Goal: Task Accomplishment & Management: Complete application form

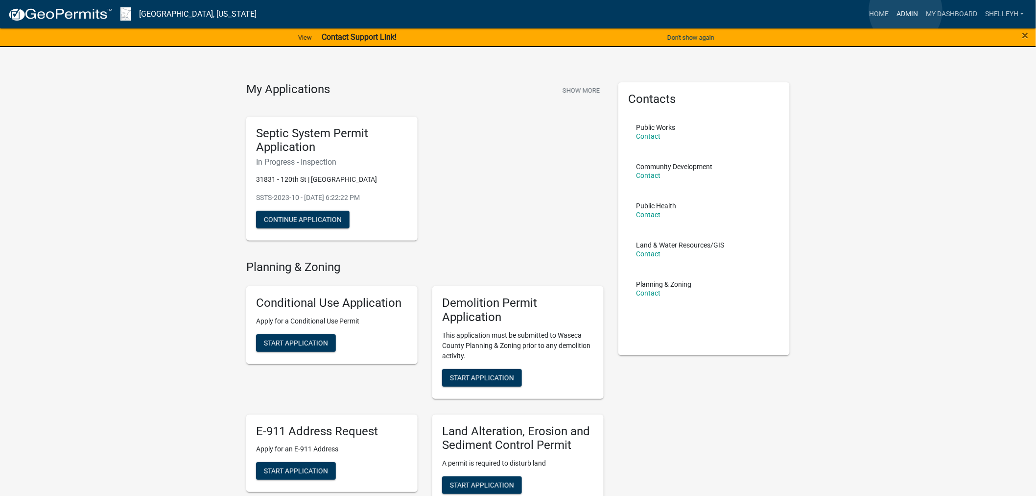
click at [906, 11] on link "Admin" at bounding box center [907, 14] width 29 height 19
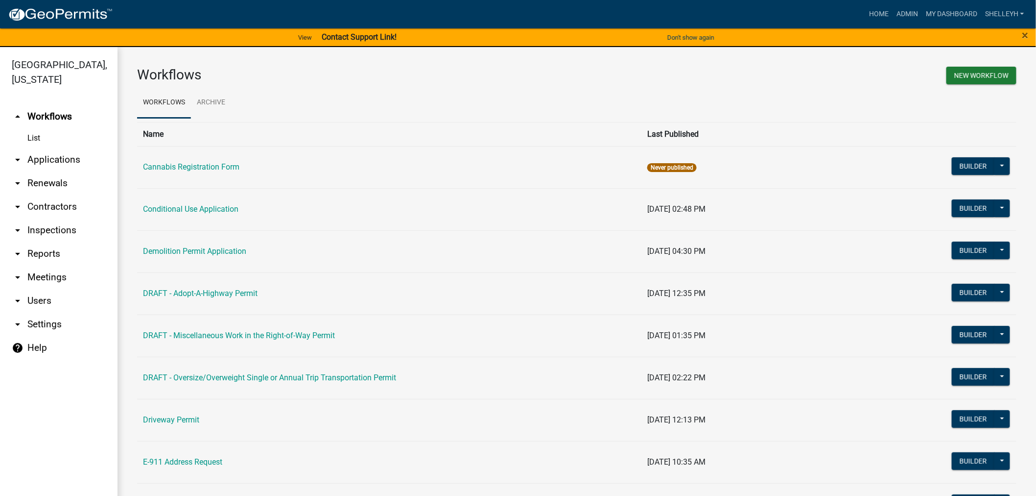
click at [41, 158] on link "arrow_drop_down Applications" at bounding box center [59, 160] width 118 height 24
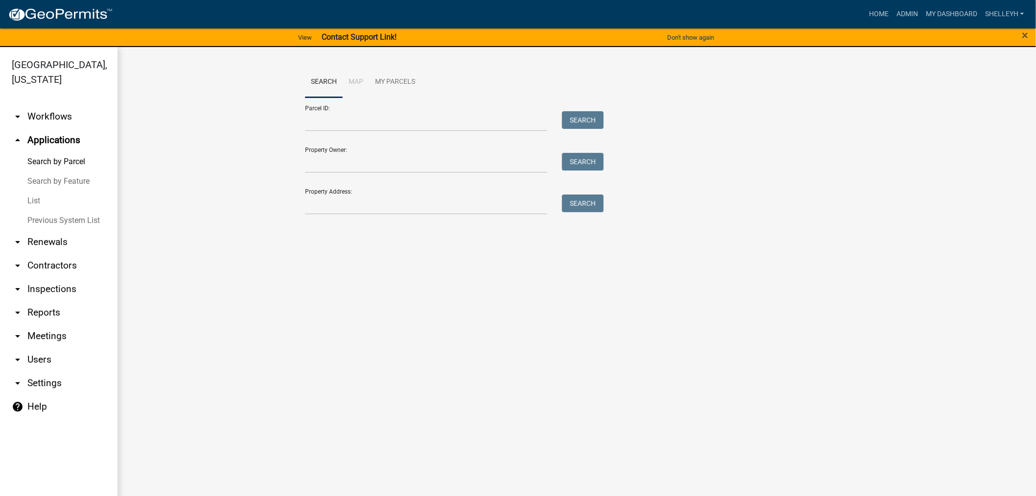
click at [34, 197] on link "List" at bounding box center [59, 201] width 118 height 20
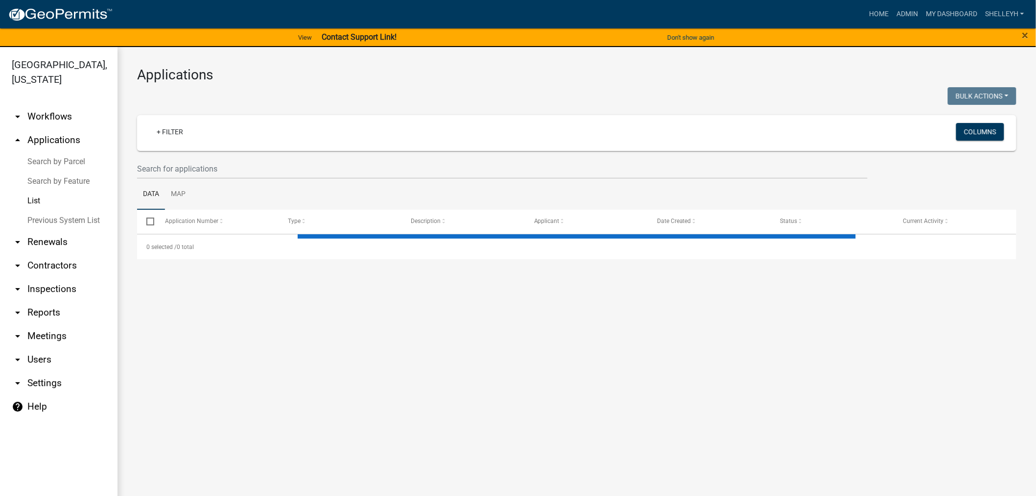
select select "1: 25"
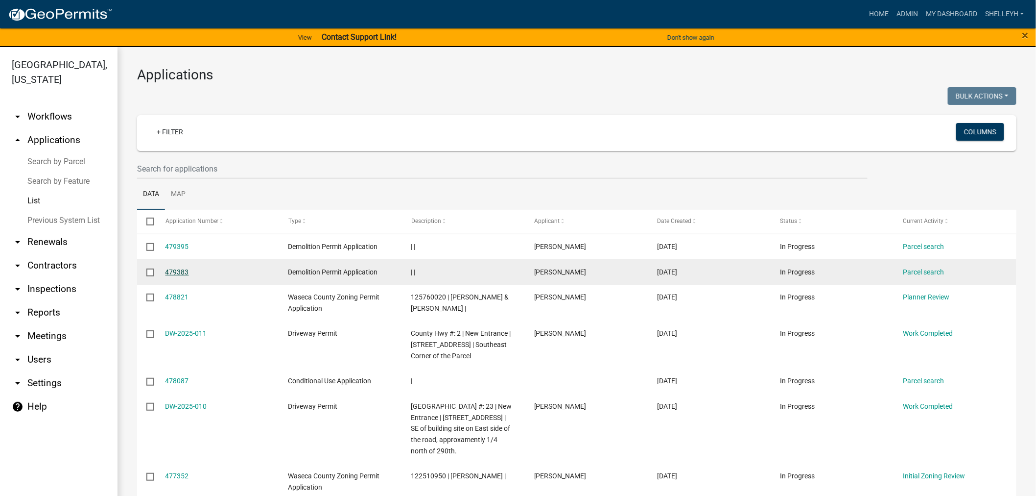
click at [178, 268] on link "479383" at bounding box center [178, 272] width 24 height 8
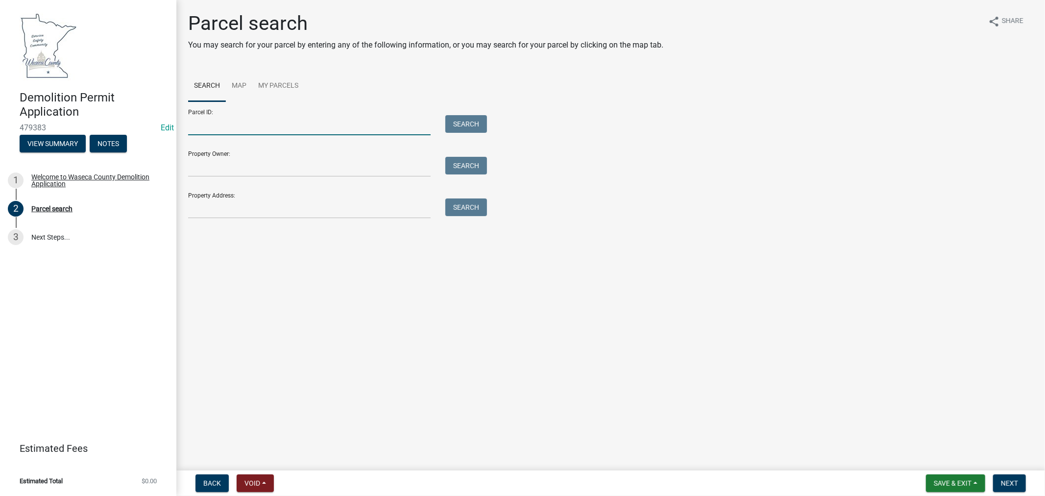
click at [245, 133] on input "Parcel ID:" at bounding box center [309, 125] width 242 height 20
type input "060070650"
click at [480, 126] on button "Search" at bounding box center [466, 124] width 42 height 18
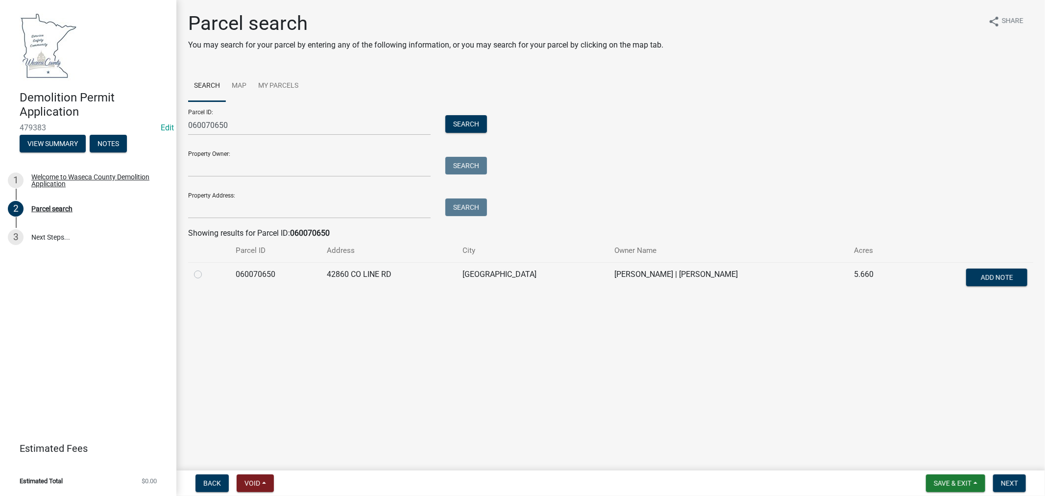
click at [206, 268] on label at bounding box center [206, 268] width 0 height 0
click at [206, 273] on input "radio" at bounding box center [209, 271] width 6 height 6
radio input "true"
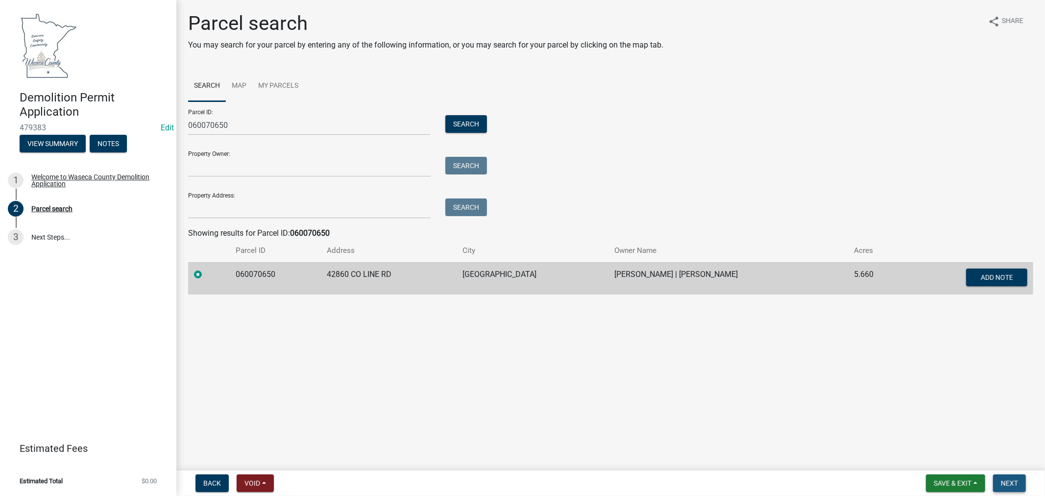
click at [1011, 484] on span "Next" at bounding box center [1009, 483] width 17 height 8
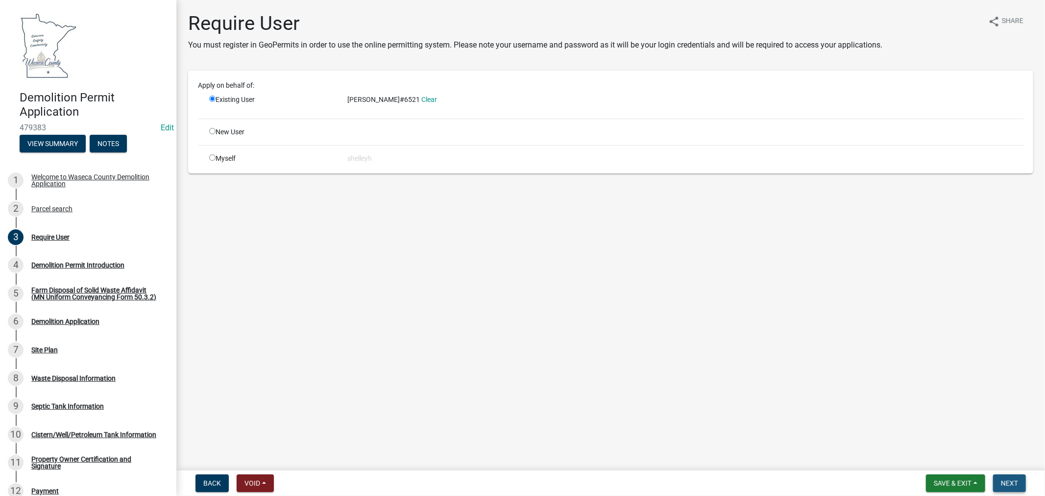
click at [1014, 482] on span "Next" at bounding box center [1009, 483] width 17 height 8
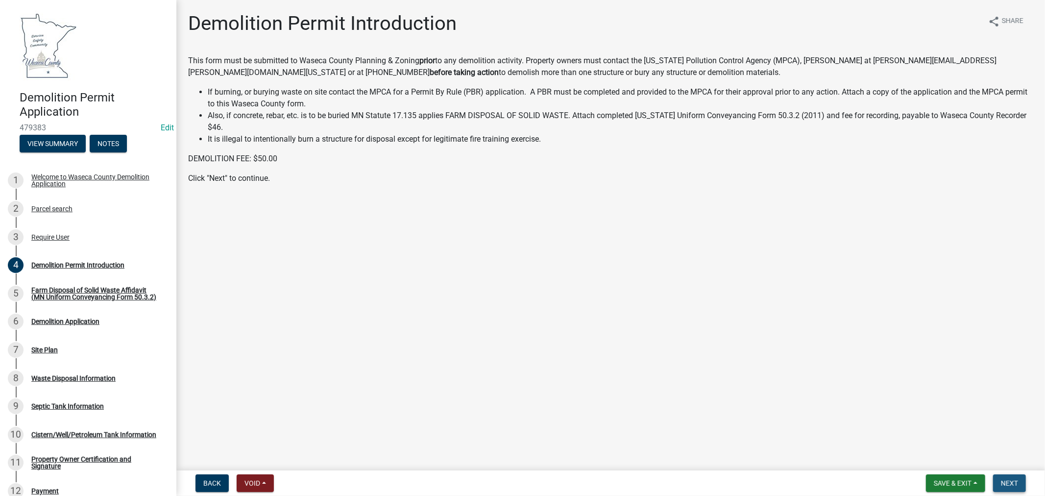
click at [1008, 480] on span "Next" at bounding box center [1009, 483] width 17 height 8
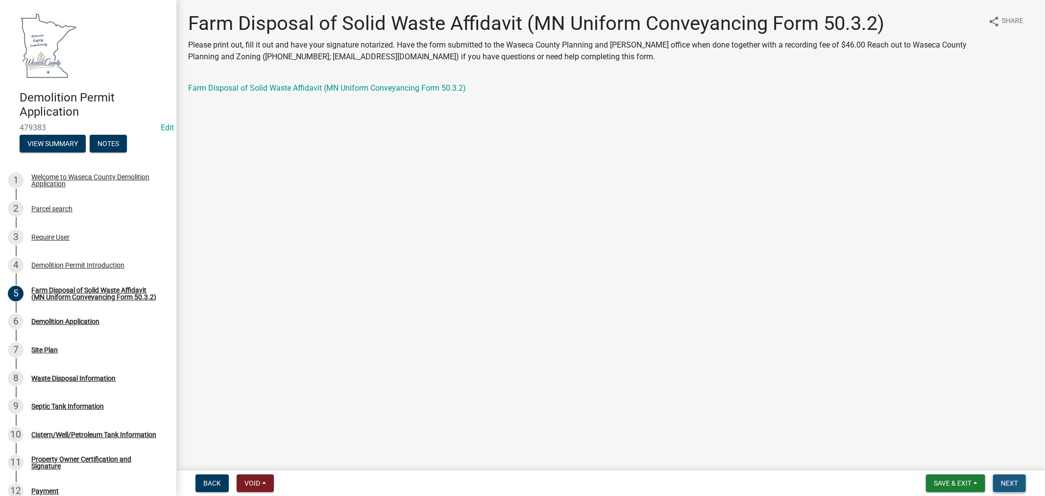
click at [1011, 482] on span "Next" at bounding box center [1009, 483] width 17 height 8
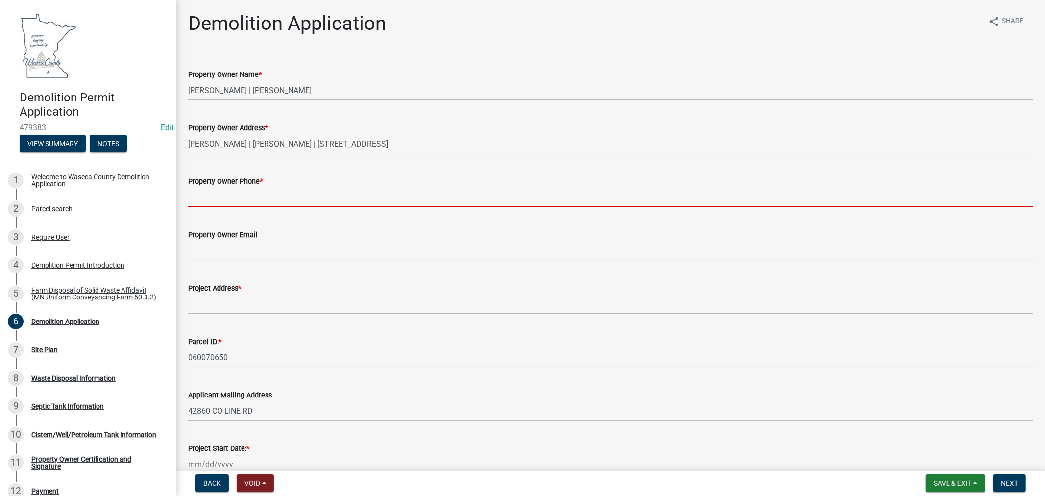
click at [245, 195] on input "Property Owner Phone *" at bounding box center [610, 197] width 845 height 20
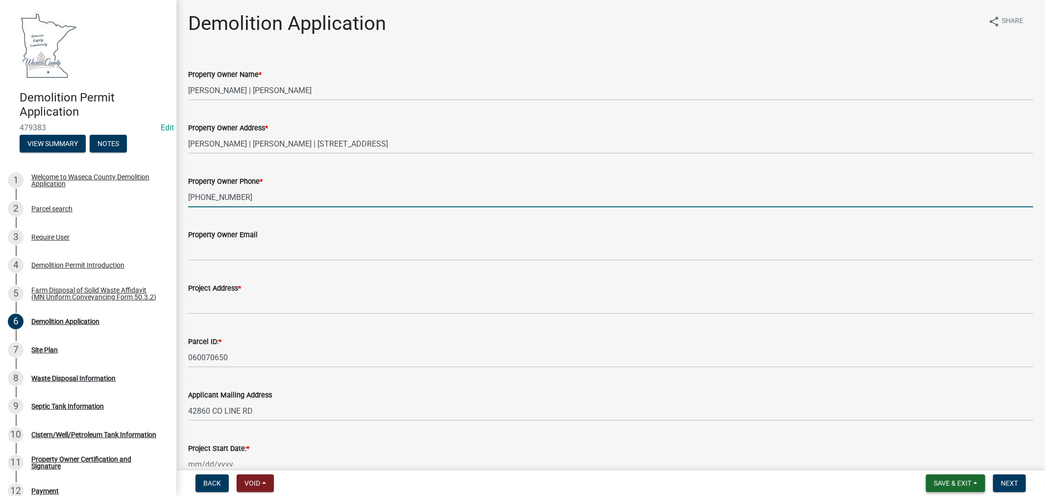
type input "[PHONE_NUMBER]"
click at [937, 486] on span "Save & Exit" at bounding box center [952, 483] width 38 height 8
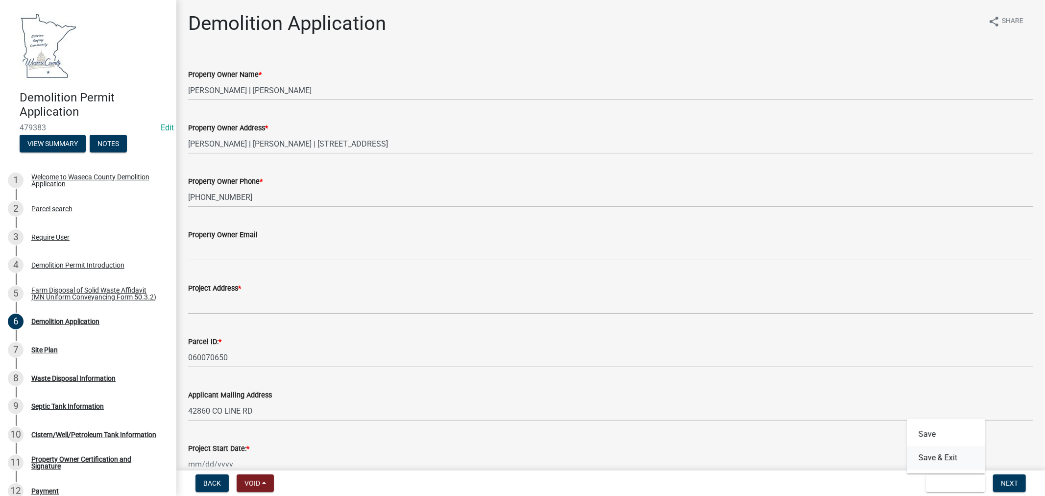
click at [934, 454] on button "Save & Exit" at bounding box center [946, 458] width 78 height 24
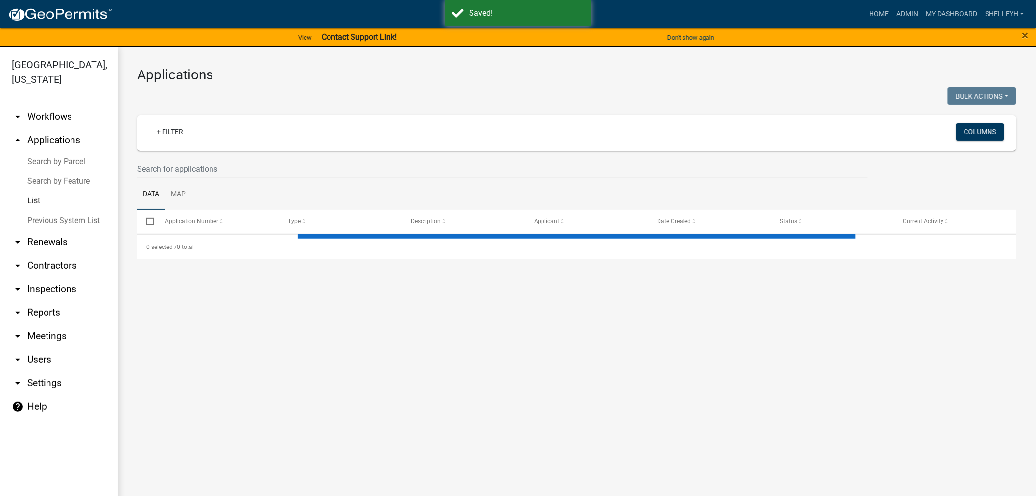
select select "1: 25"
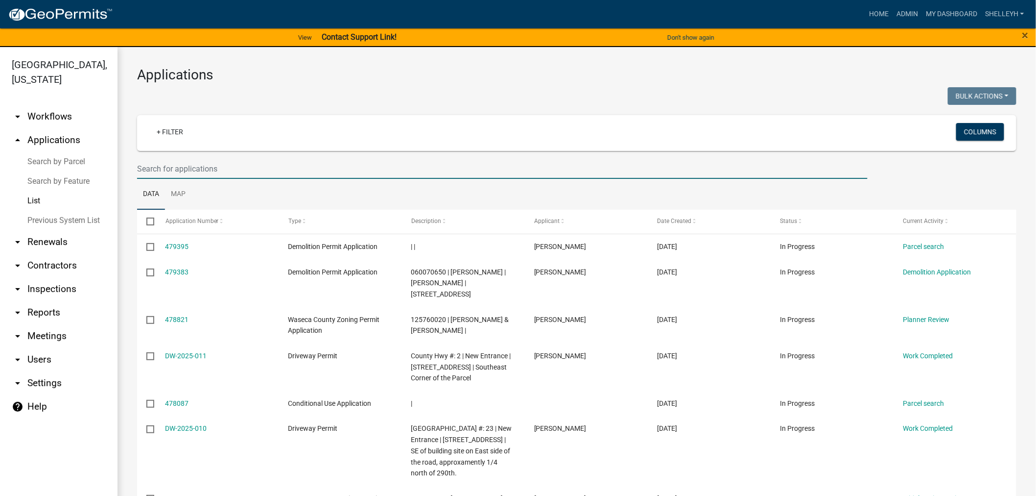
click at [196, 166] on input "text" at bounding box center [502, 169] width 731 height 20
type input "[PERSON_NAME]"
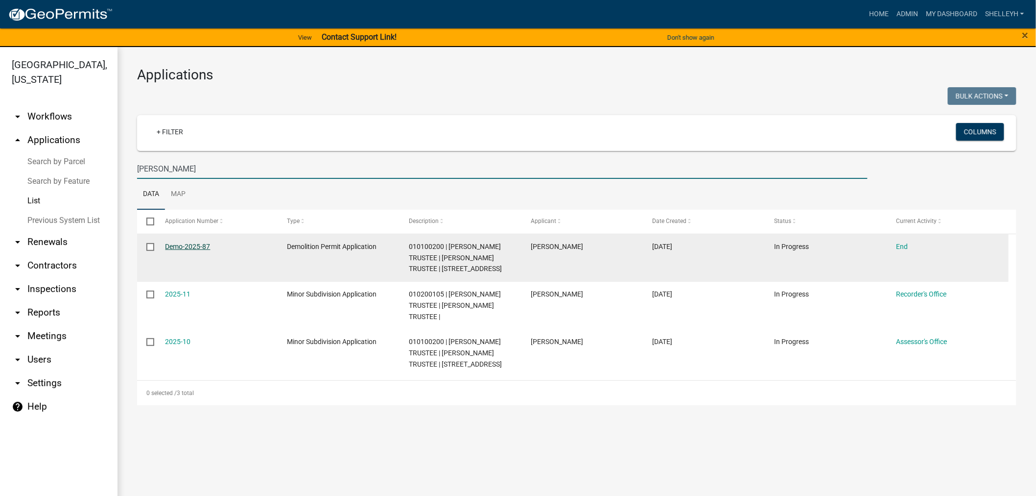
click at [175, 245] on link "Demo-2025-87" at bounding box center [188, 246] width 45 height 8
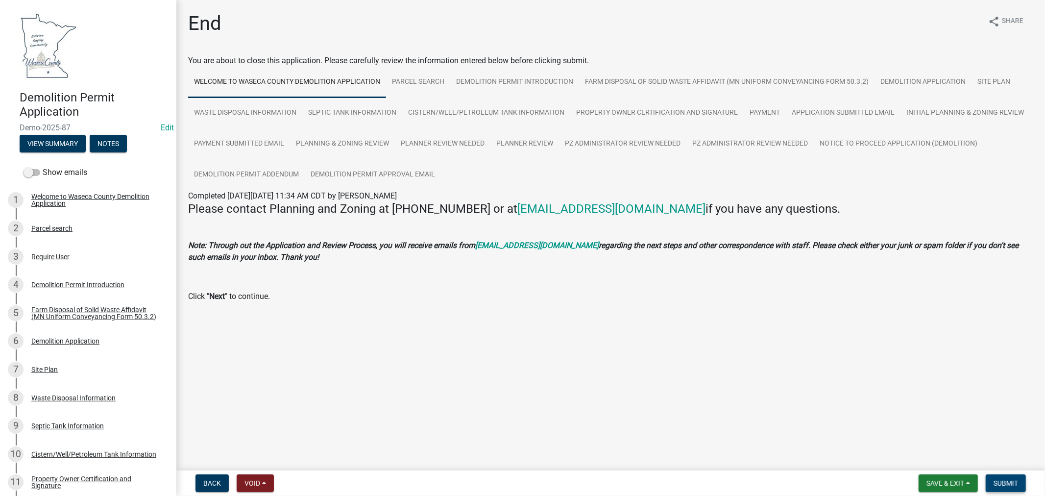
click at [1007, 482] on span "Submit" at bounding box center [1005, 483] width 24 height 8
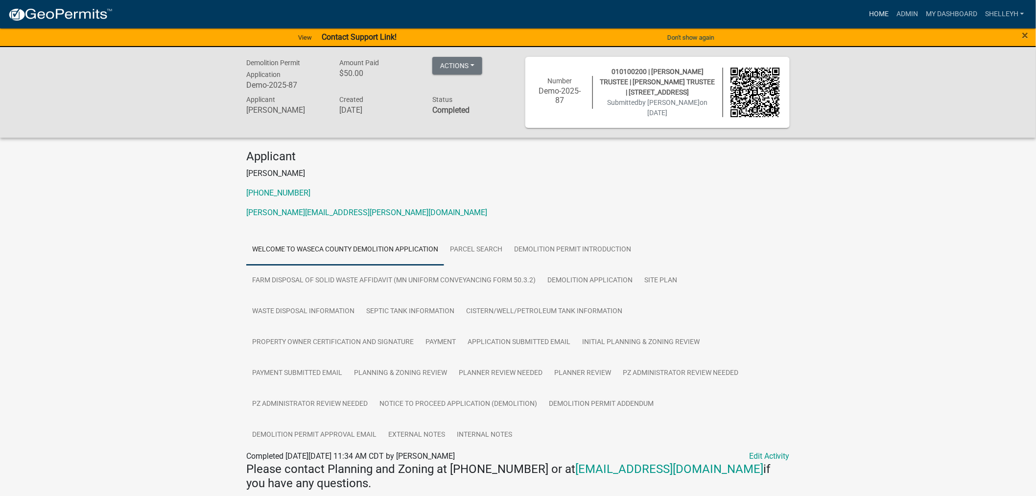
click at [873, 11] on link "Home" at bounding box center [878, 14] width 27 height 19
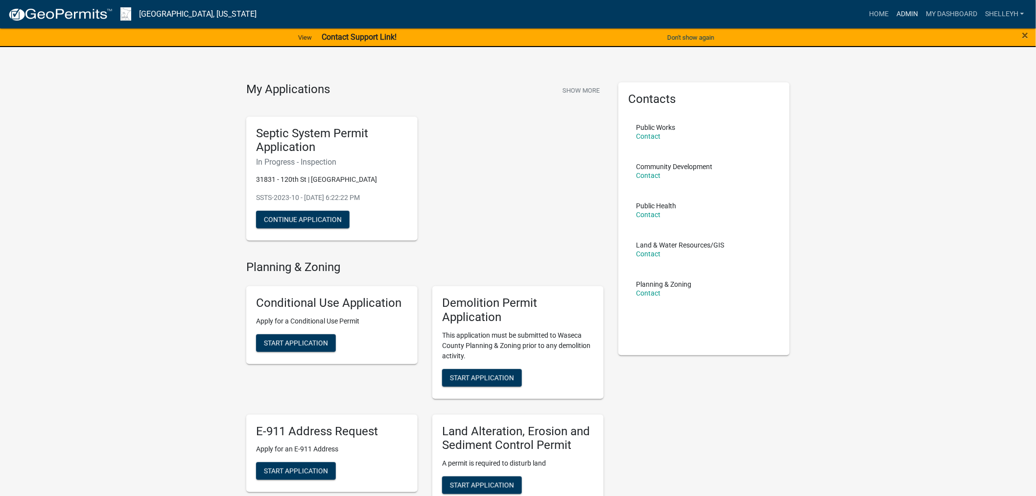
click at [914, 13] on link "Admin" at bounding box center [907, 14] width 29 height 19
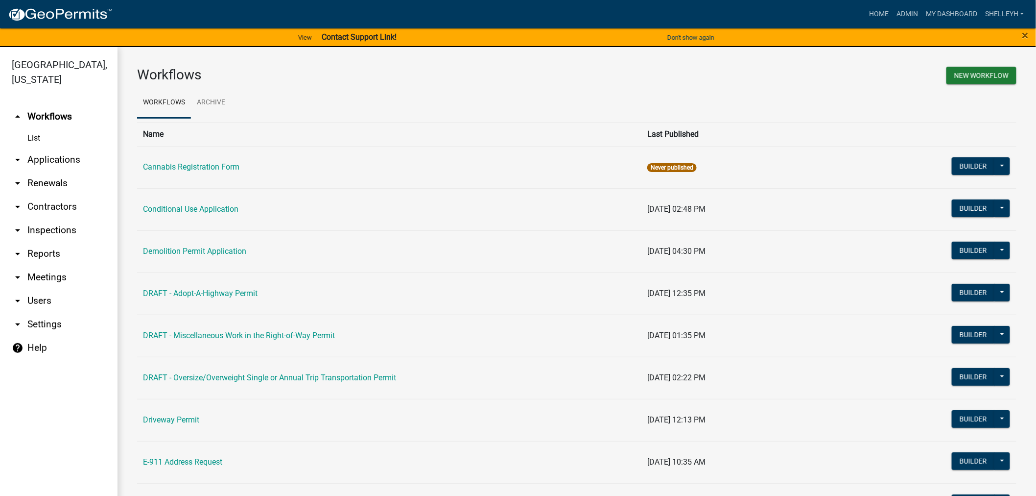
click at [41, 151] on link "arrow_drop_down Applications" at bounding box center [59, 160] width 118 height 24
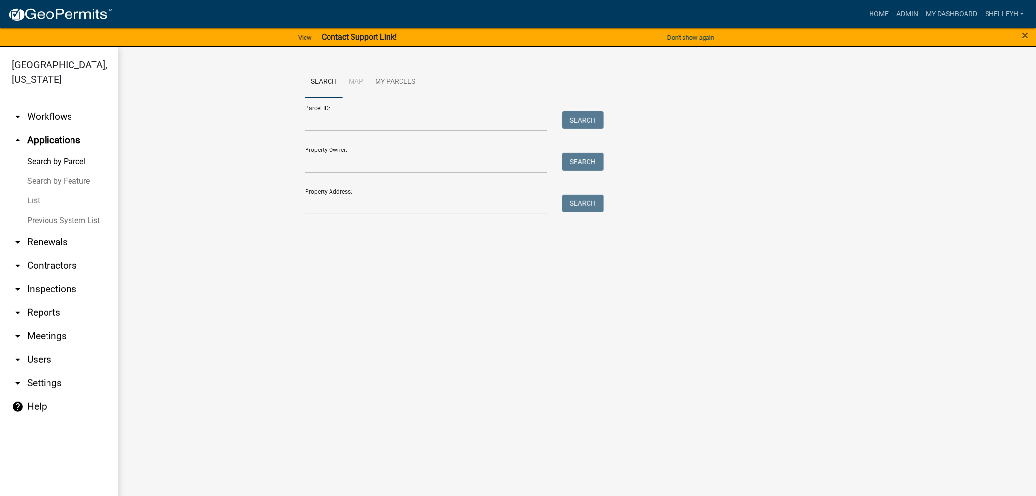
click at [38, 198] on link "List" at bounding box center [59, 201] width 118 height 20
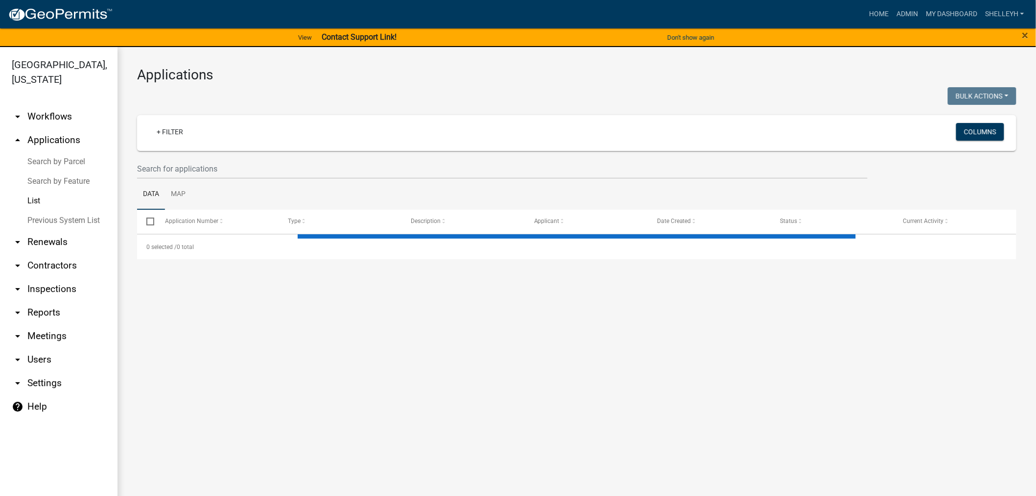
select select "1: 25"
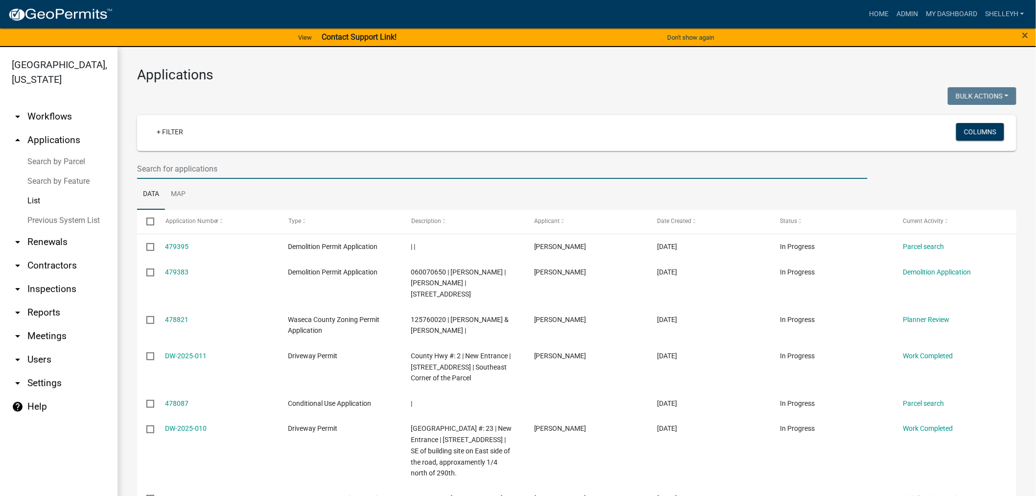
click at [201, 170] on input "text" at bounding box center [502, 169] width 731 height 20
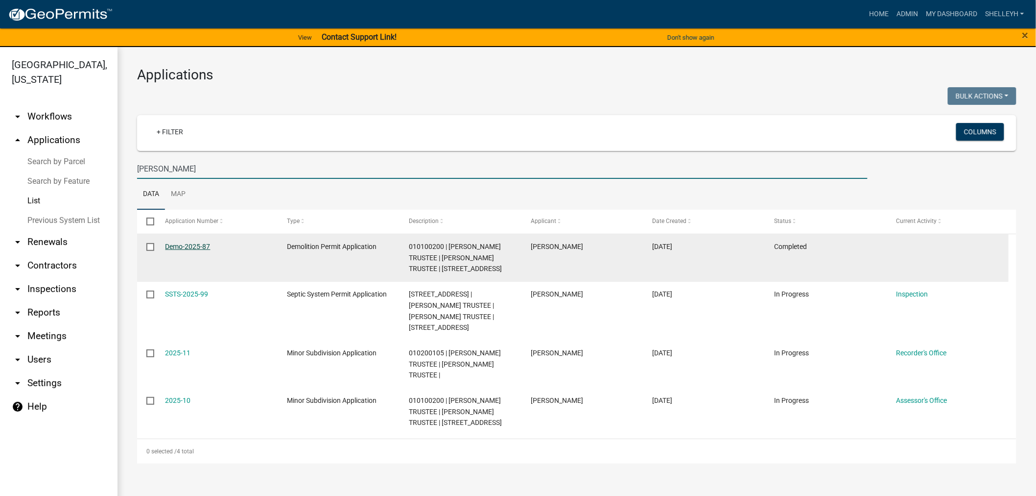
type input "[PERSON_NAME]"
click at [177, 247] on link "Demo-2025-87" at bounding box center [188, 246] width 45 height 8
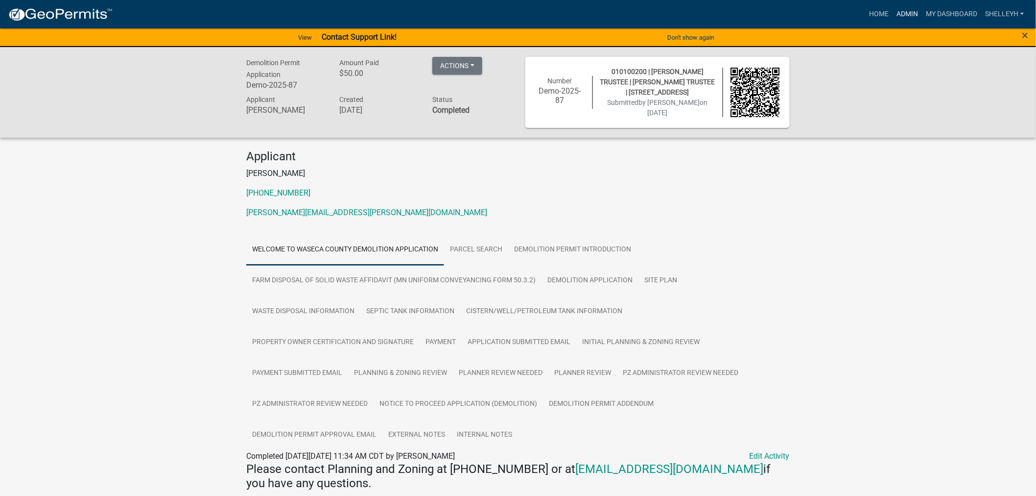
click at [909, 14] on link "Admin" at bounding box center [907, 14] width 29 height 19
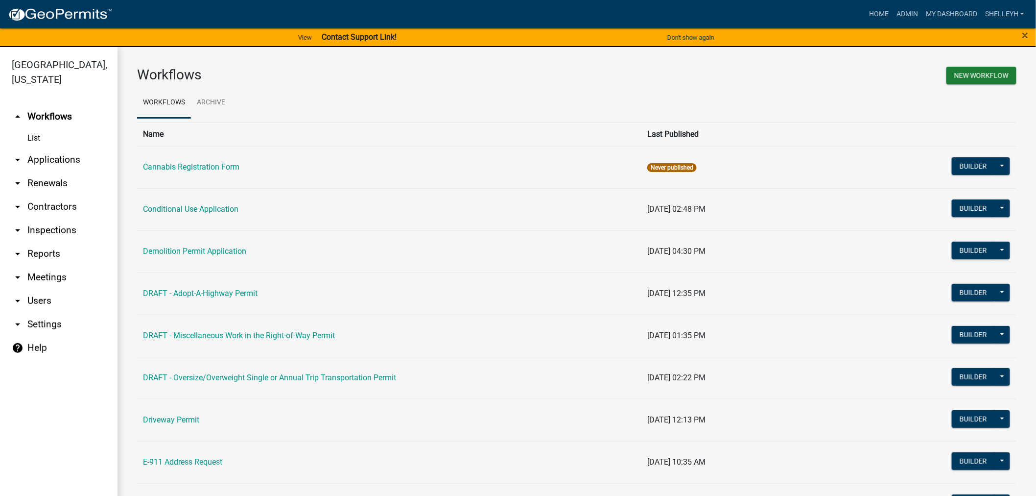
click at [40, 157] on link "arrow_drop_down Applications" at bounding box center [59, 160] width 118 height 24
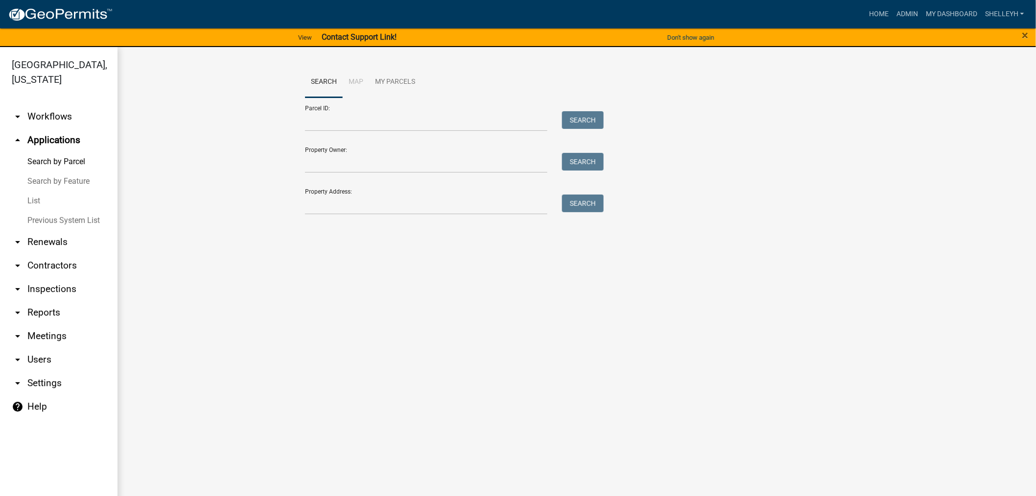
click at [34, 201] on link "List" at bounding box center [59, 201] width 118 height 20
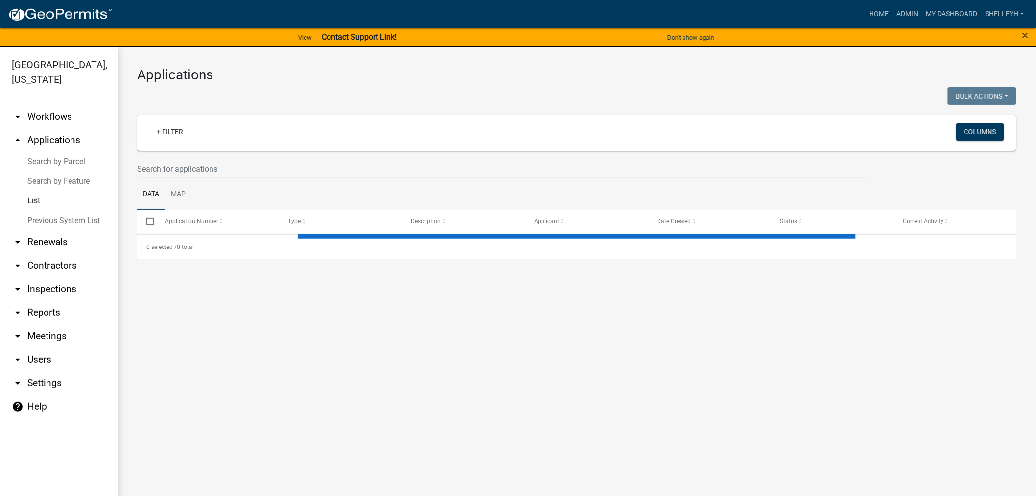
select select "1: 25"
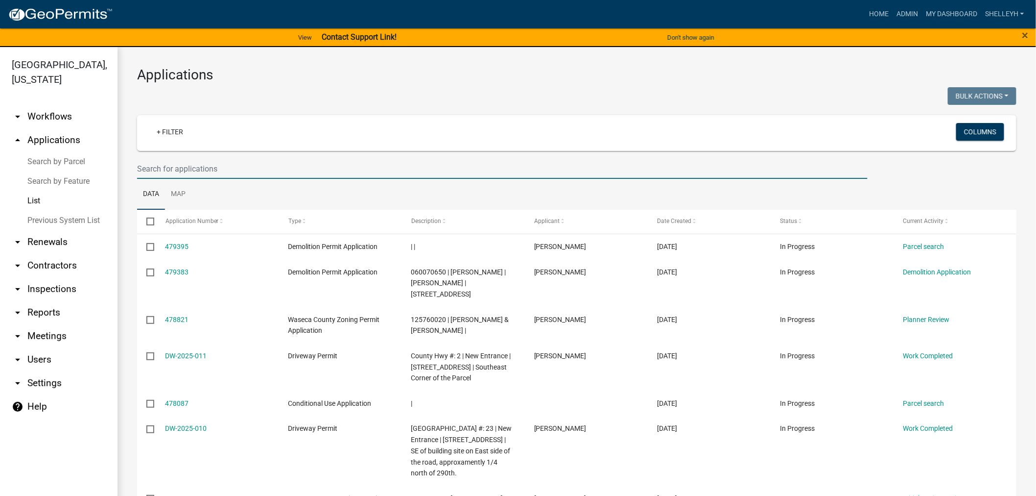
click at [207, 167] on input "text" at bounding box center [502, 169] width 731 height 20
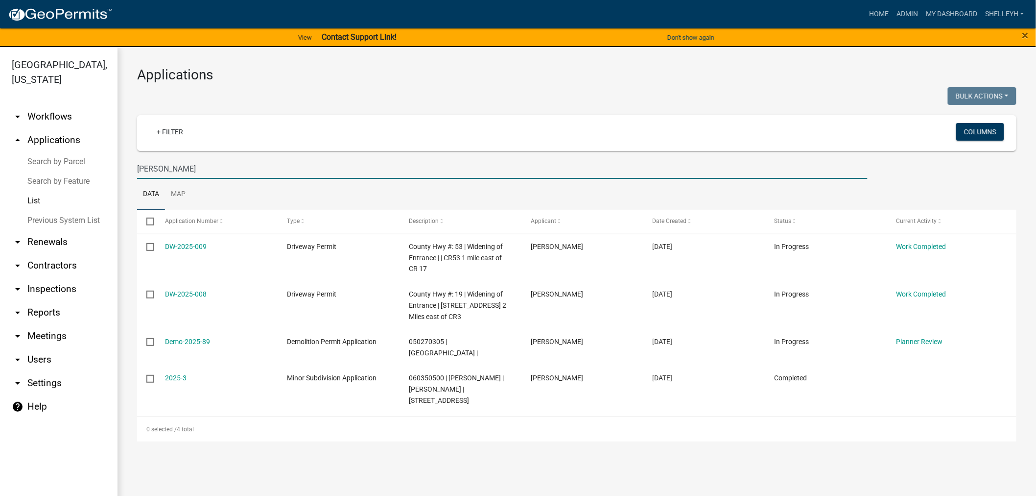
type input "[PERSON_NAME]"
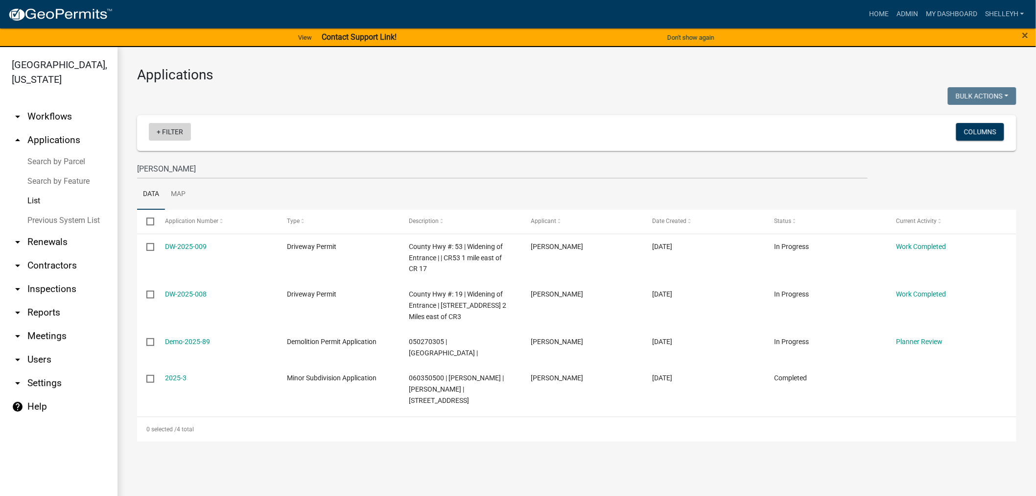
click at [167, 131] on link "+ Filter" at bounding box center [170, 132] width 42 height 18
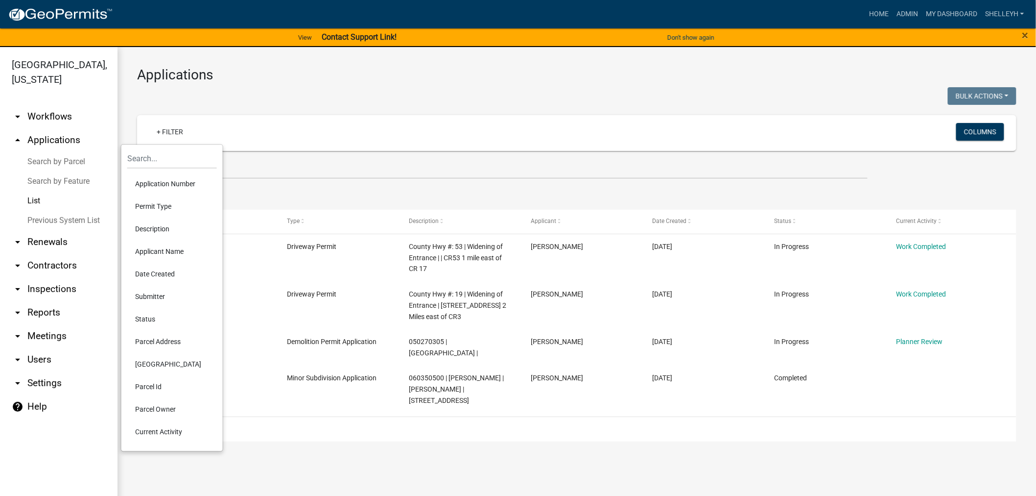
click at [172, 430] on li "Current Activity" at bounding box center [172, 431] width 90 height 23
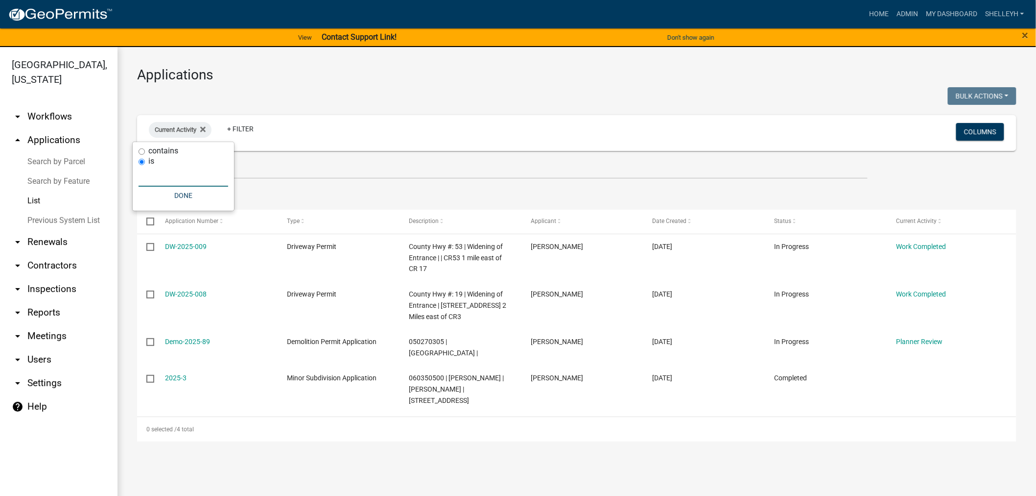
click at [174, 181] on input "text" at bounding box center [184, 177] width 90 height 20
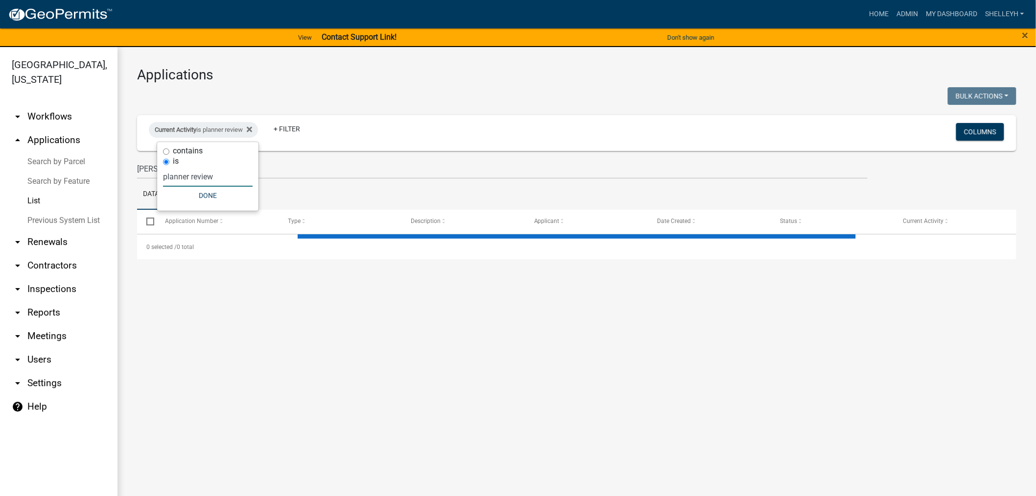
type input "planner review"
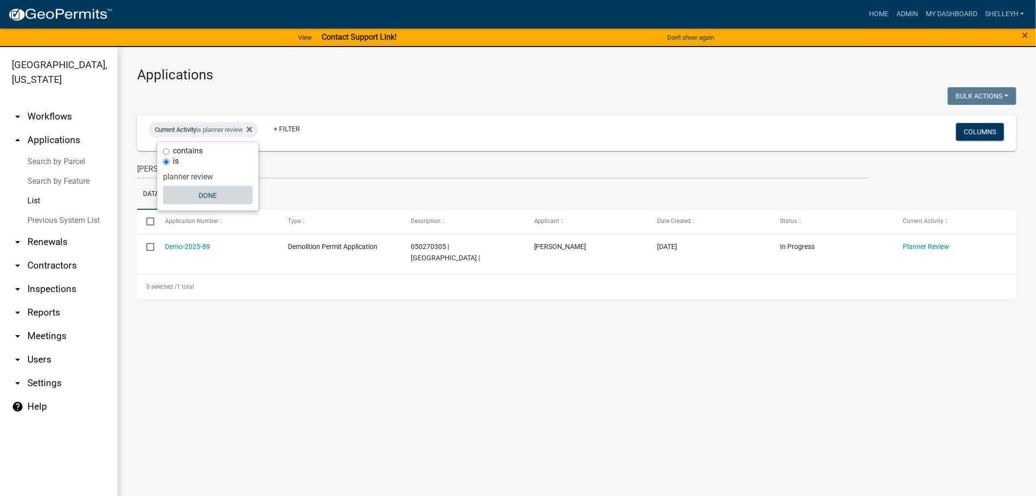
click at [202, 197] on button "Done" at bounding box center [208, 196] width 90 height 18
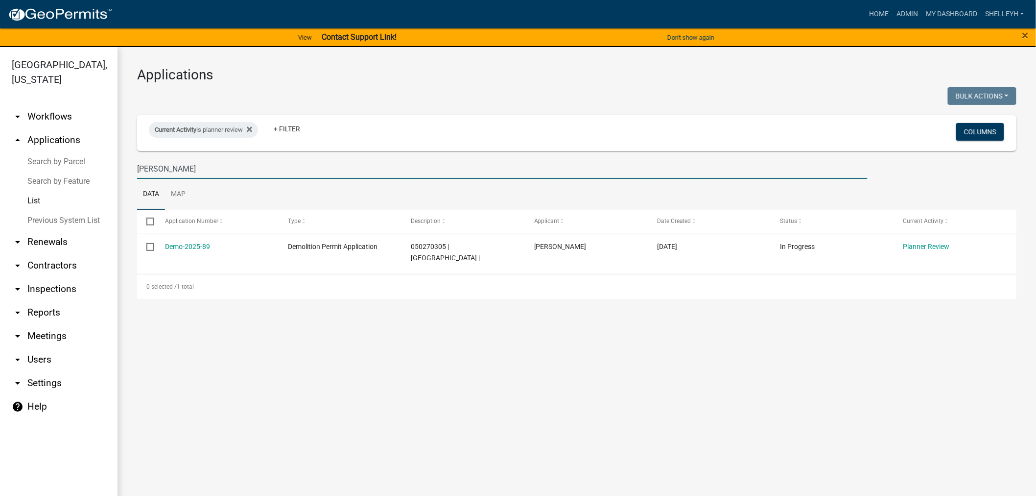
drag, startPoint x: 184, startPoint y: 164, endPoint x: 114, endPoint y: 164, distance: 69.5
click at [91, 166] on div "[GEOGRAPHIC_DATA], [US_STATE] arrow_drop_down Workflows List arrow_drop_up Appl…" at bounding box center [518, 277] width 1036 height 460
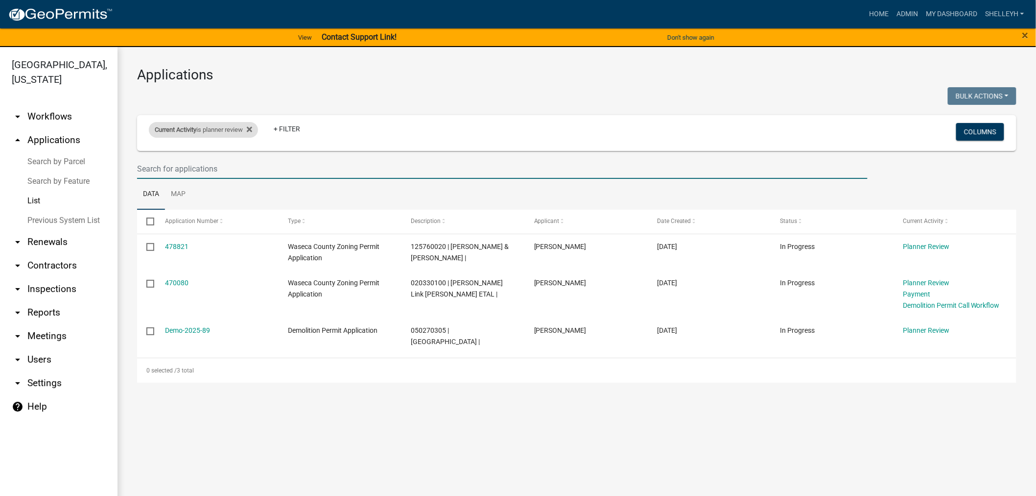
click at [223, 126] on div "Current Activity is planner review" at bounding box center [203, 130] width 109 height 16
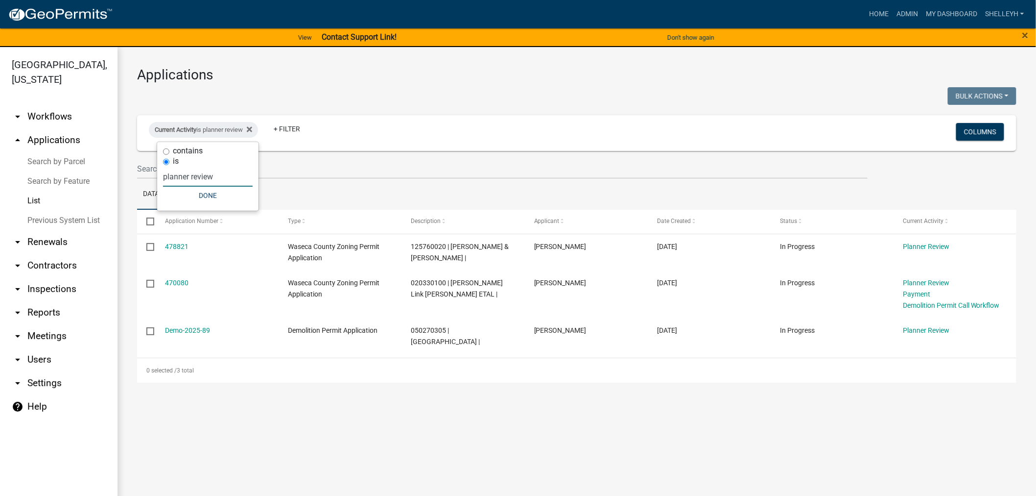
drag, startPoint x: 220, startPoint y: 177, endPoint x: 113, endPoint y: 175, distance: 107.8
click at [115, 174] on body "Internet Explorer does NOT work with GeoPermits. Get a new browser for more sec…" at bounding box center [518, 248] width 1036 height 496
drag, startPoint x: 219, startPoint y: 177, endPoint x: 131, endPoint y: 179, distance: 87.7
click at [131, 179] on body "Internet Explorer does NOT work with GeoPermits. Get a new browser for more sec…" at bounding box center [518, 248] width 1036 height 496
drag, startPoint x: 218, startPoint y: 172, endPoint x: 158, endPoint y: 172, distance: 60.7
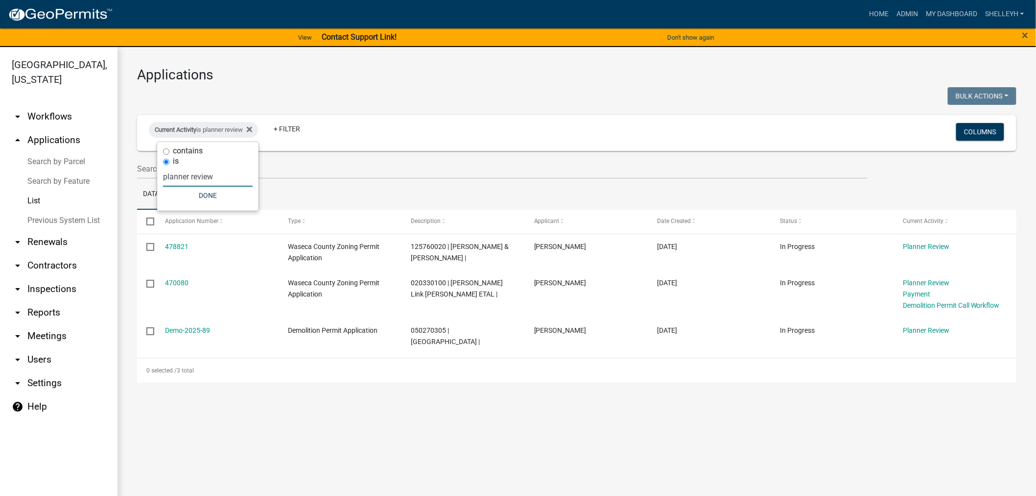
click at [158, 172] on div "contains is planner review Done" at bounding box center [207, 176] width 101 height 69
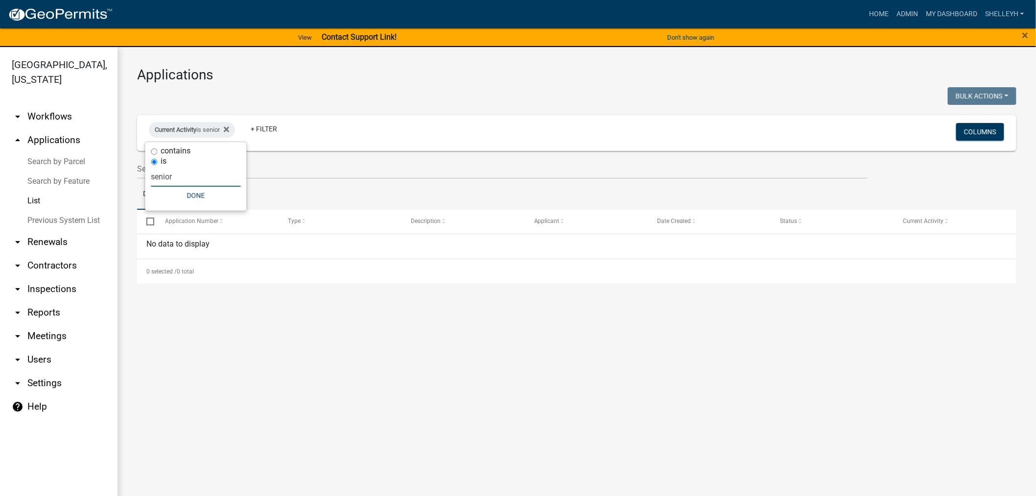
type input "senior"
click at [197, 194] on button "Done" at bounding box center [196, 196] width 90 height 18
click at [32, 199] on link "List" at bounding box center [59, 201] width 118 height 20
click at [27, 198] on link "List" at bounding box center [59, 201] width 118 height 20
click at [227, 126] on fa-icon at bounding box center [224, 130] width 9 height 16
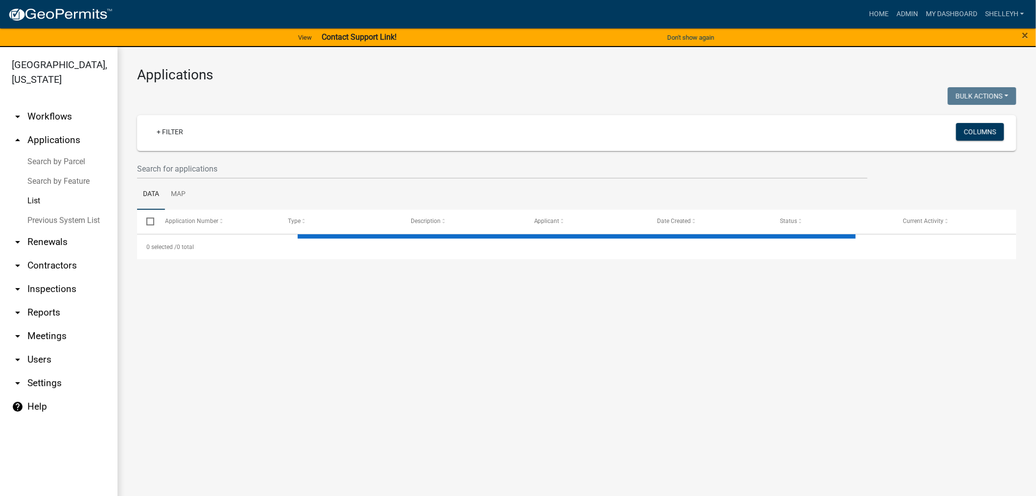
select select "1: 25"
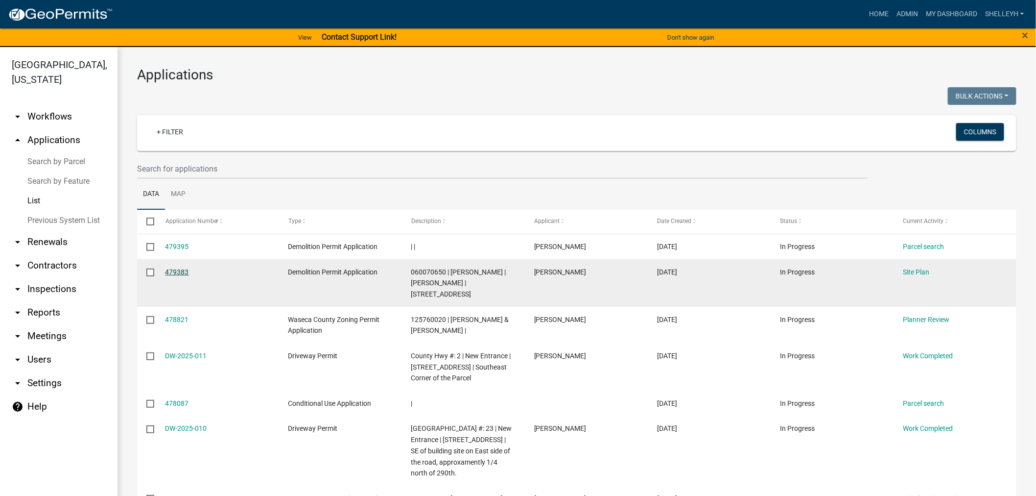
drag, startPoint x: 172, startPoint y: 268, endPoint x: 179, endPoint y: 268, distance: 6.9
click at [173, 268] on link "479383" at bounding box center [178, 272] width 24 height 8
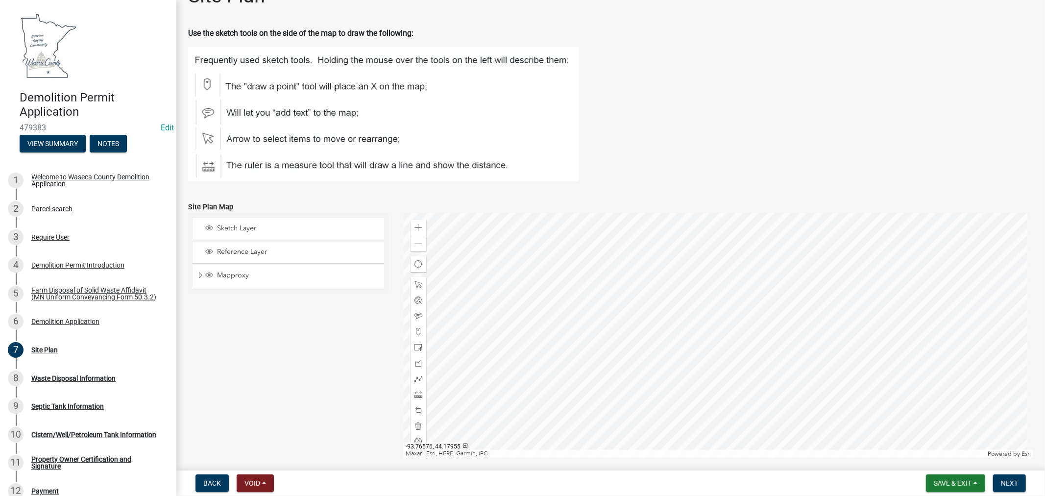
scroll to position [11, 0]
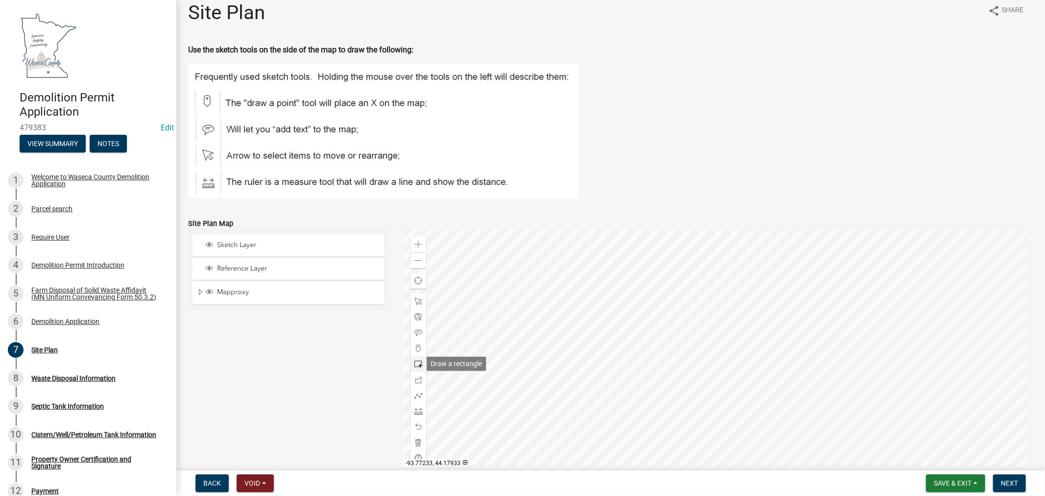
click at [414, 363] on span at bounding box center [418, 364] width 8 height 8
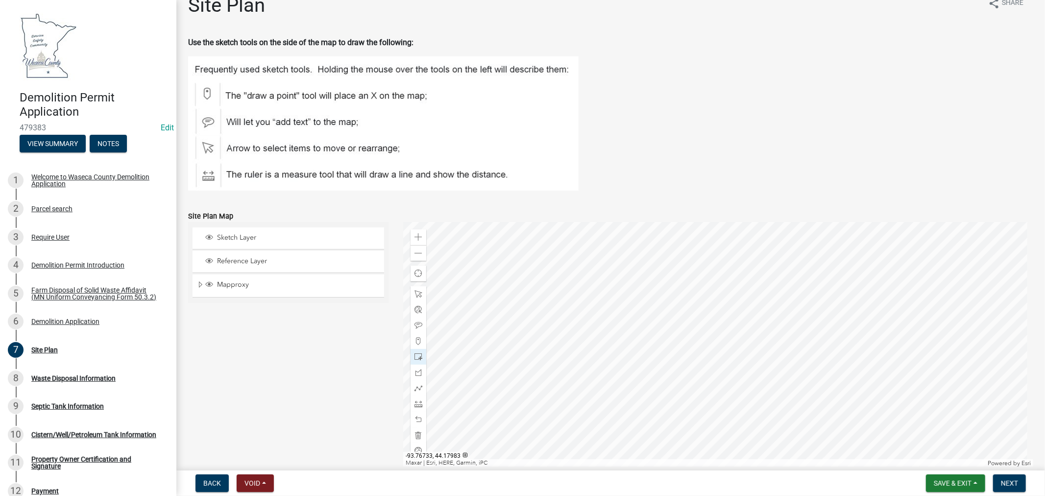
click at [704, 324] on div at bounding box center [718, 344] width 630 height 245
click at [414, 357] on span at bounding box center [418, 357] width 8 height 8
click at [691, 346] on div at bounding box center [718, 344] width 630 height 245
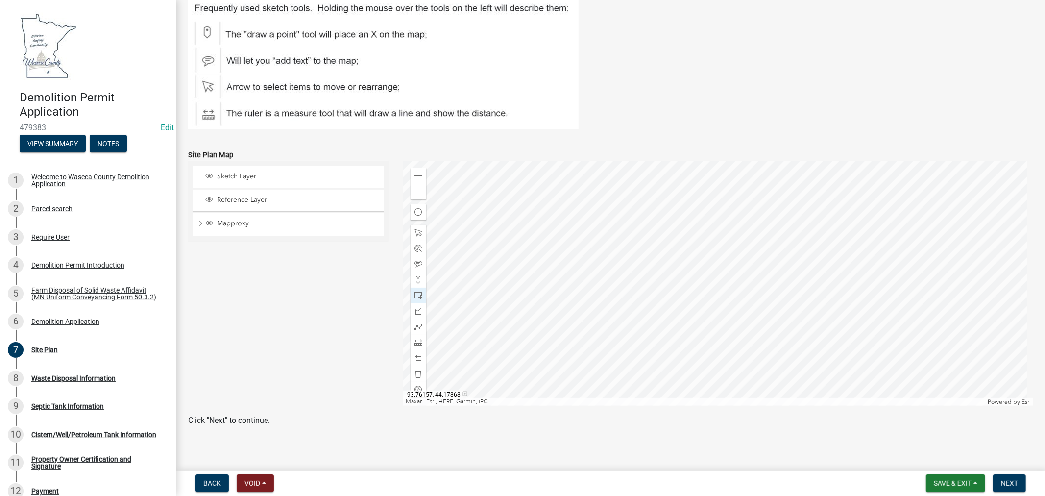
scroll to position [85, 0]
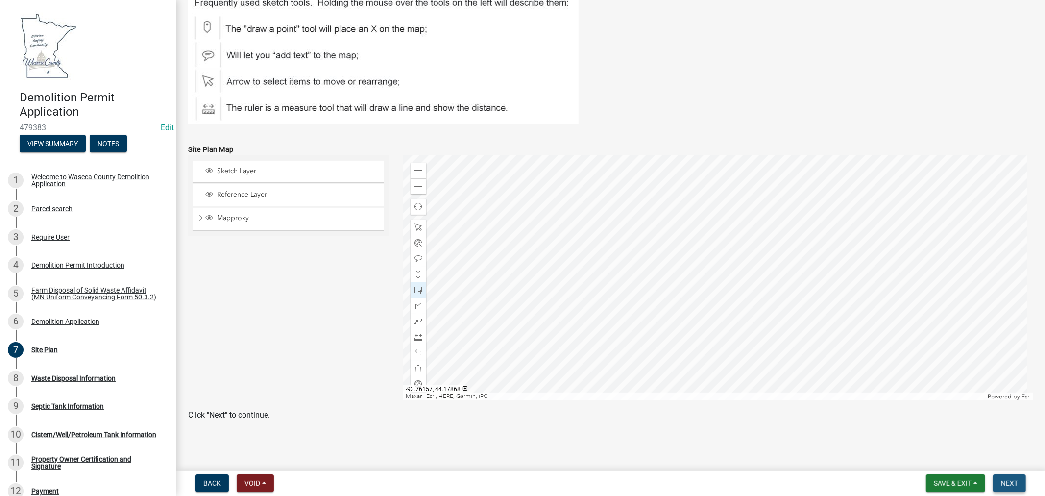
click at [1013, 483] on span "Next" at bounding box center [1009, 483] width 17 height 8
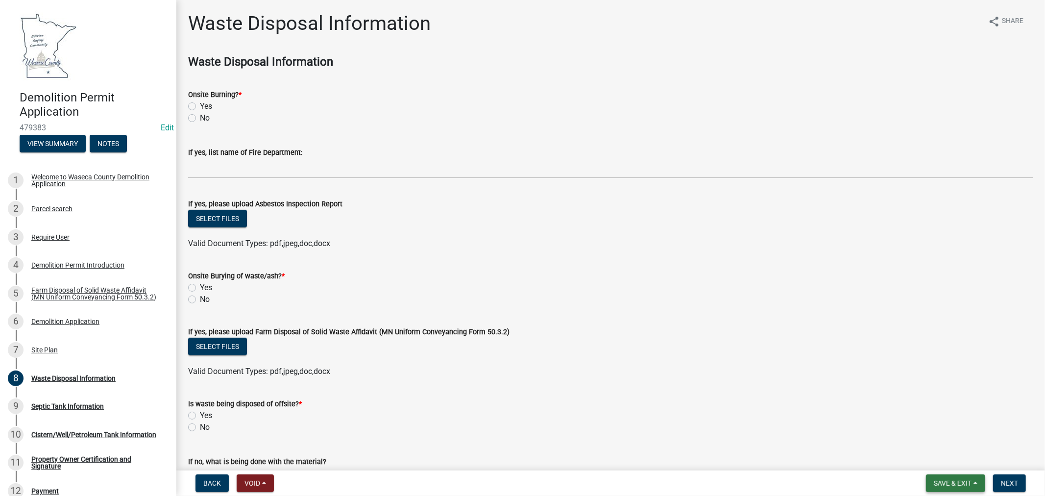
click at [941, 482] on span "Save & Exit" at bounding box center [952, 483] width 38 height 8
click at [933, 456] on button "Save & Exit" at bounding box center [946, 458] width 78 height 24
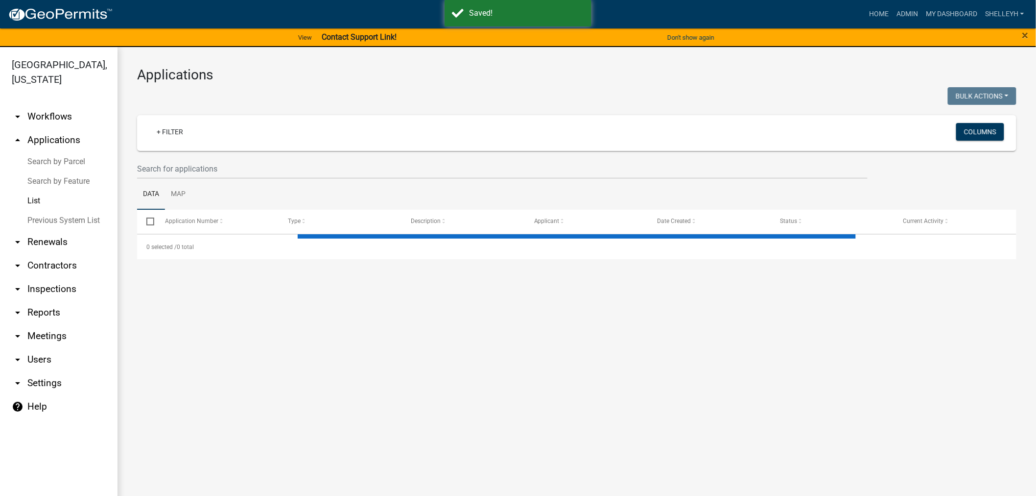
select select "1: 25"
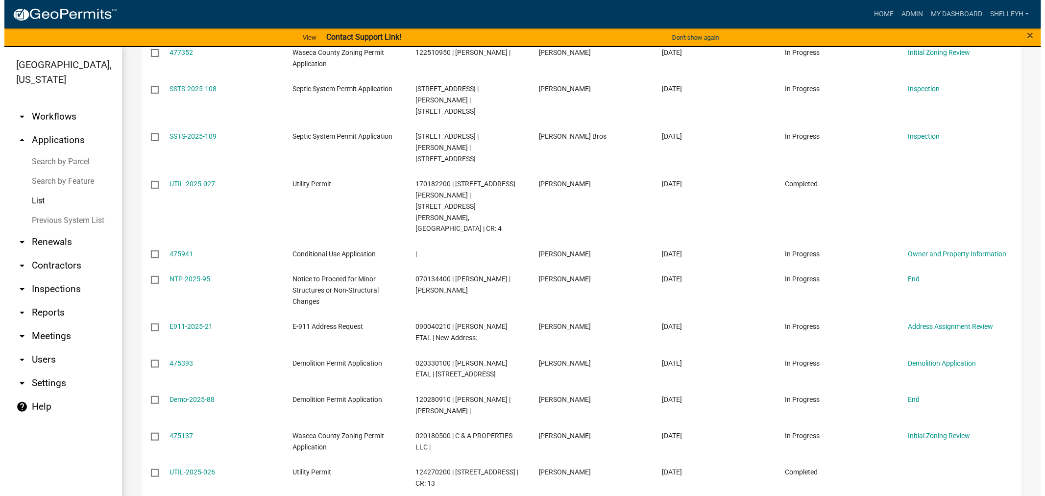
scroll to position [490, 0]
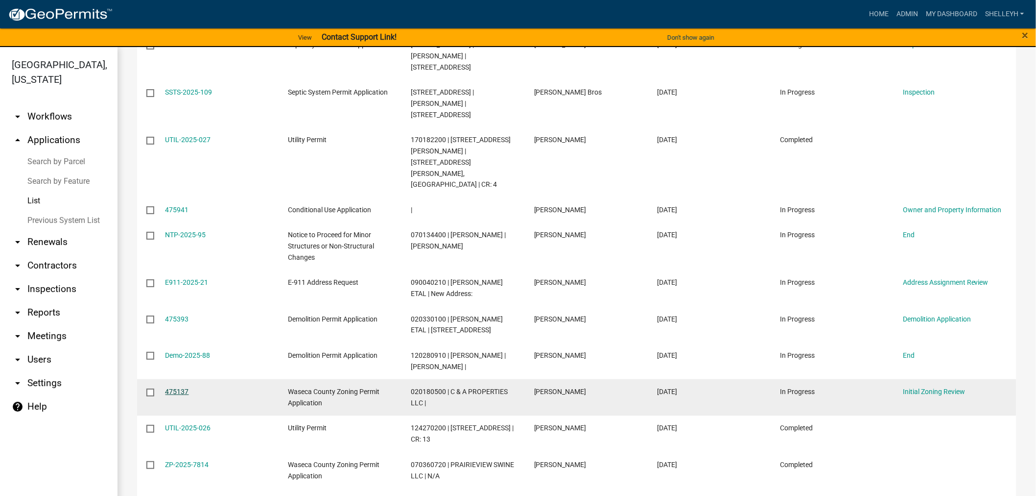
click at [182, 387] on link "475137" at bounding box center [178, 391] width 24 height 8
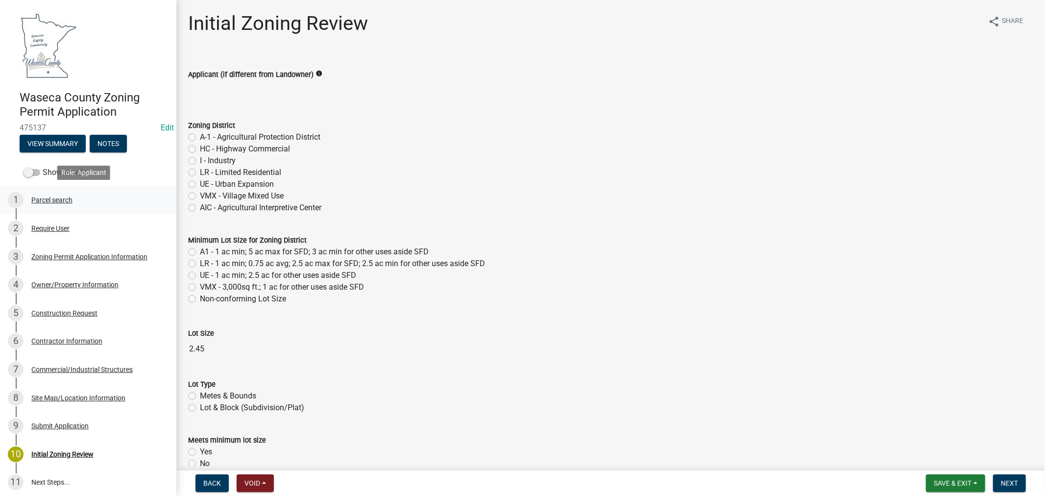
click at [50, 203] on div "1 Parcel search" at bounding box center [84, 200] width 153 height 16
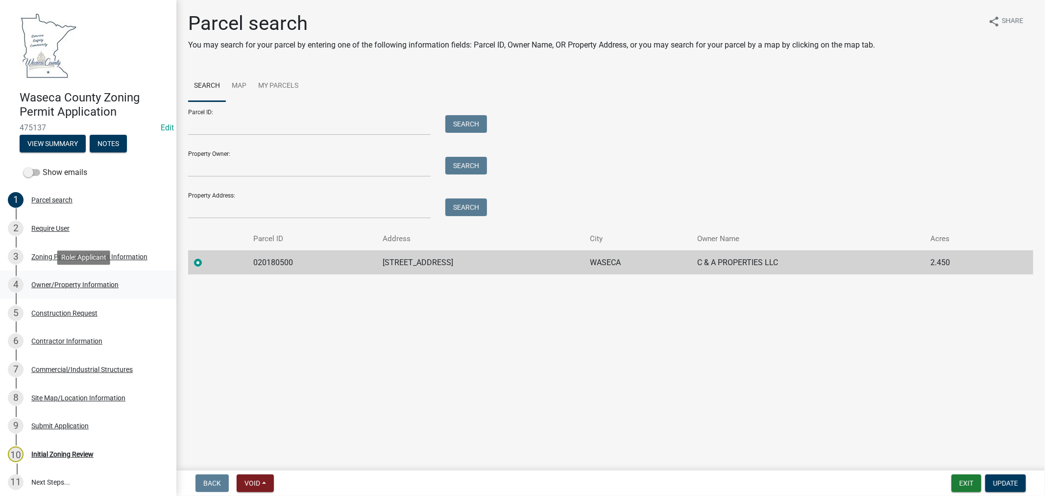
click at [55, 282] on div "Owner/Property Information" at bounding box center [74, 284] width 87 height 7
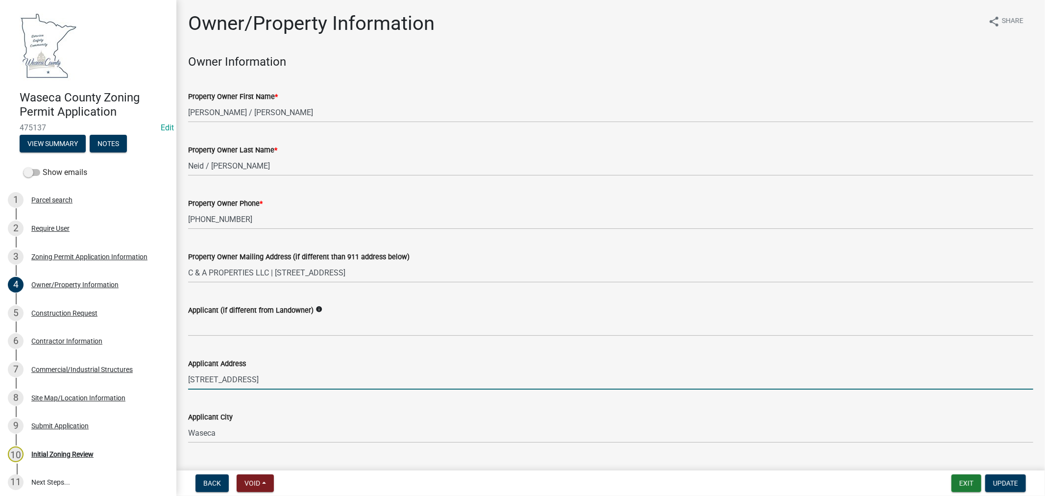
click at [238, 377] on input "[STREET_ADDRESS]" at bounding box center [610, 379] width 845 height 20
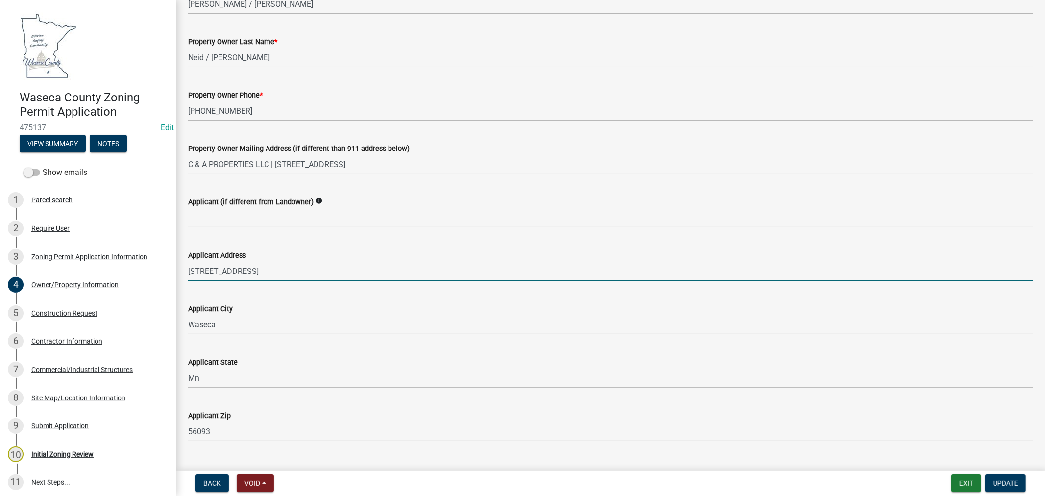
scroll to position [109, 0]
type input "[STREET_ADDRESS]"
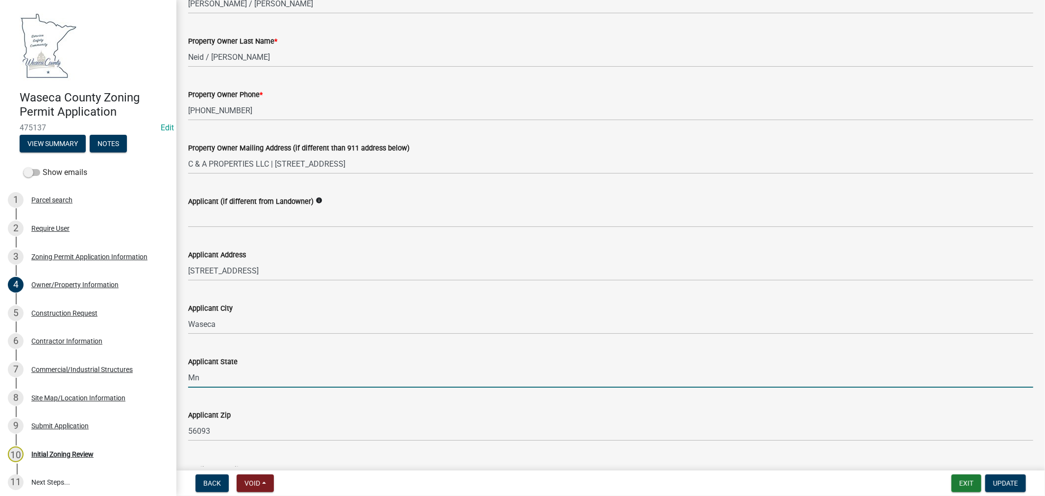
click at [209, 373] on input "Mn" at bounding box center [610, 377] width 845 height 20
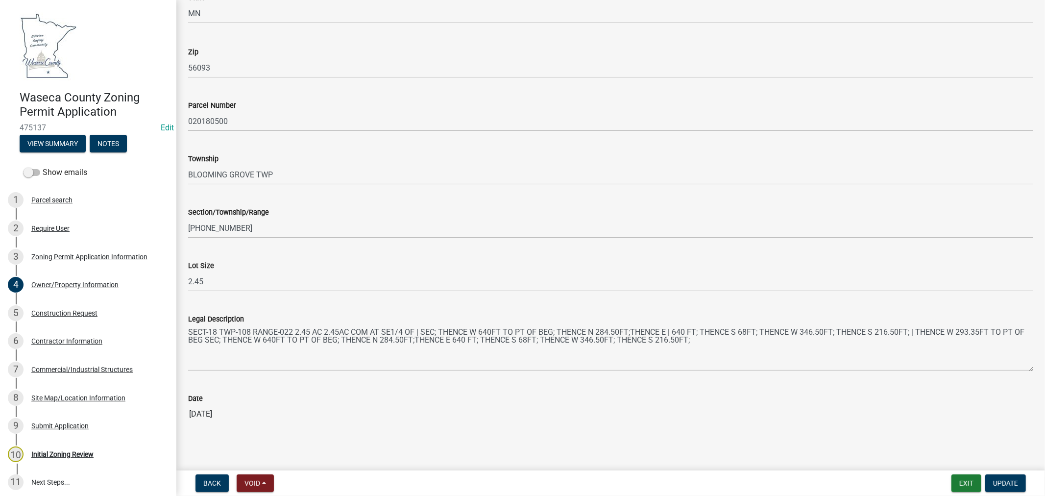
scroll to position [819, 0]
type input "MN"
click at [1005, 483] on span "Update" at bounding box center [1005, 483] width 25 height 8
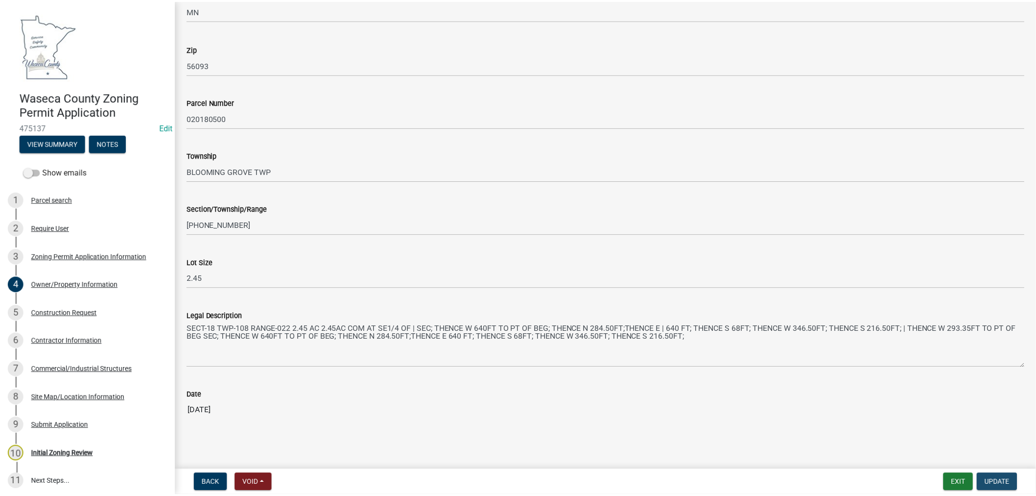
scroll to position [0, 0]
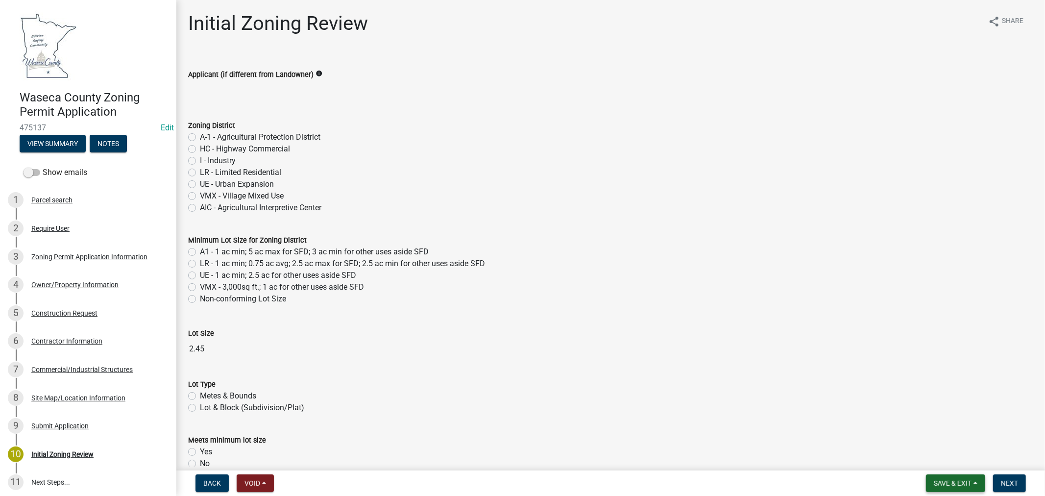
click at [948, 485] on span "Save & Exit" at bounding box center [952, 483] width 38 height 8
click at [937, 458] on button "Save & Exit" at bounding box center [946, 458] width 78 height 24
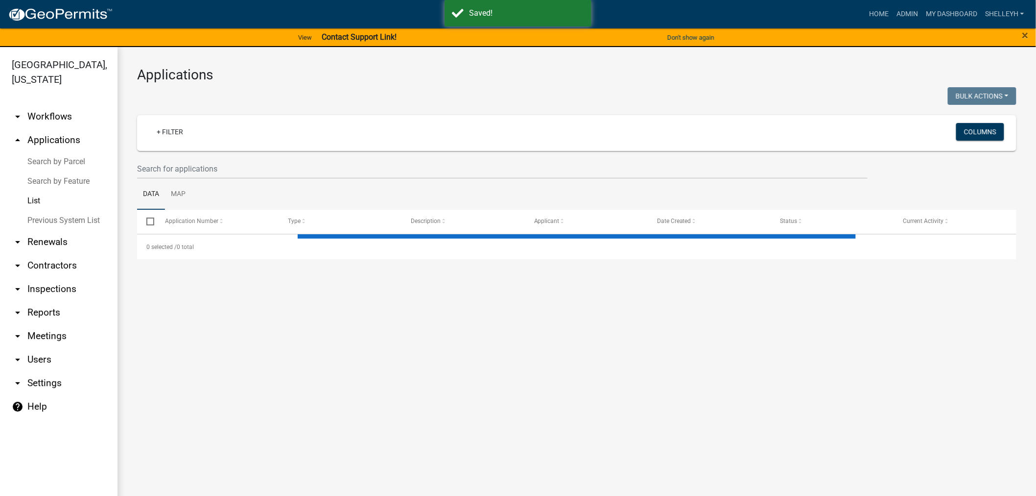
select select "1: 25"
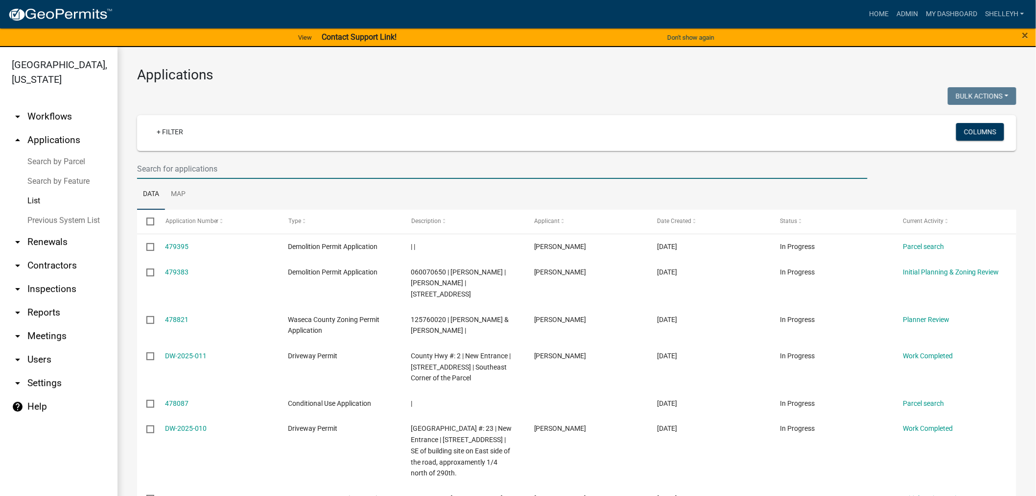
click at [179, 168] on input "text" at bounding box center [502, 169] width 731 height 20
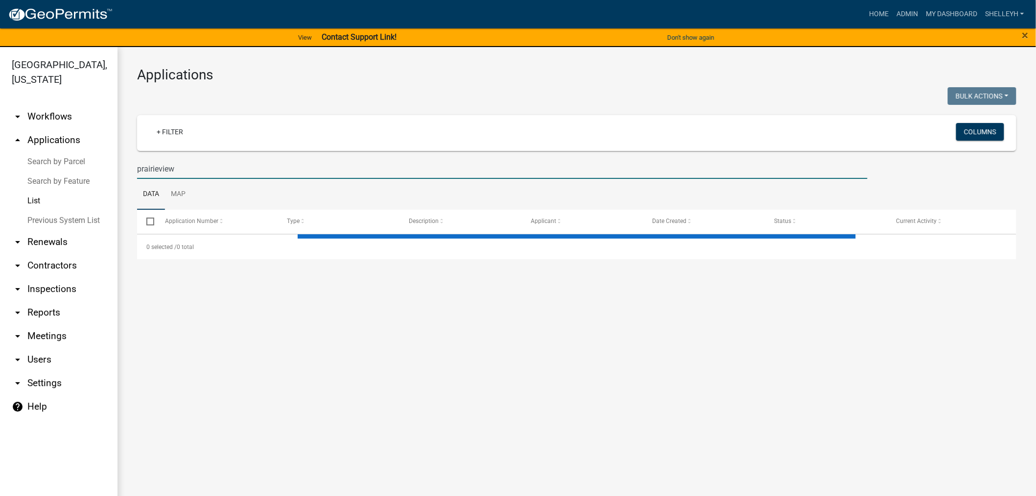
type input "prairieview"
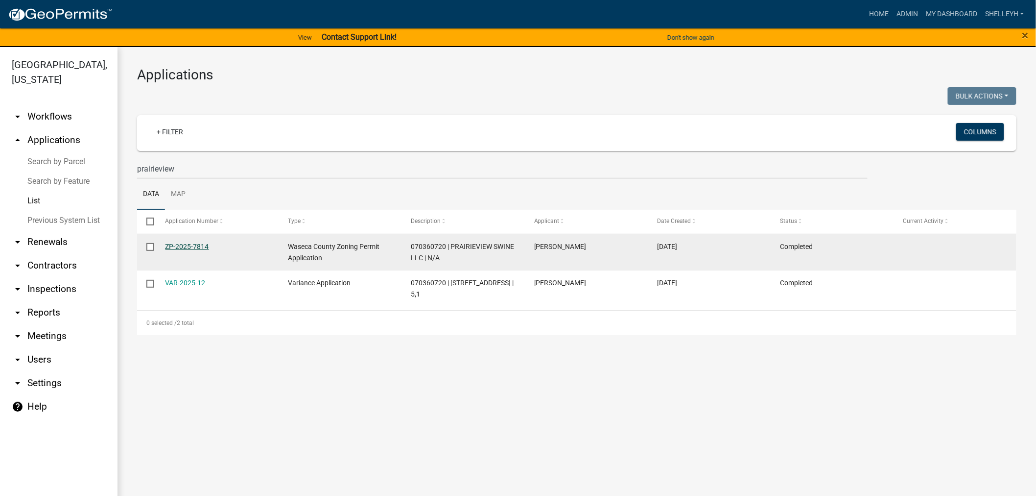
click at [189, 248] on link "ZP-2025-7814" at bounding box center [188, 246] width 44 height 8
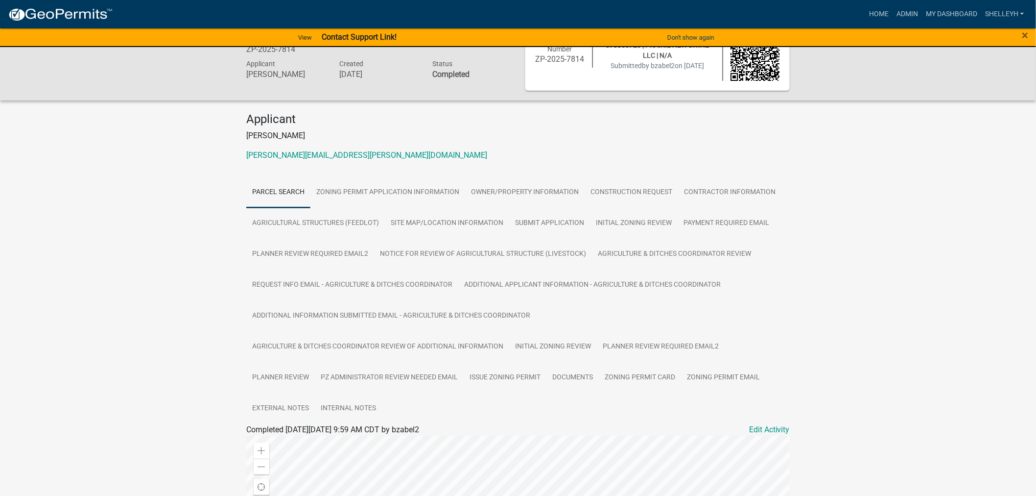
scroll to position [54, 0]
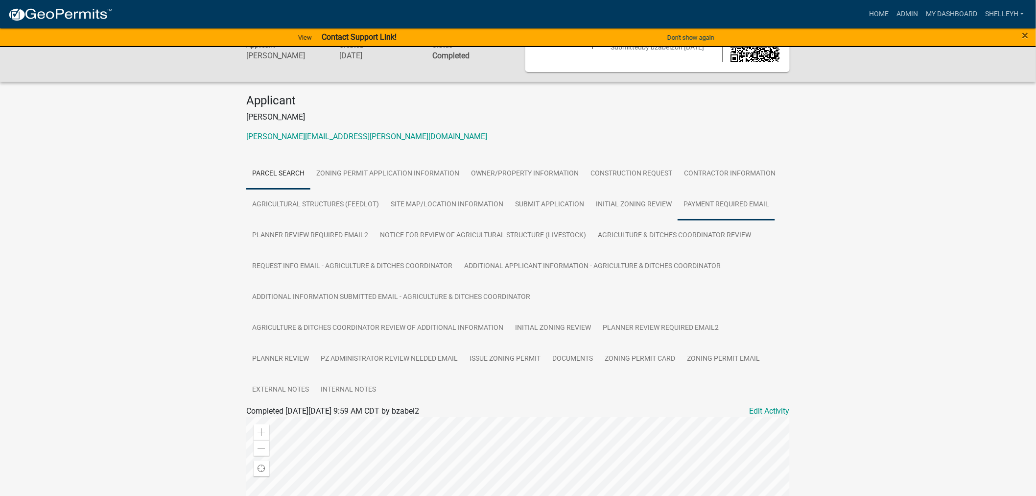
click at [697, 203] on link "Payment Required Email" at bounding box center [726, 204] width 97 height 31
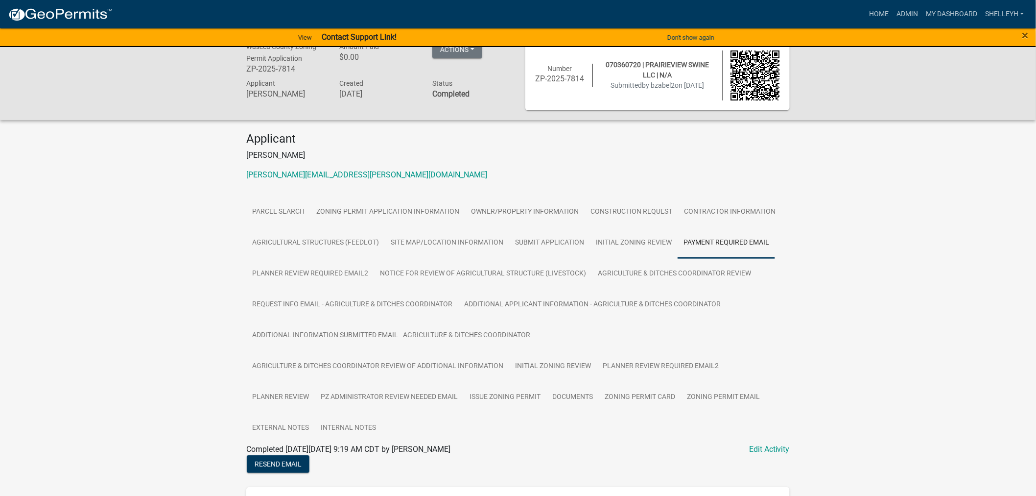
scroll to position [0, 0]
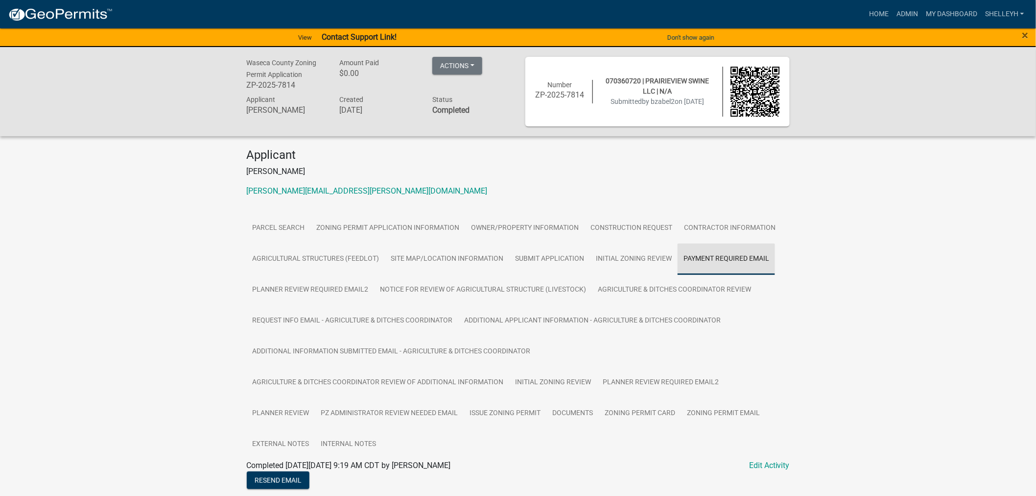
click at [718, 257] on link "Payment Required Email" at bounding box center [726, 258] width 97 height 31
click at [883, 14] on link "Home" at bounding box center [878, 14] width 27 height 19
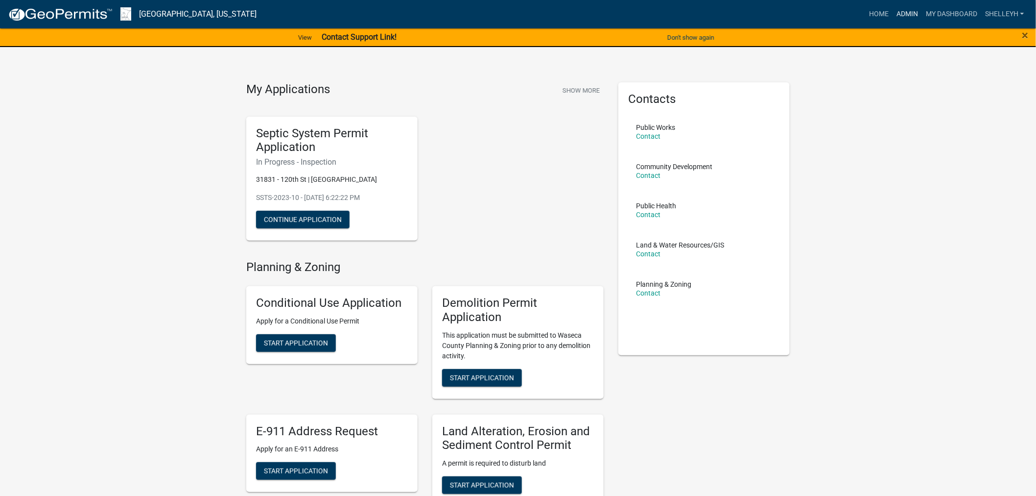
click at [899, 17] on link "Admin" at bounding box center [907, 14] width 29 height 19
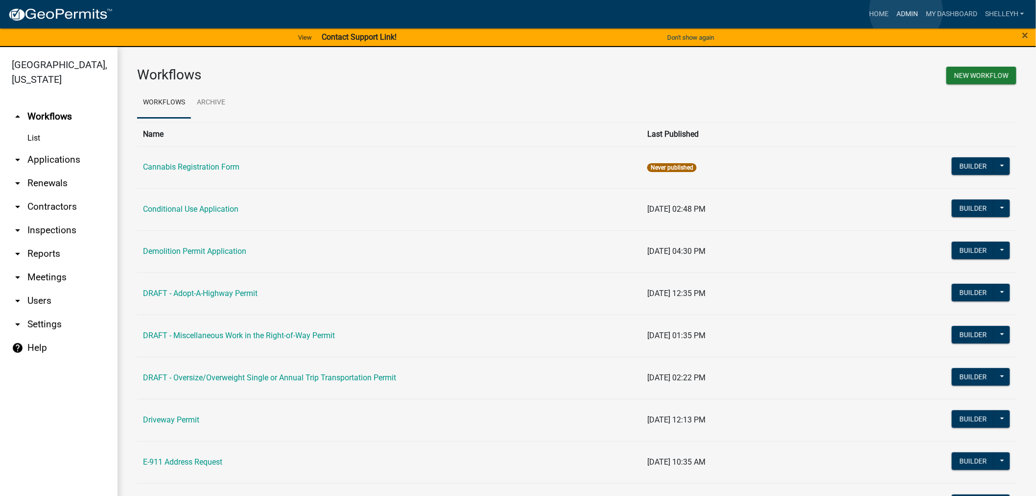
click at [907, 11] on link "Admin" at bounding box center [907, 14] width 29 height 19
click at [875, 13] on link "Home" at bounding box center [878, 14] width 27 height 19
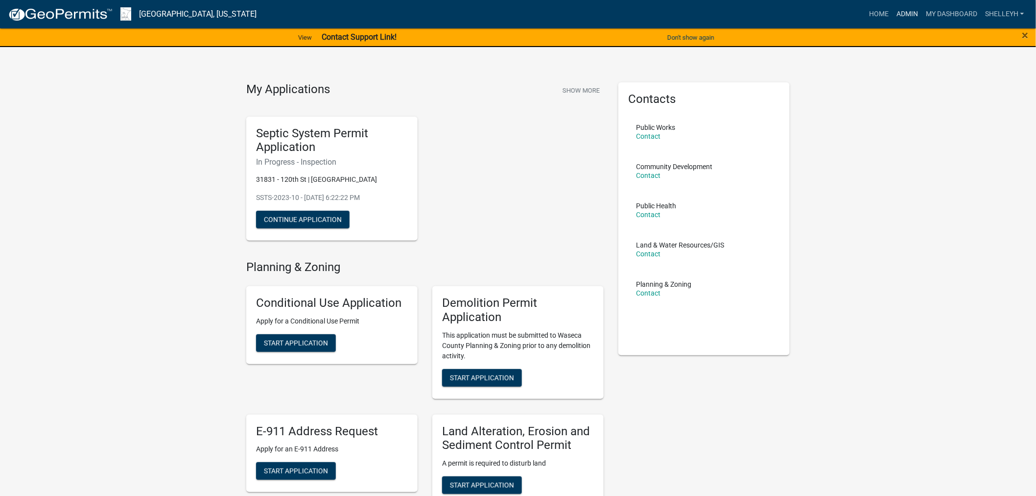
click at [909, 8] on link "Admin" at bounding box center [907, 14] width 29 height 19
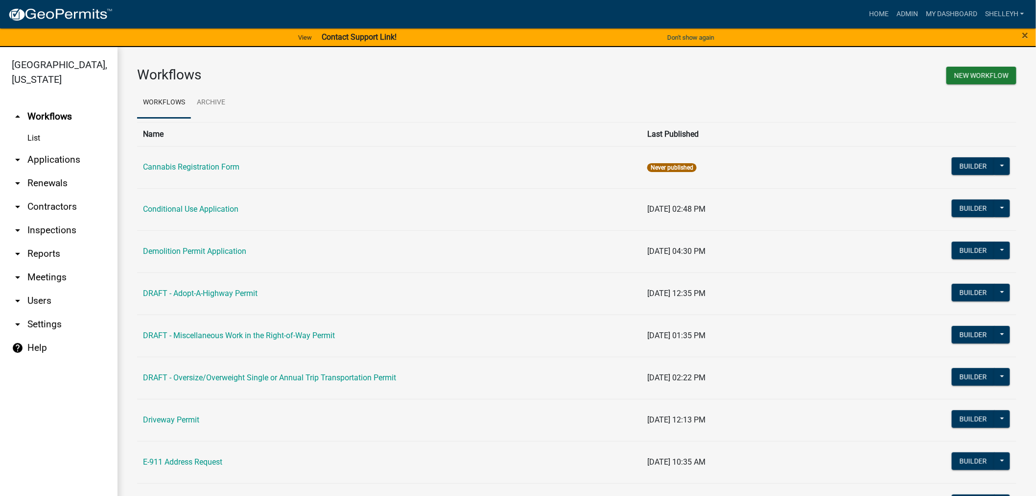
click at [67, 160] on link "arrow_drop_down Applications" at bounding box center [59, 160] width 118 height 24
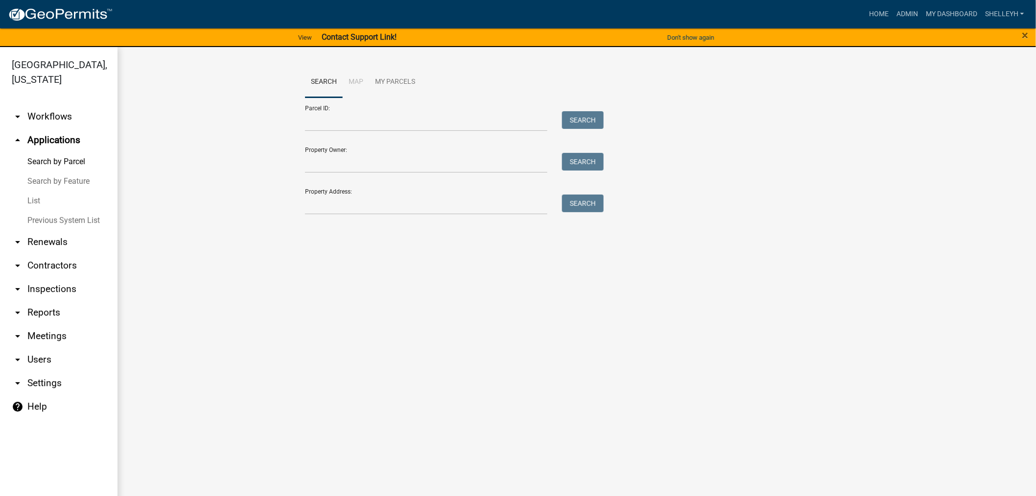
click at [31, 199] on link "List" at bounding box center [59, 201] width 118 height 20
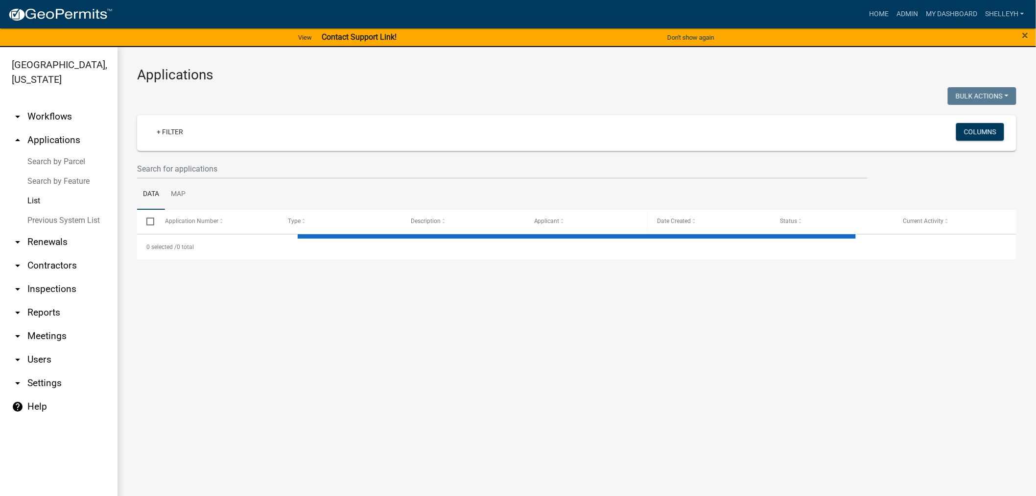
select select "1: 25"
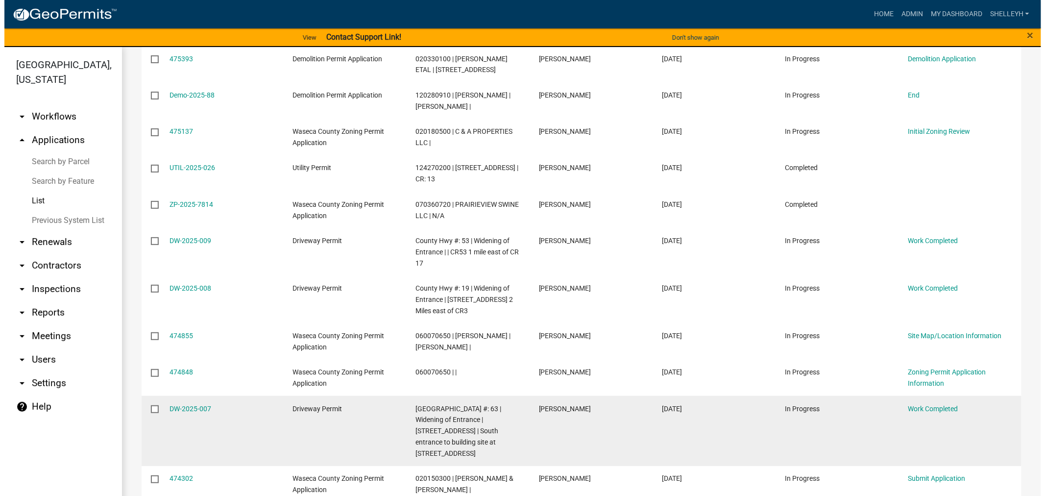
scroll to position [695, 0]
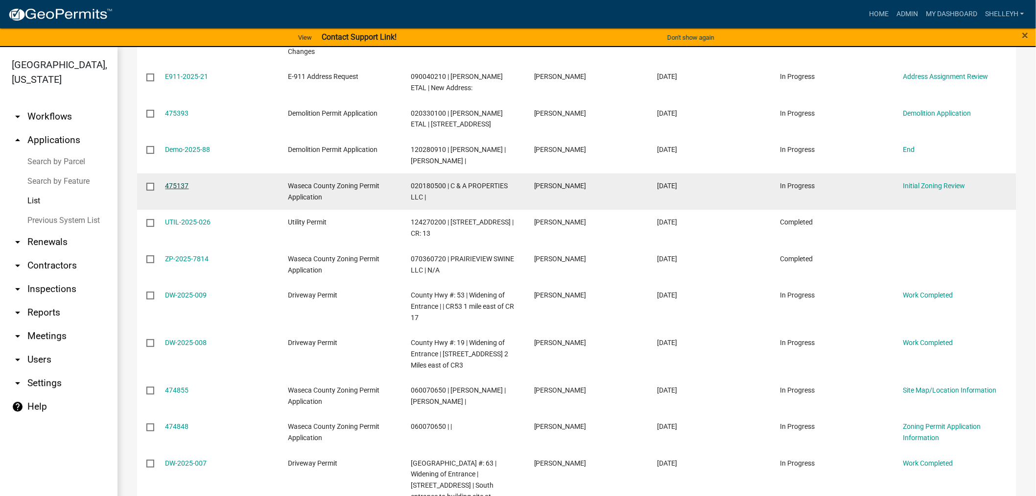
click at [168, 182] on link "475137" at bounding box center [178, 186] width 24 height 8
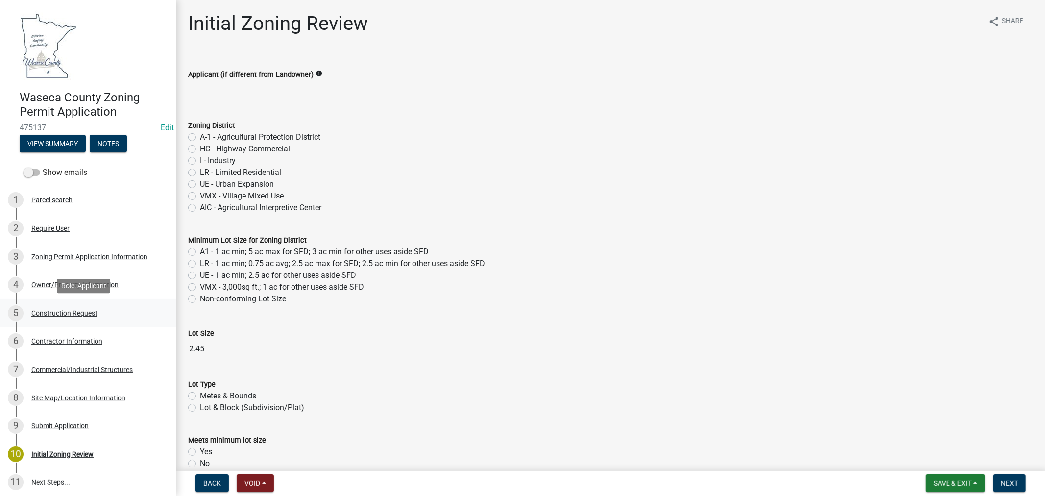
click at [76, 311] on div "Construction Request" at bounding box center [64, 313] width 66 height 7
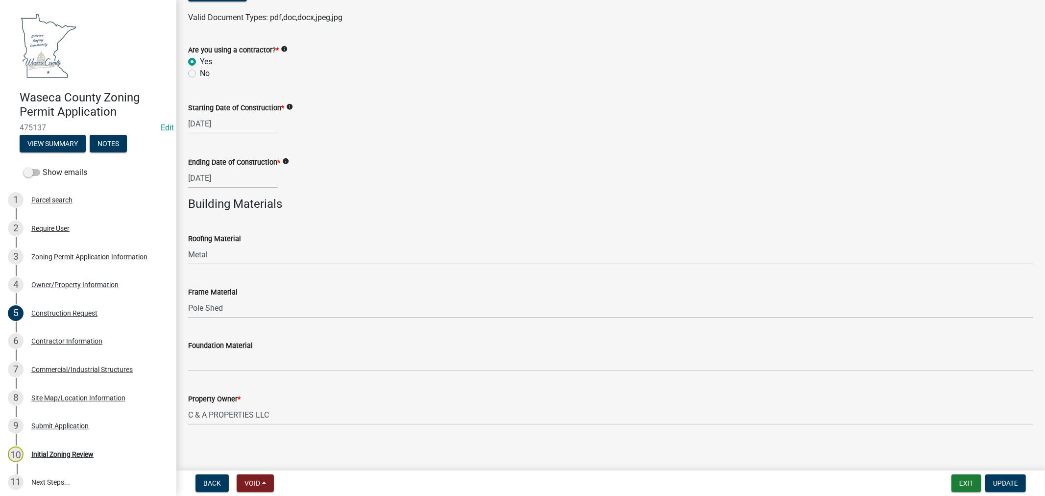
scroll to position [549, 0]
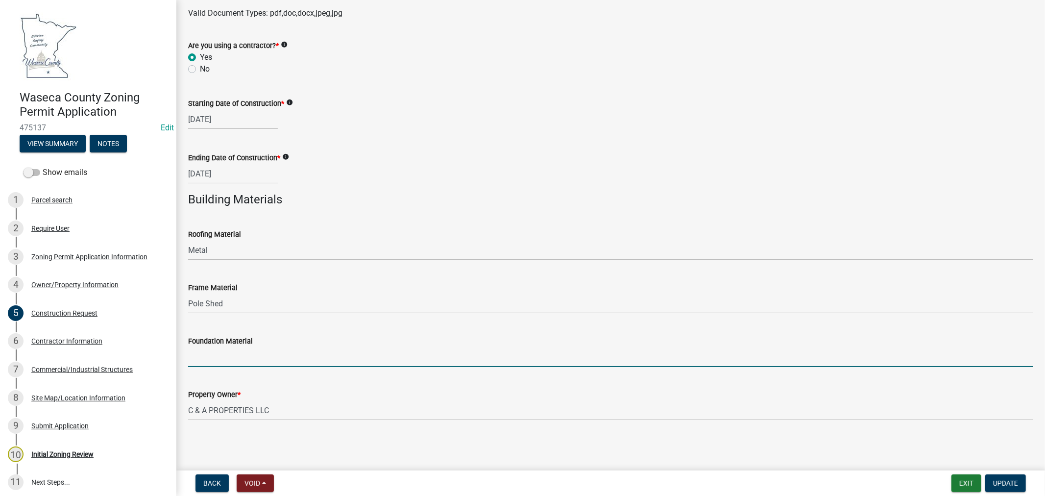
click at [255, 362] on input "Foundation Material" at bounding box center [610, 357] width 845 height 20
type input "Post footings"
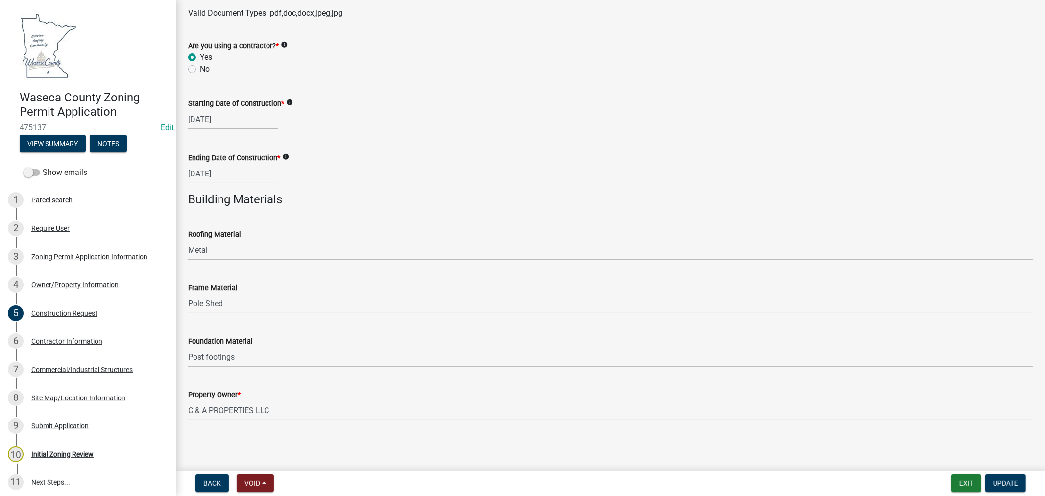
click at [299, 314] on wm-data-entity-input "Frame Material Pole Shed" at bounding box center [610, 294] width 845 height 53
click at [1004, 482] on span "Update" at bounding box center [1005, 483] width 25 height 8
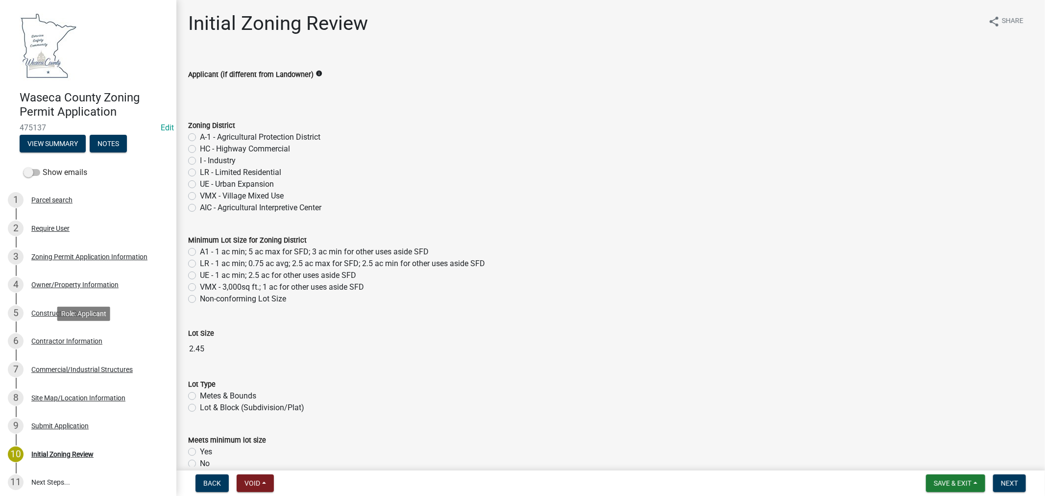
click at [55, 338] on div "Contractor Information" at bounding box center [66, 340] width 71 height 7
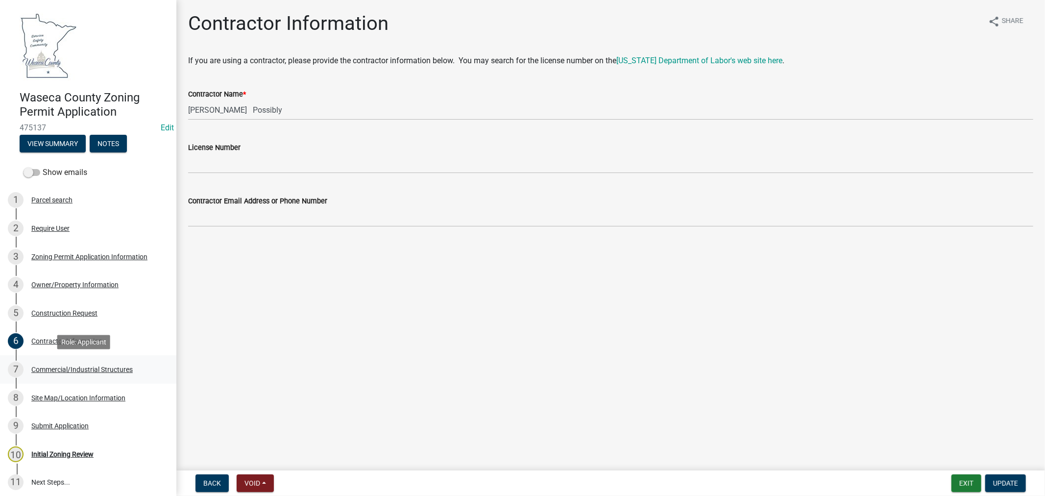
click at [89, 366] on div "Commercial/Industrial Structures" at bounding box center [81, 369] width 101 height 7
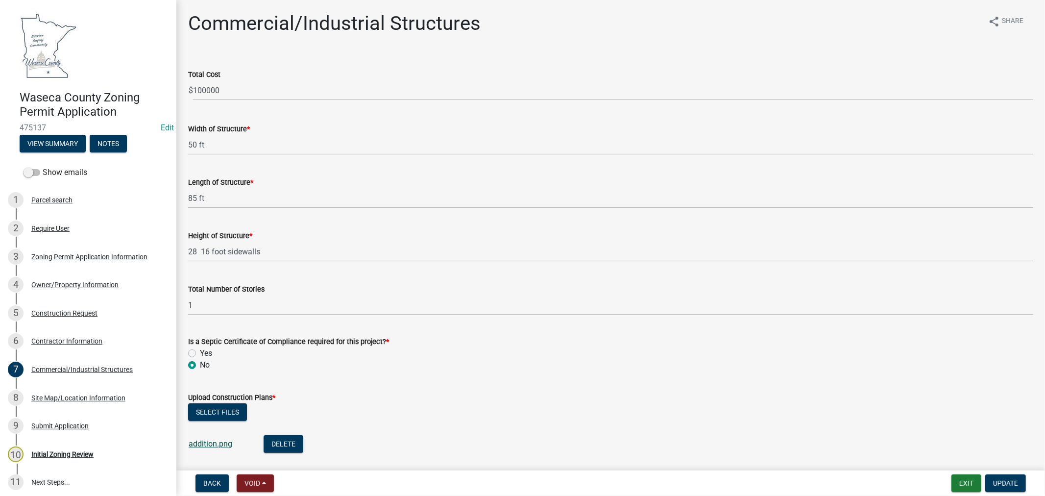
click at [208, 443] on link "addition.png" at bounding box center [211, 443] width 44 height 9
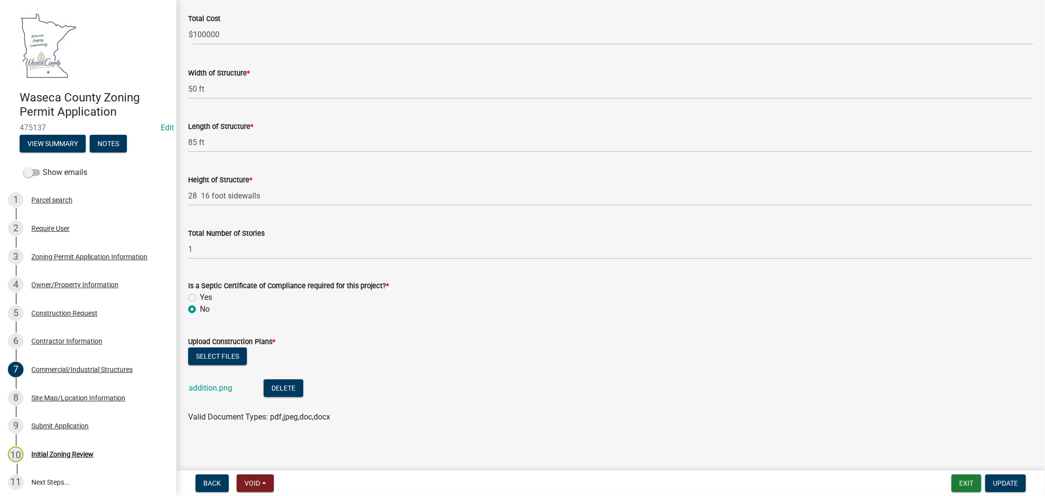
scroll to position [59, 0]
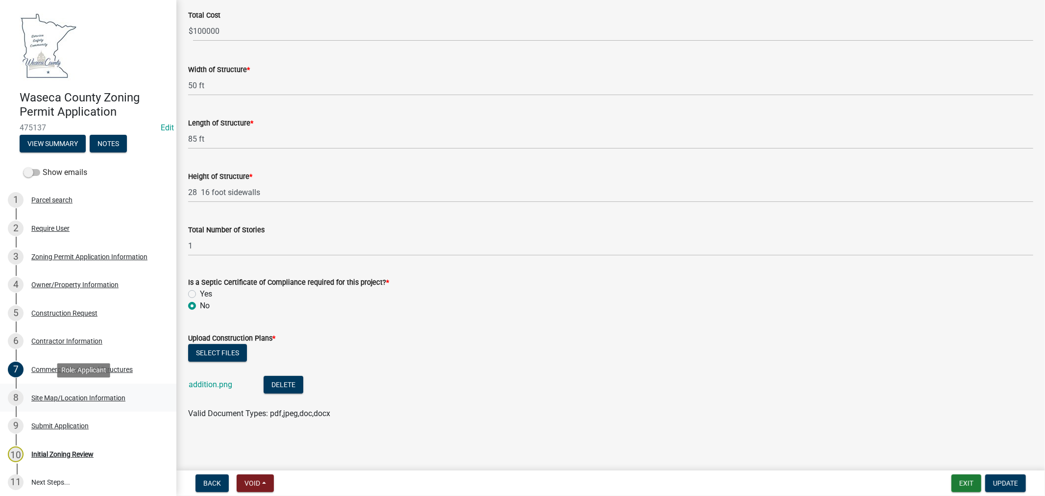
drag, startPoint x: 58, startPoint y: 395, endPoint x: 61, endPoint y: 391, distance: 5.6
click at [58, 395] on div "Site Map/Location Information" at bounding box center [78, 397] width 94 height 7
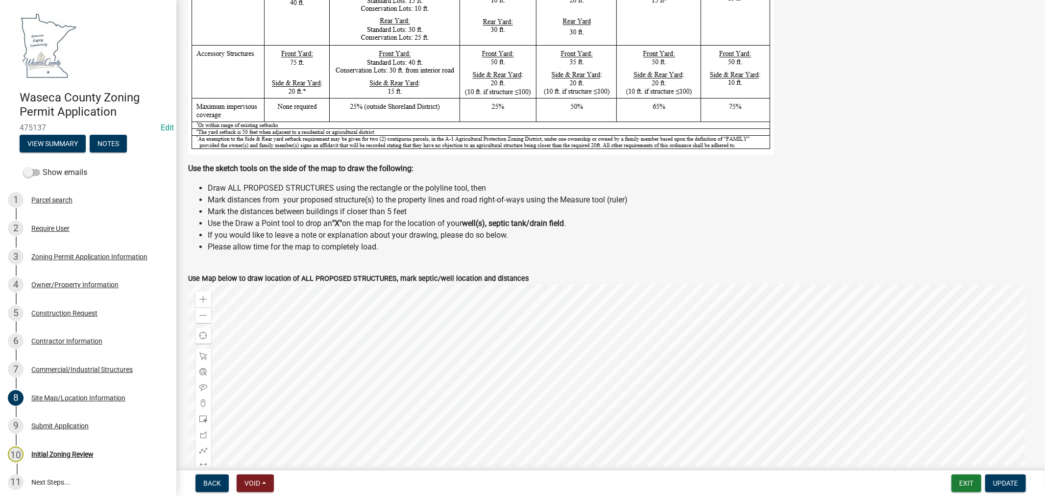
scroll to position [163, 0]
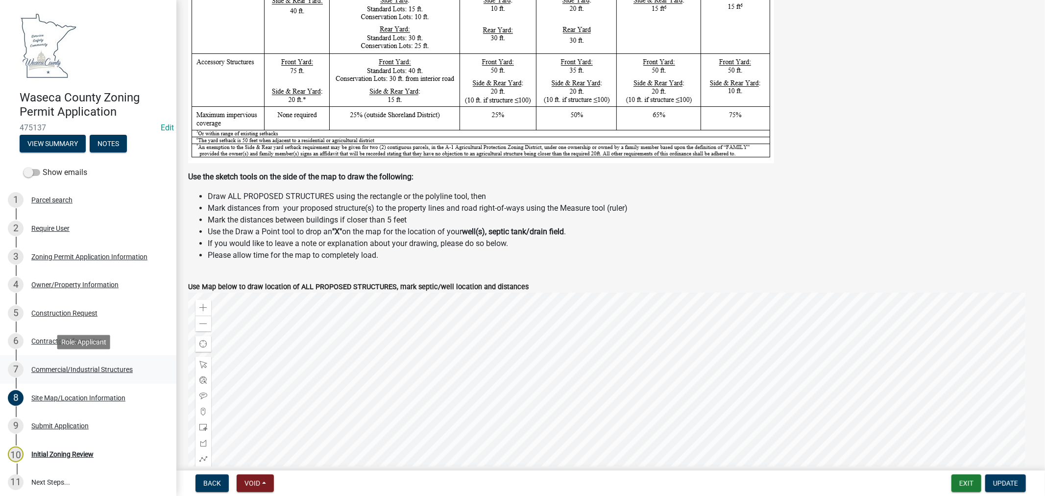
click at [62, 366] on div "Commercial/Industrial Structures" at bounding box center [81, 369] width 101 height 7
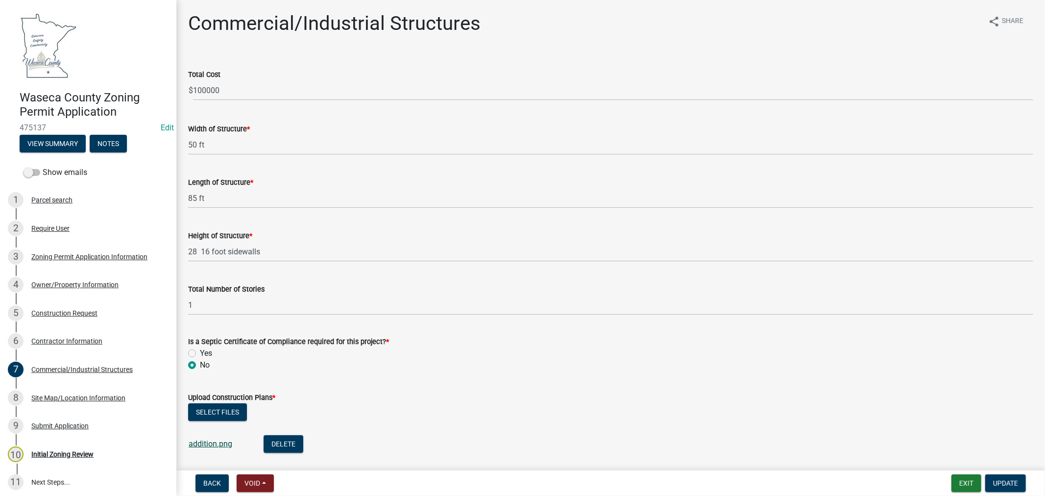
click at [199, 441] on link "addition.png" at bounding box center [211, 443] width 44 height 9
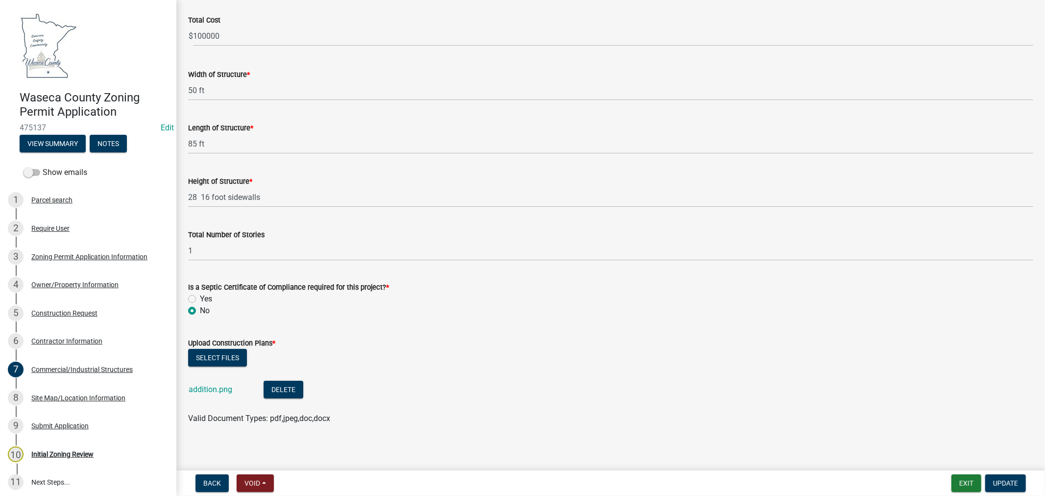
scroll to position [59, 0]
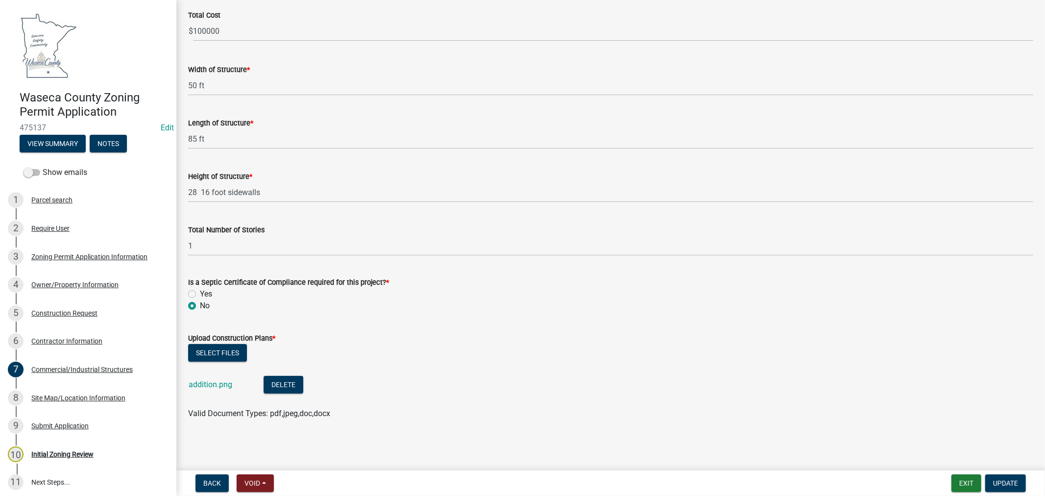
click at [78, 395] on div "Site Map/Location Information" at bounding box center [78, 397] width 94 height 7
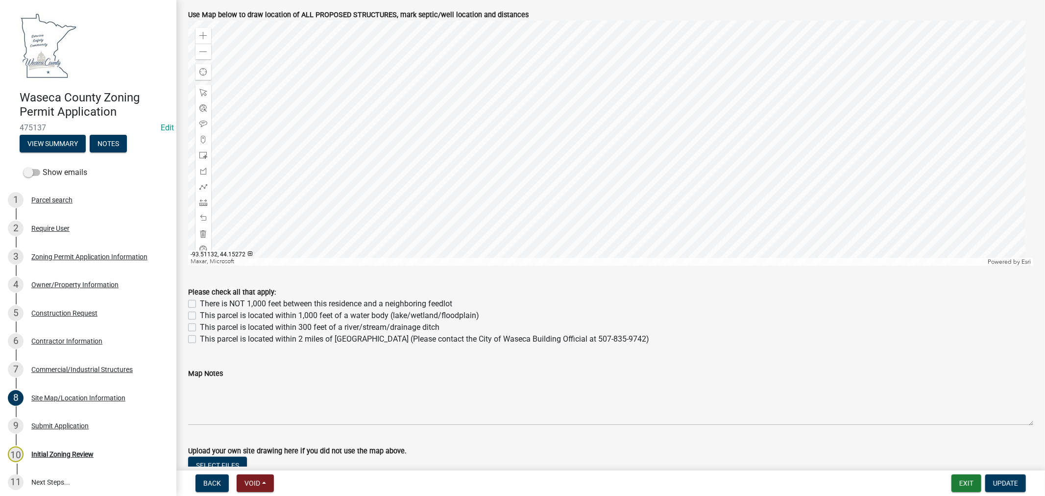
scroll to position [511, 0]
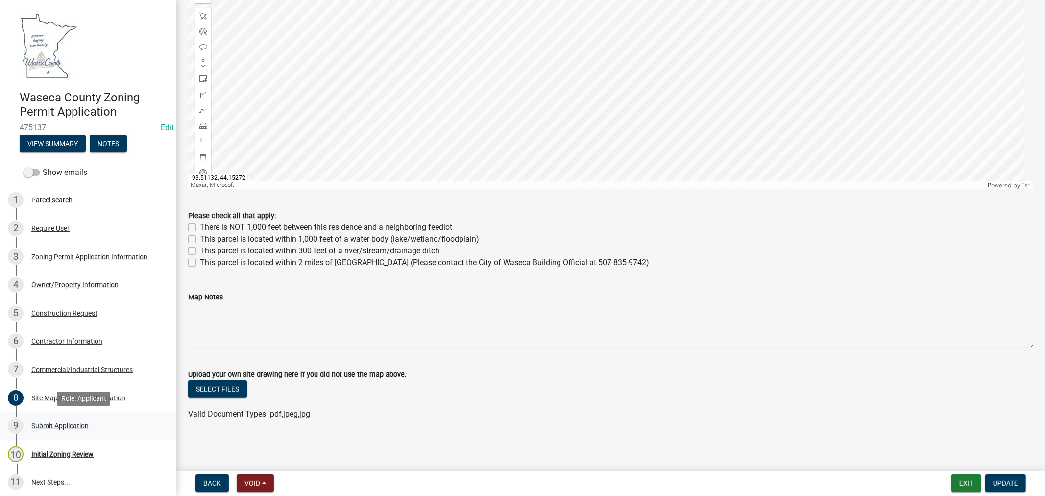
click at [61, 427] on div "Submit Application" at bounding box center [59, 425] width 57 height 7
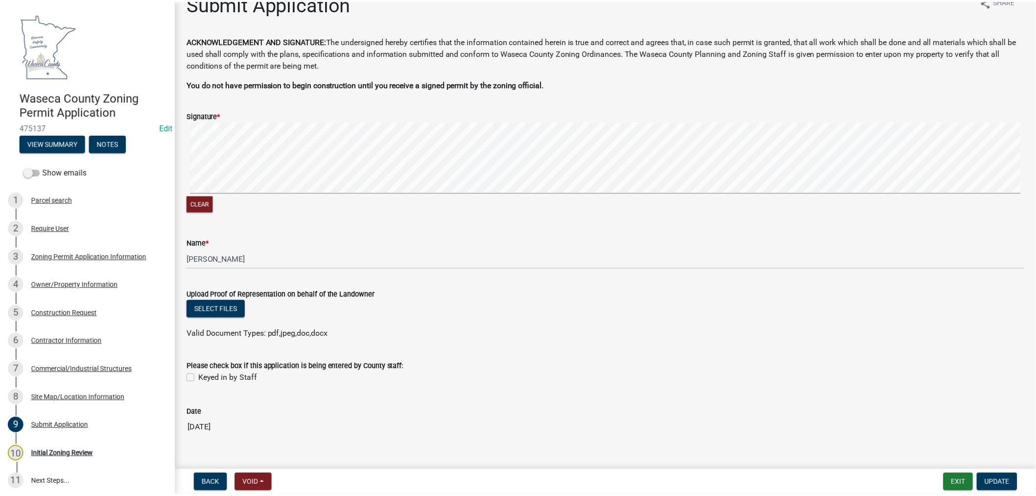
scroll to position [37, 0]
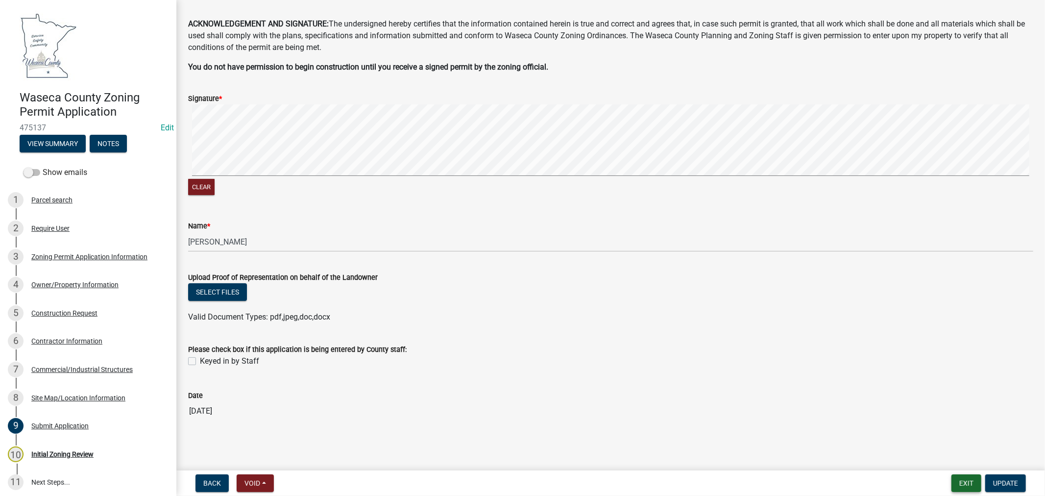
click at [963, 487] on button "Exit" at bounding box center [966, 483] width 30 height 18
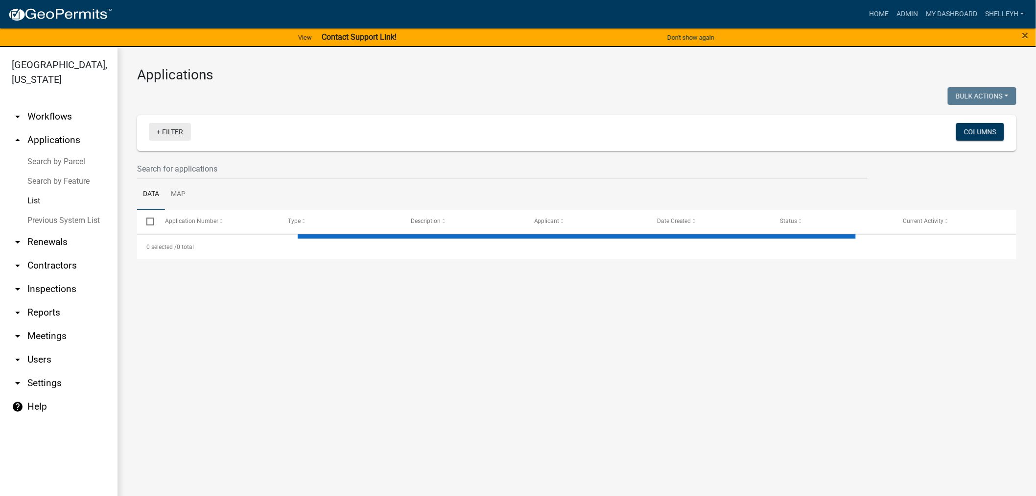
select select "1: 25"
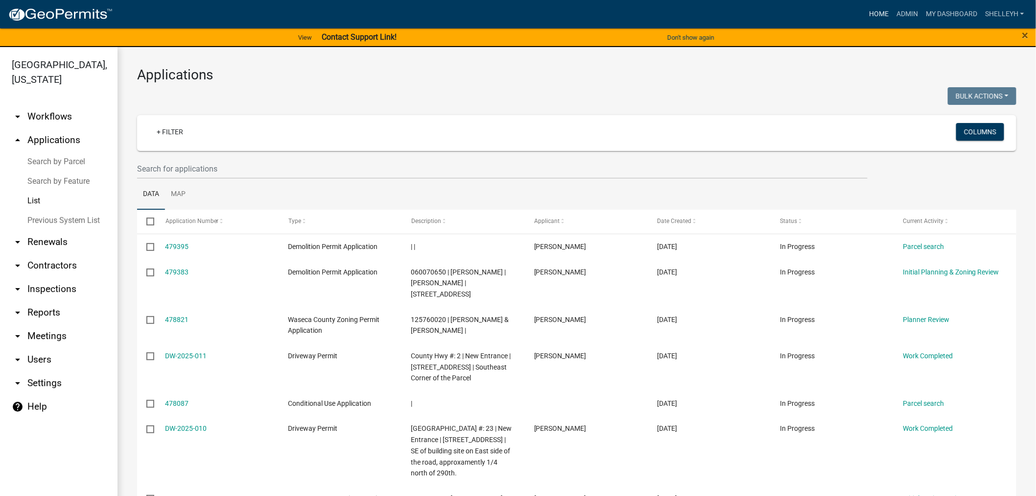
click at [881, 8] on link "Home" at bounding box center [878, 14] width 27 height 19
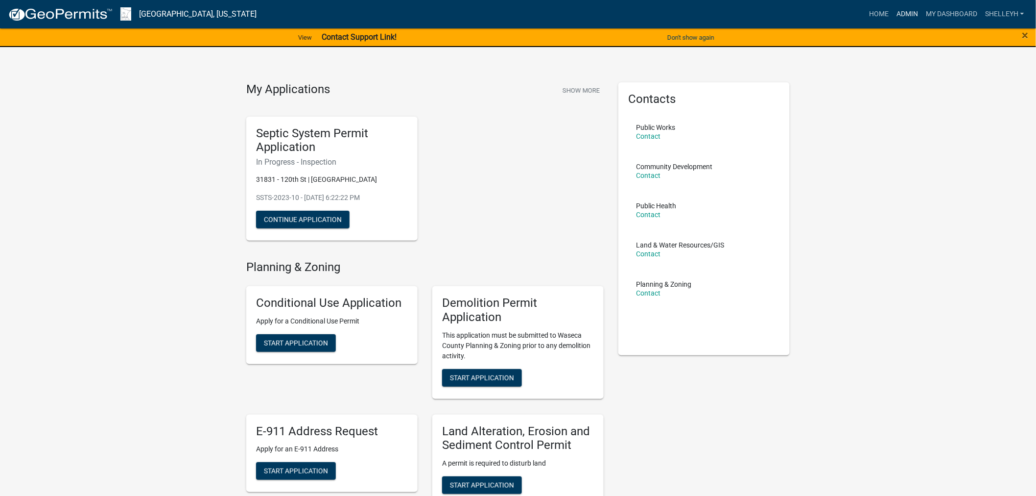
click at [913, 12] on link "Admin" at bounding box center [907, 14] width 29 height 19
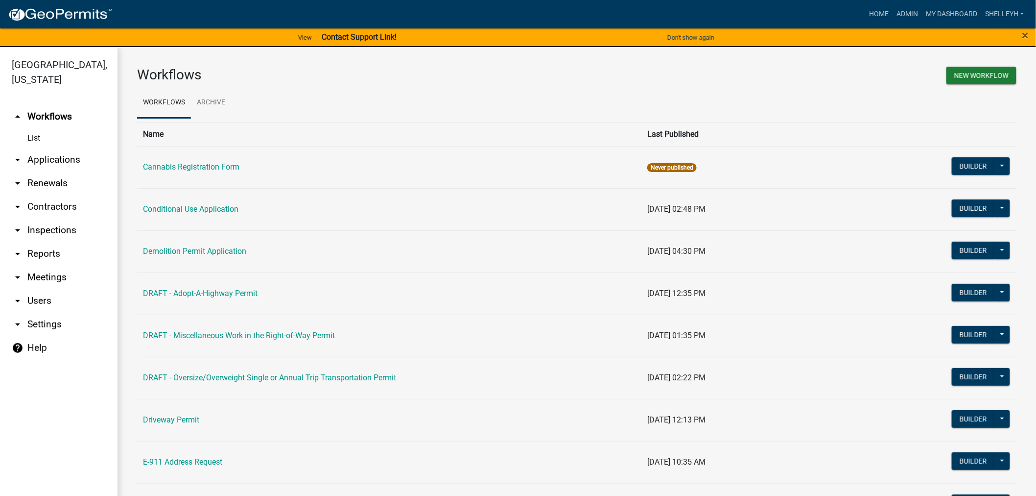
click at [56, 159] on link "arrow_drop_down Applications" at bounding box center [59, 160] width 118 height 24
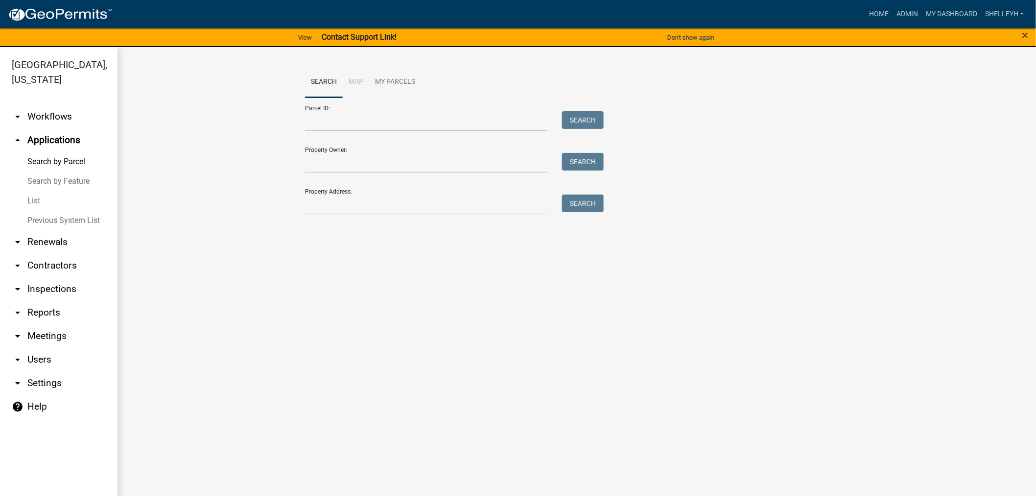
click at [36, 197] on link "List" at bounding box center [59, 201] width 118 height 20
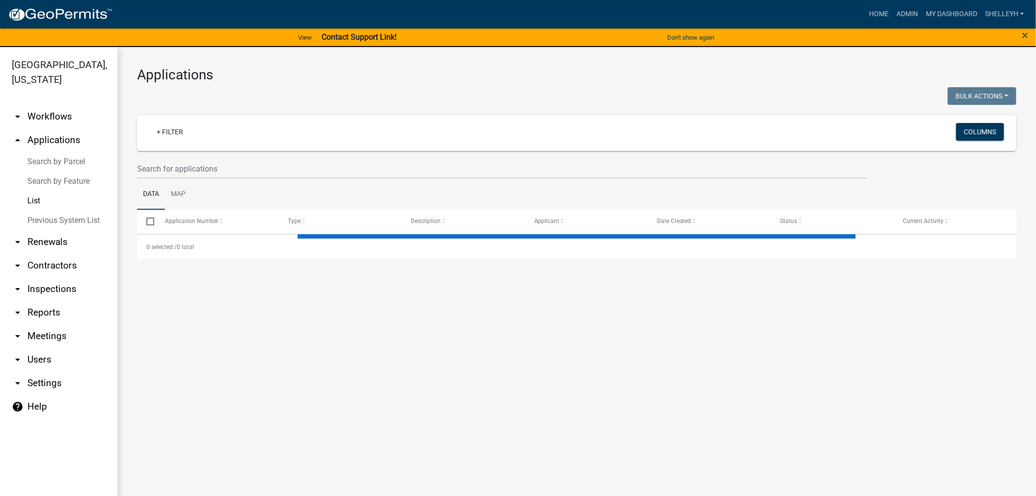
select select "1: 25"
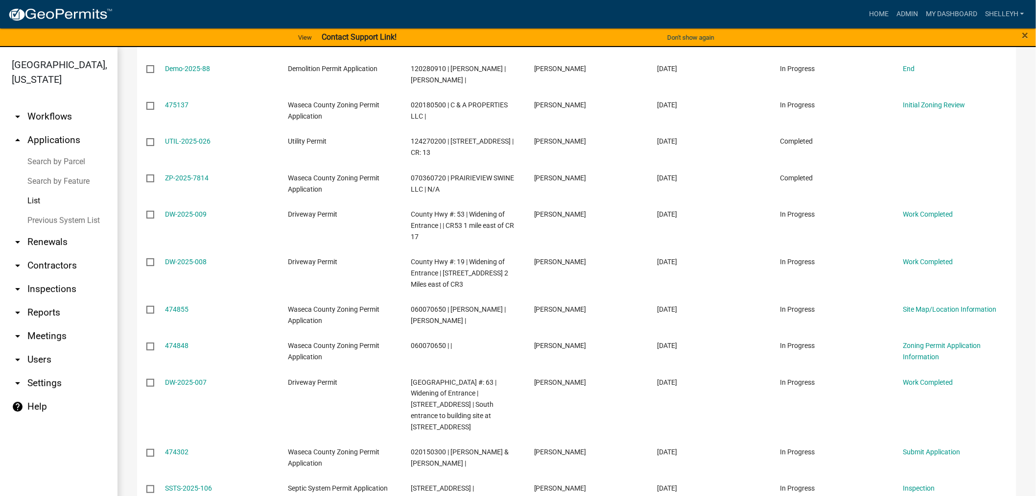
scroll to position [859, 0]
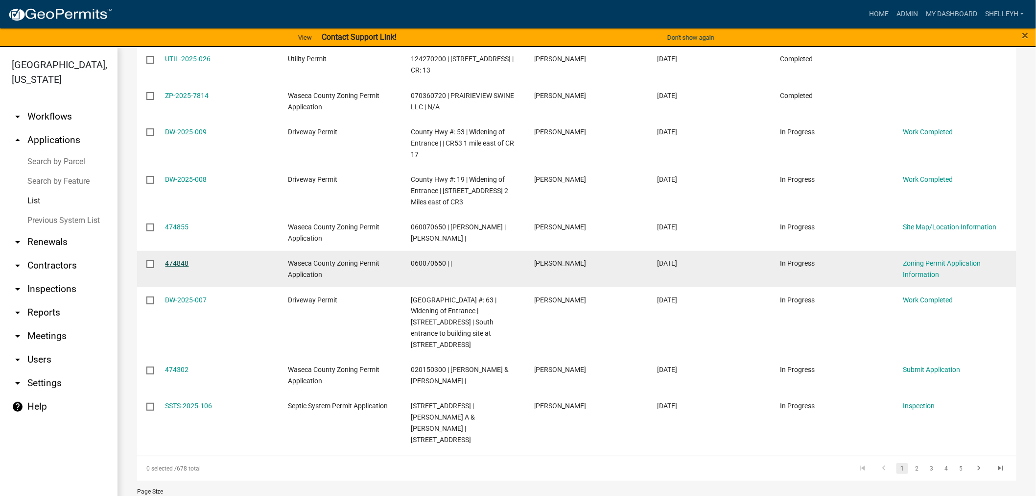
click at [177, 259] on link "474848" at bounding box center [178, 263] width 24 height 8
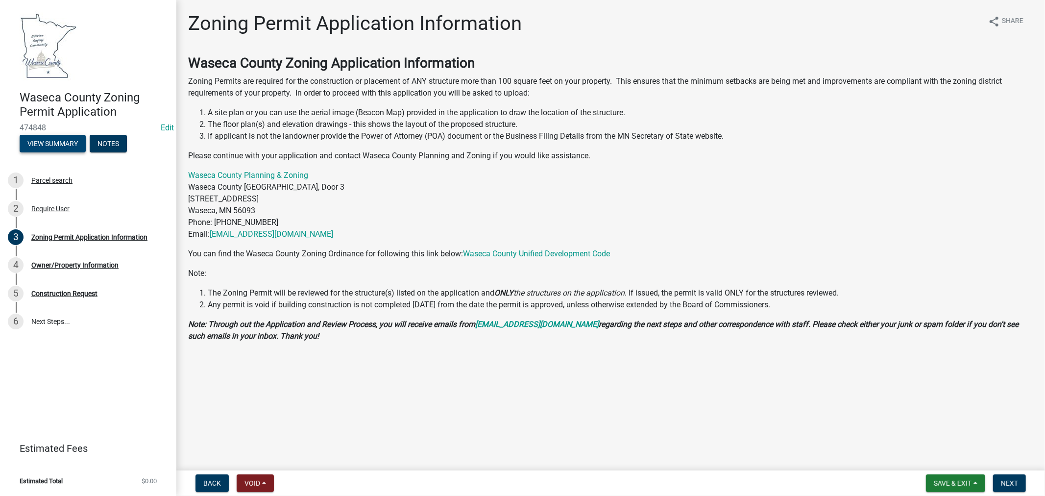
click at [45, 141] on button "View Summary" at bounding box center [53, 144] width 66 height 18
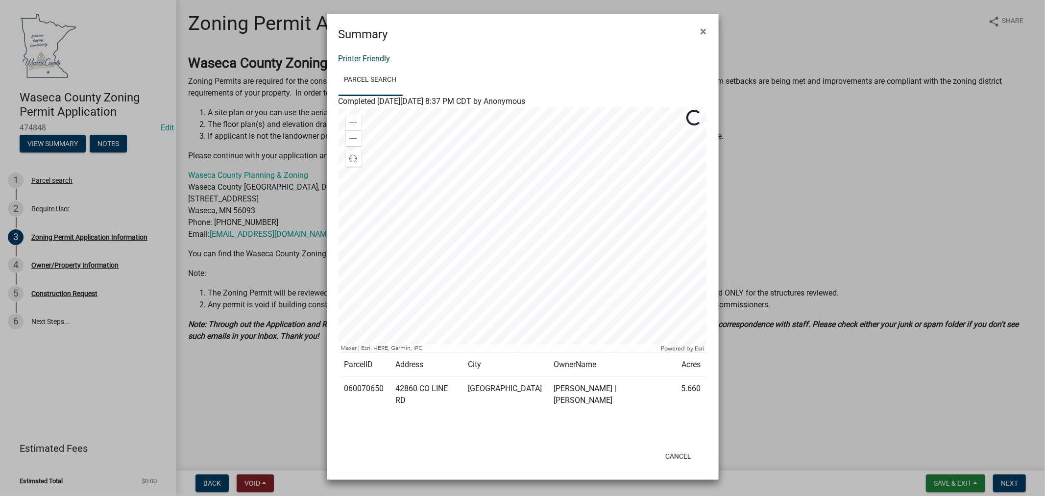
click at [358, 57] on link "Printer Friendly" at bounding box center [364, 58] width 52 height 9
click at [703, 26] on span "×" at bounding box center [703, 31] width 6 height 14
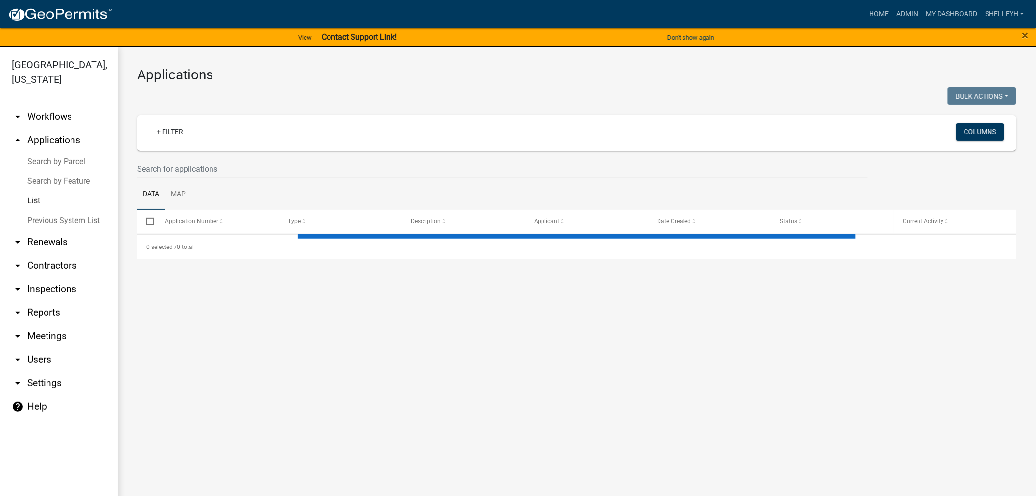
select select "1: 25"
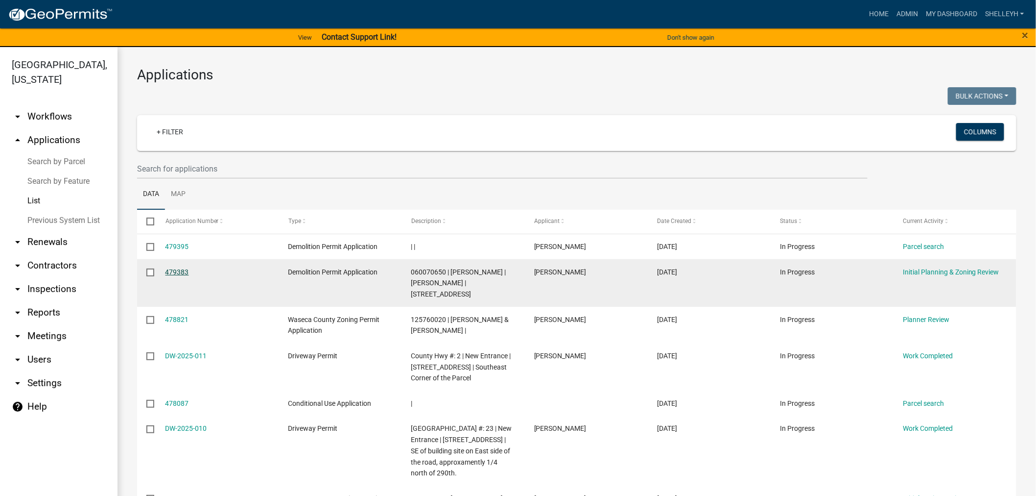
click at [181, 270] on link "479383" at bounding box center [178, 272] width 24 height 8
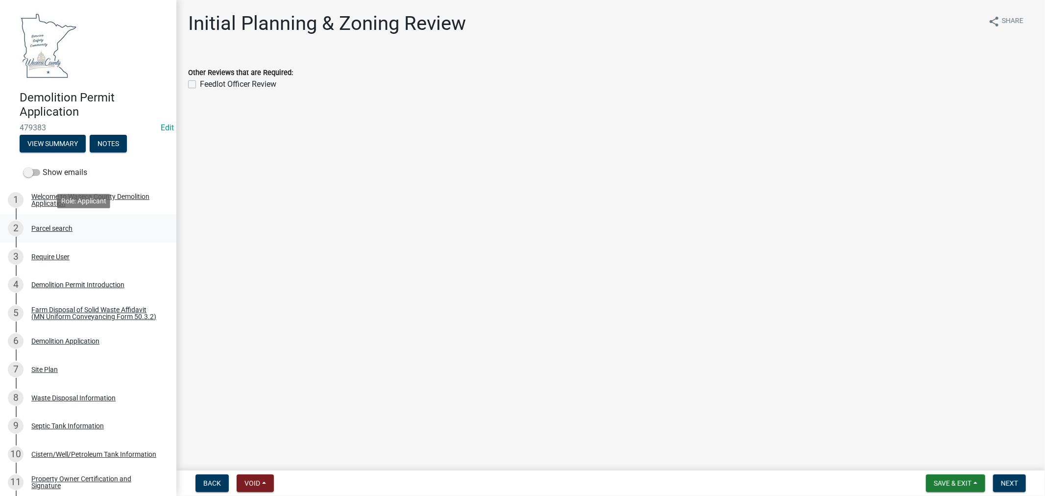
click at [41, 225] on div "Parcel search" at bounding box center [51, 228] width 41 height 7
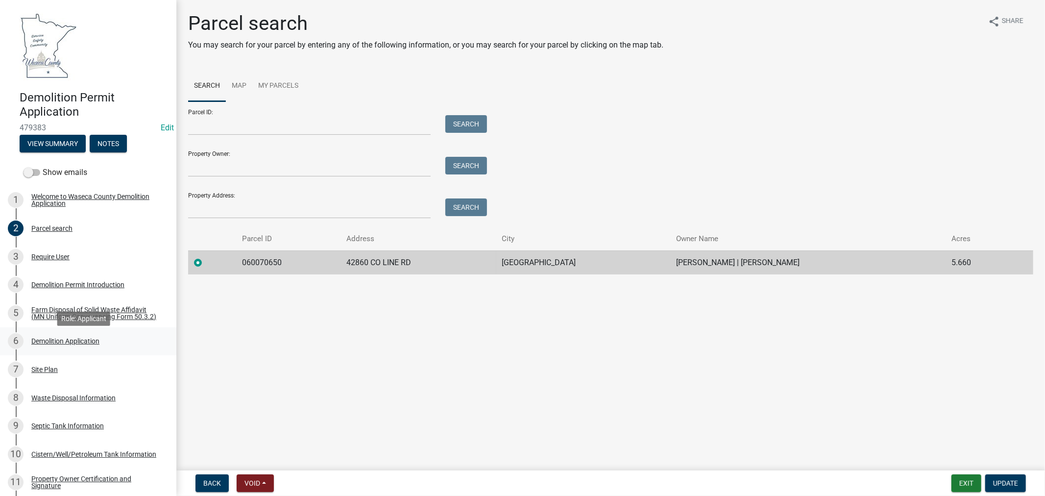
click at [46, 344] on div "Demolition Application" at bounding box center [65, 340] width 68 height 7
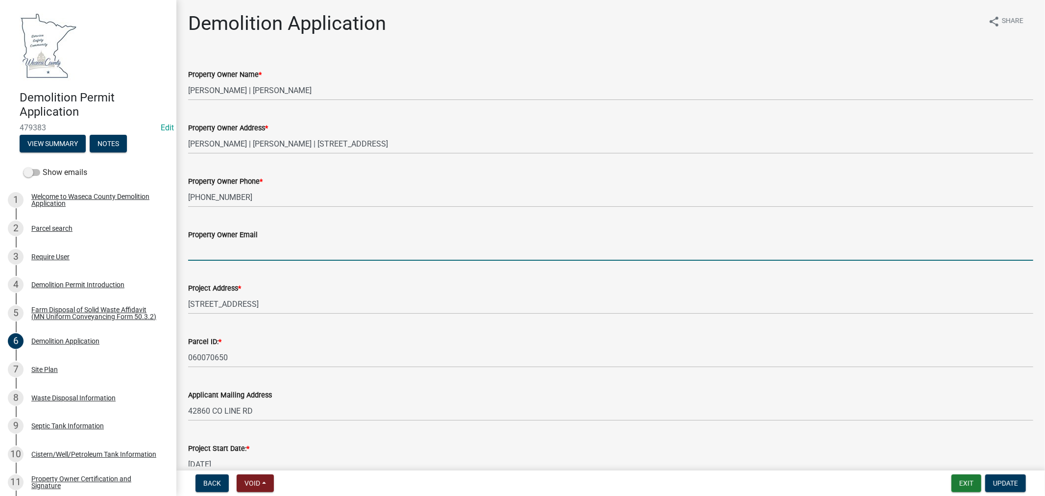
click at [245, 260] on input "Property Owner Email" at bounding box center [610, 250] width 845 height 20
paste input "[PERSON_NAME] <[EMAIL_ADDRESS][DOMAIN_NAME]>"
type input "[EMAIL_ADDRESS][DOMAIN_NAME]"
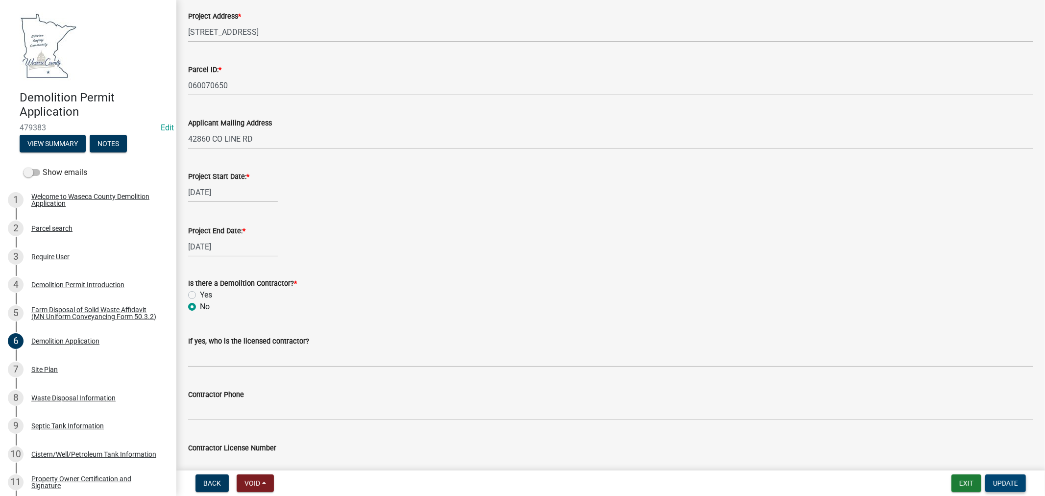
click at [1006, 483] on span "Update" at bounding box center [1005, 483] width 25 height 8
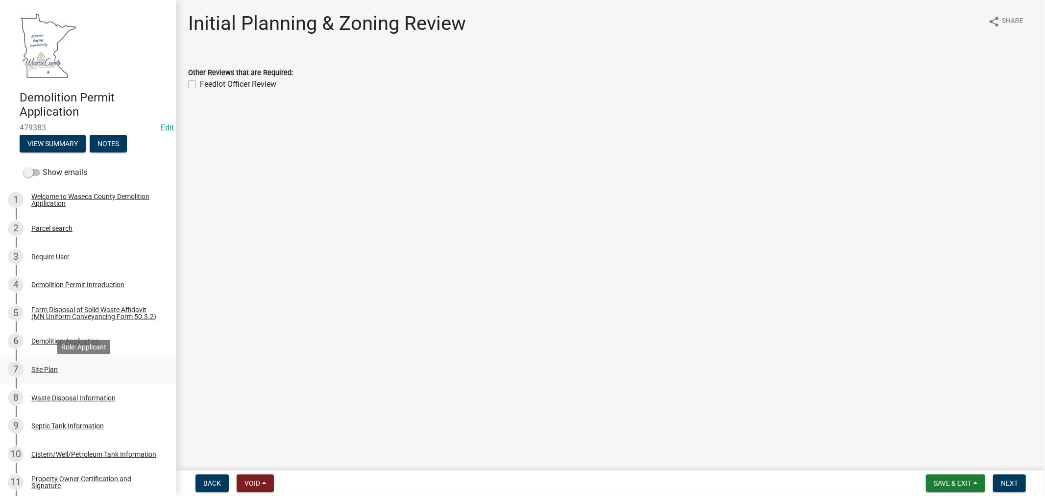
click at [49, 373] on div "Site Plan" at bounding box center [44, 369] width 26 height 7
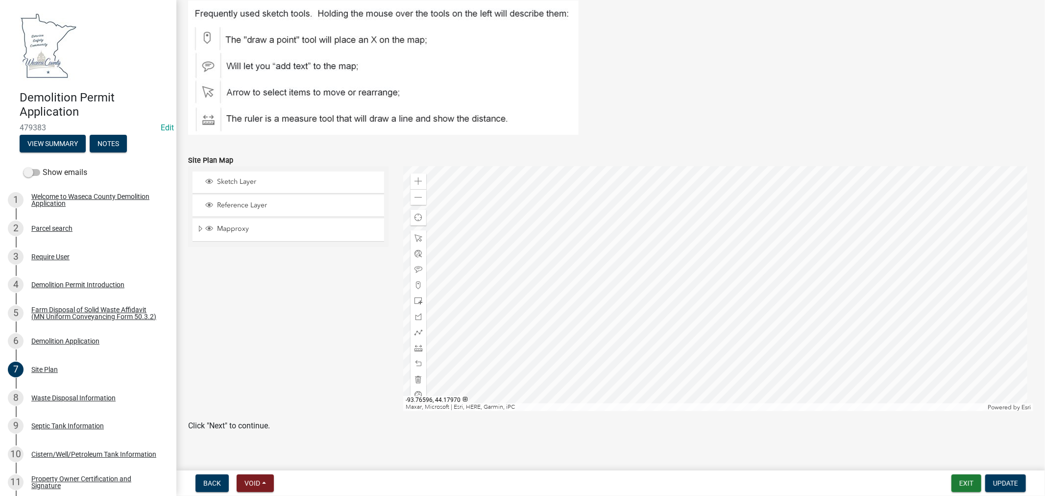
scroll to position [85, 0]
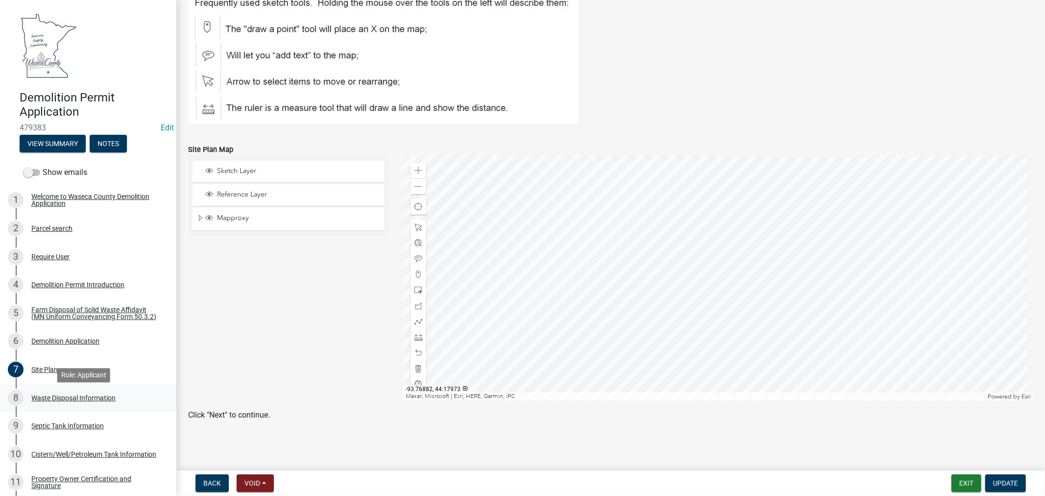
click at [38, 401] on div "Waste Disposal Information" at bounding box center [73, 397] width 84 height 7
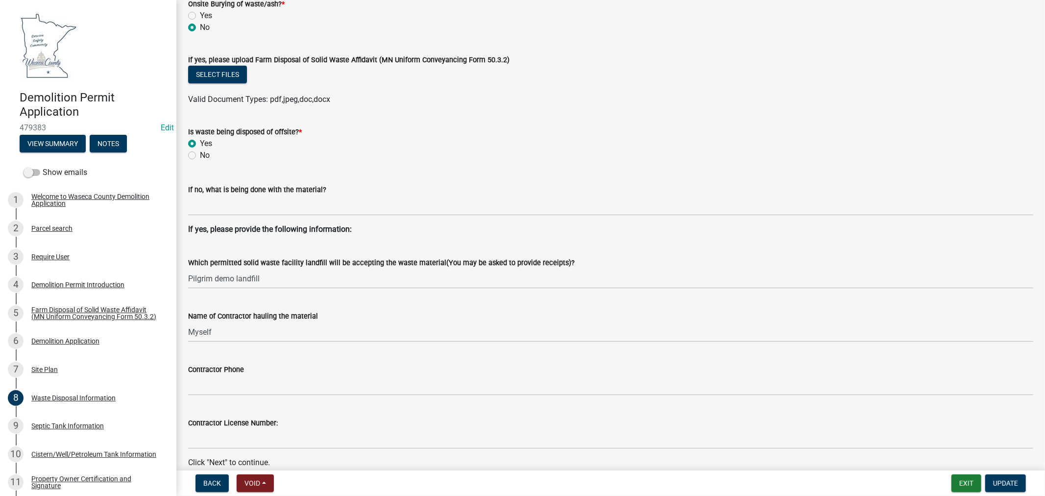
scroll to position [319, 0]
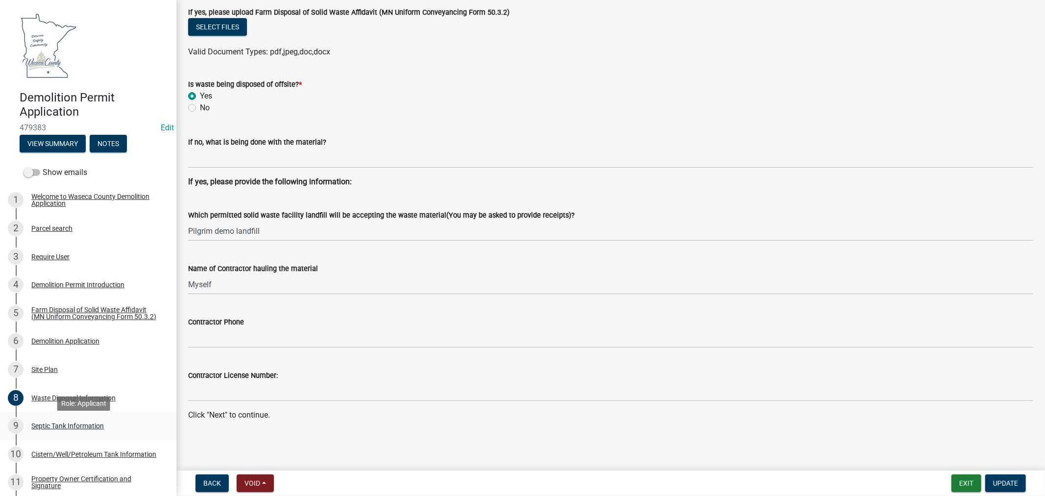
click at [60, 425] on div "9 Septic Tank Information" at bounding box center [84, 426] width 153 height 16
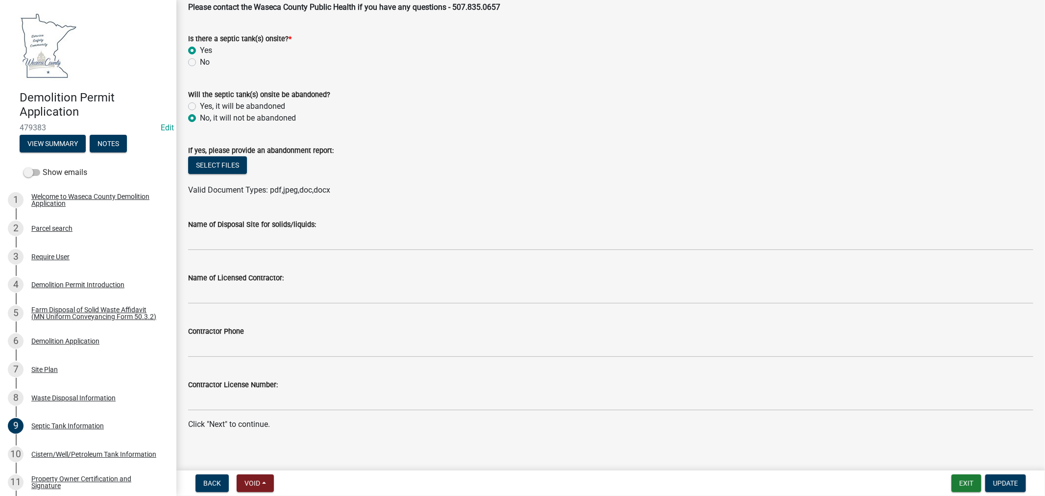
scroll to position [81, 0]
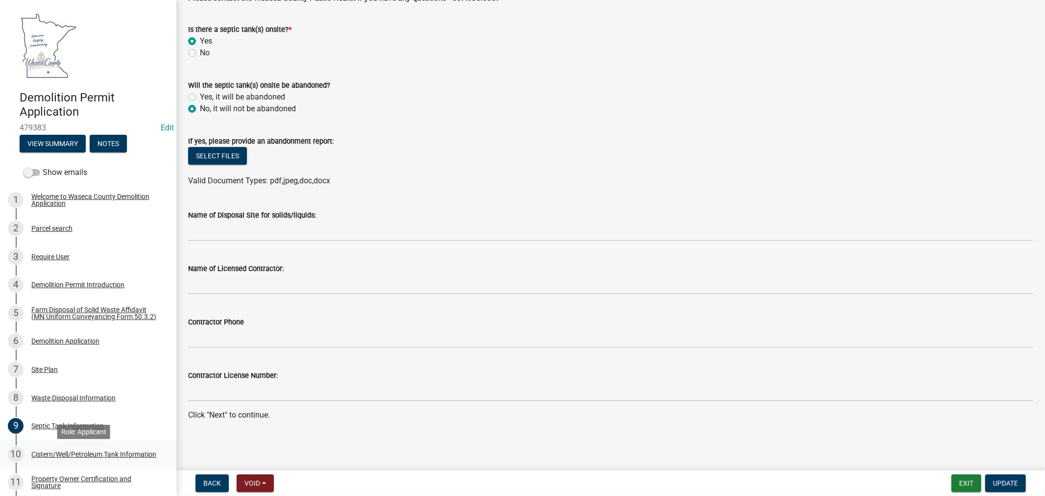
click at [66, 453] on div "Cistern/Well/Petroleum Tank Information" at bounding box center [93, 454] width 125 height 7
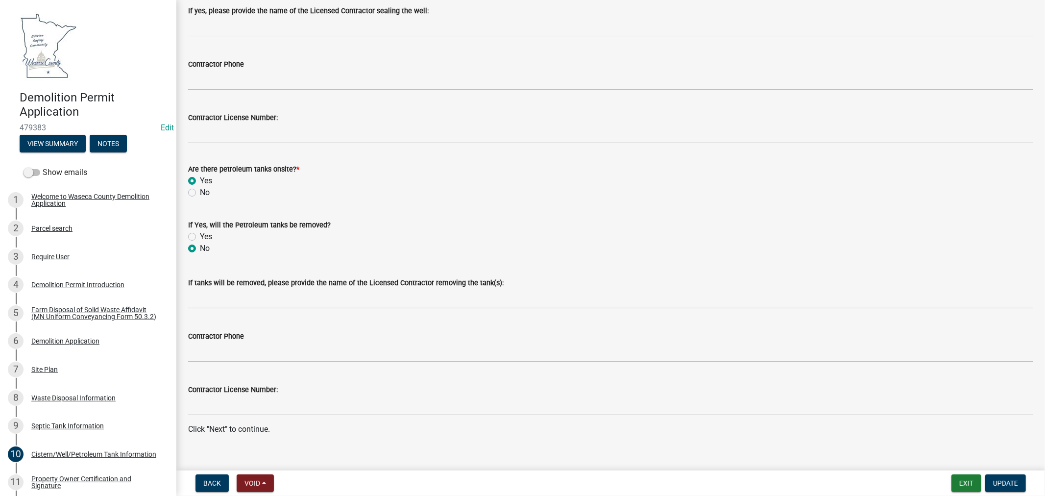
scroll to position [227, 0]
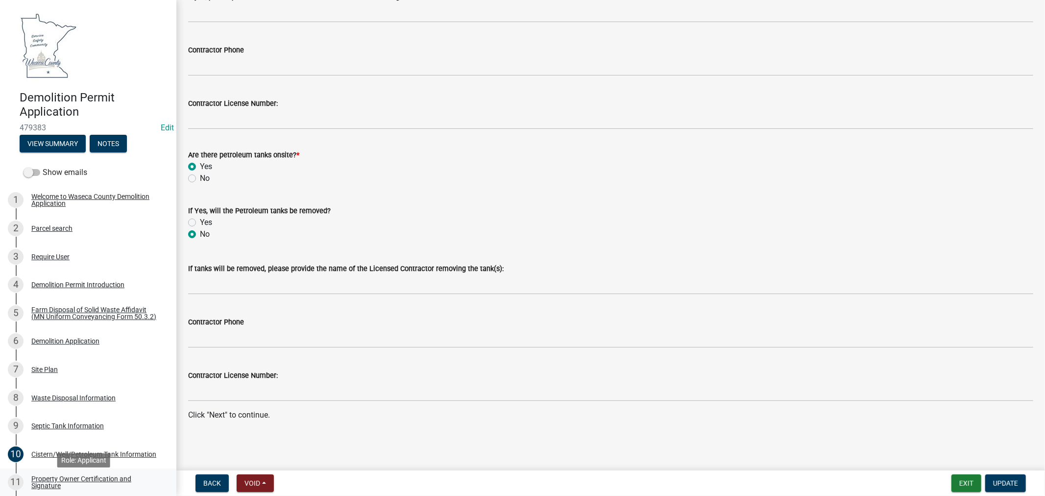
click at [48, 481] on div "Property Owner Certification and Signature" at bounding box center [95, 482] width 129 height 14
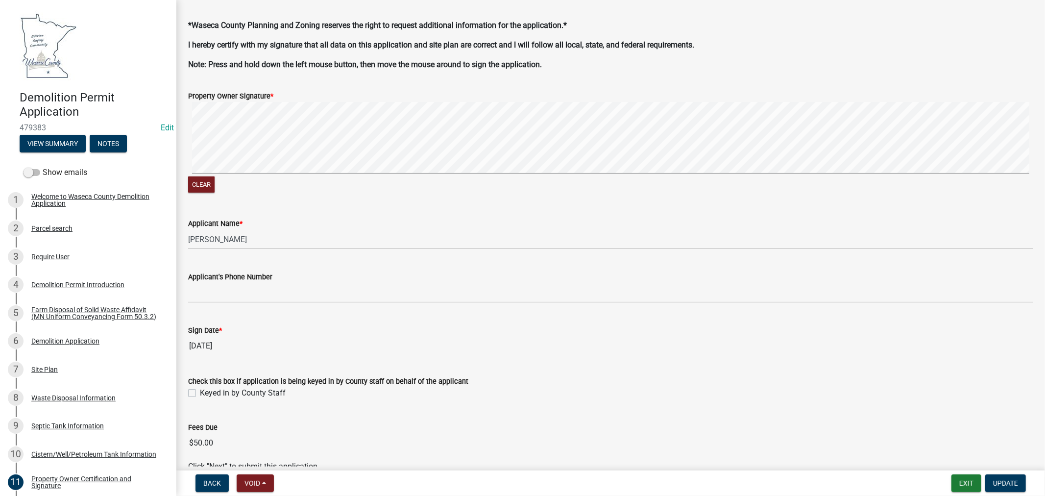
scroll to position [54, 0]
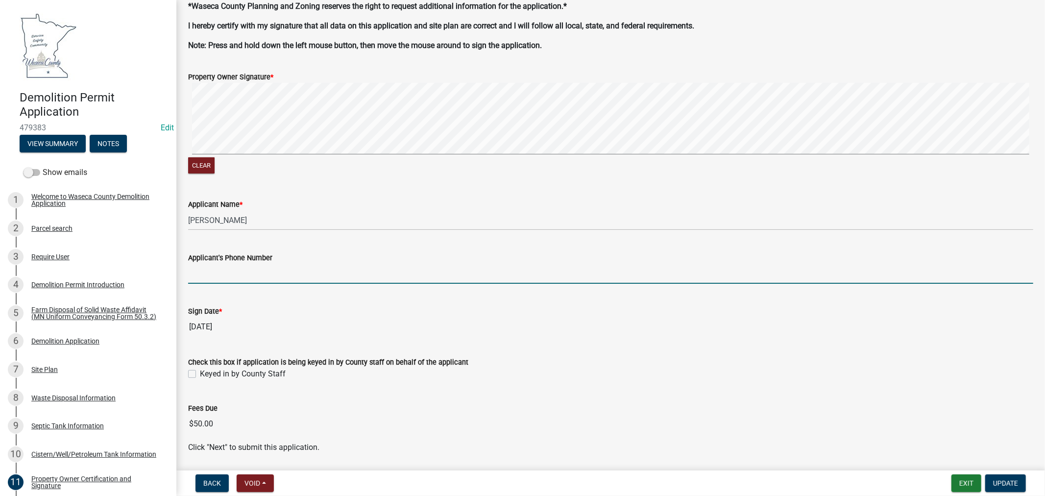
click at [258, 273] on input "Applicant's Phone Number" at bounding box center [610, 273] width 845 height 20
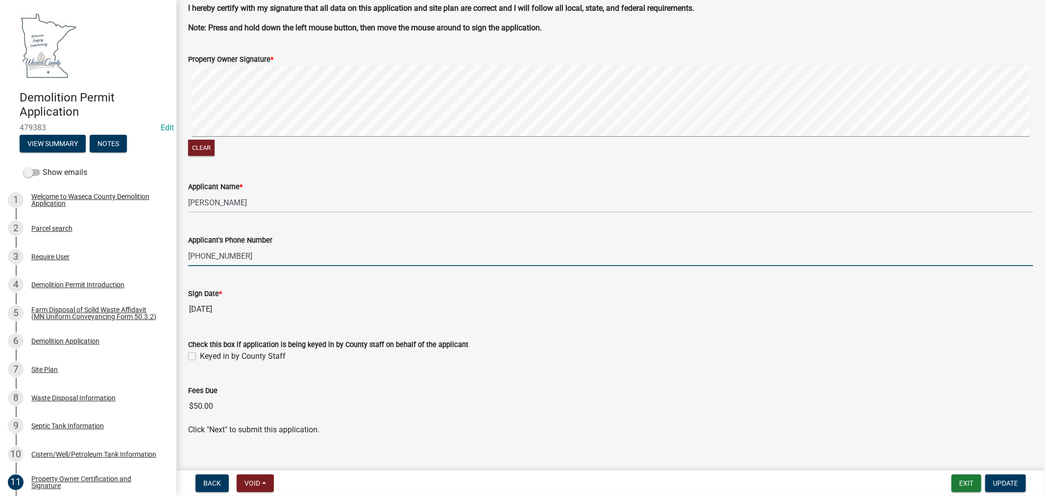
scroll to position [87, 0]
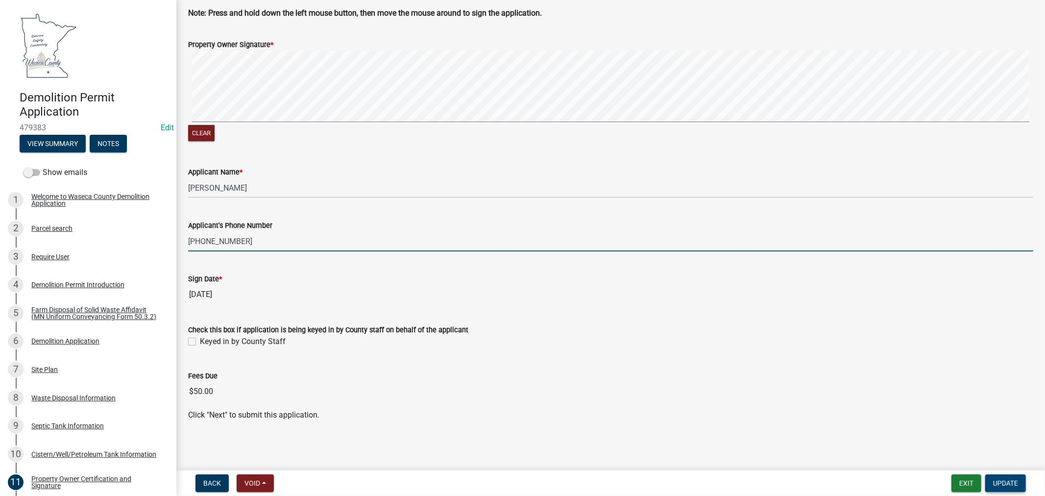
type input "[PHONE_NUMBER]"
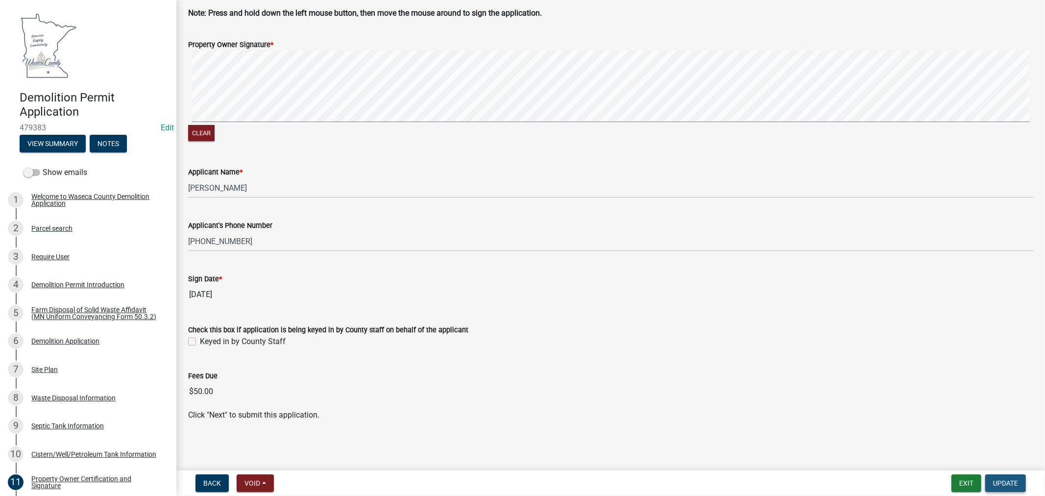
click at [997, 479] on span "Update" at bounding box center [1005, 483] width 25 height 8
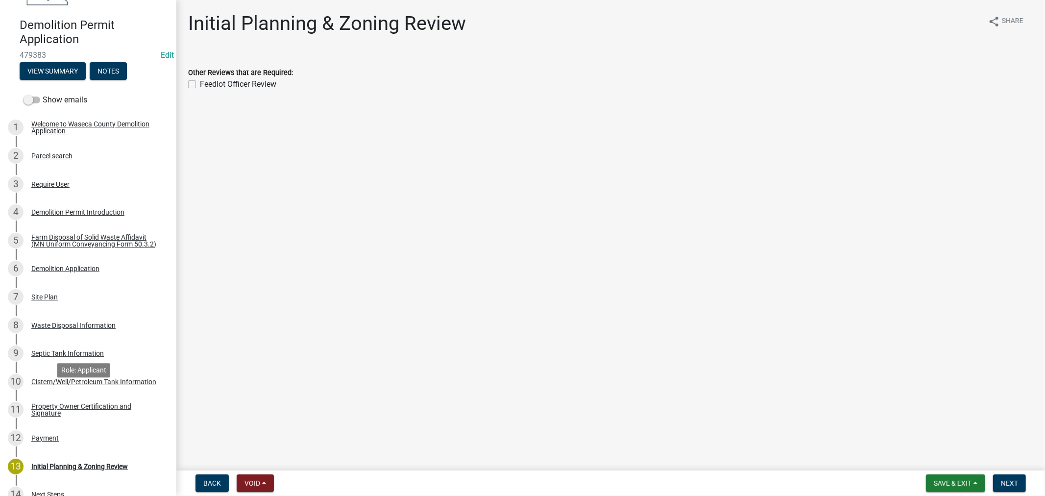
scroll to position [180, 0]
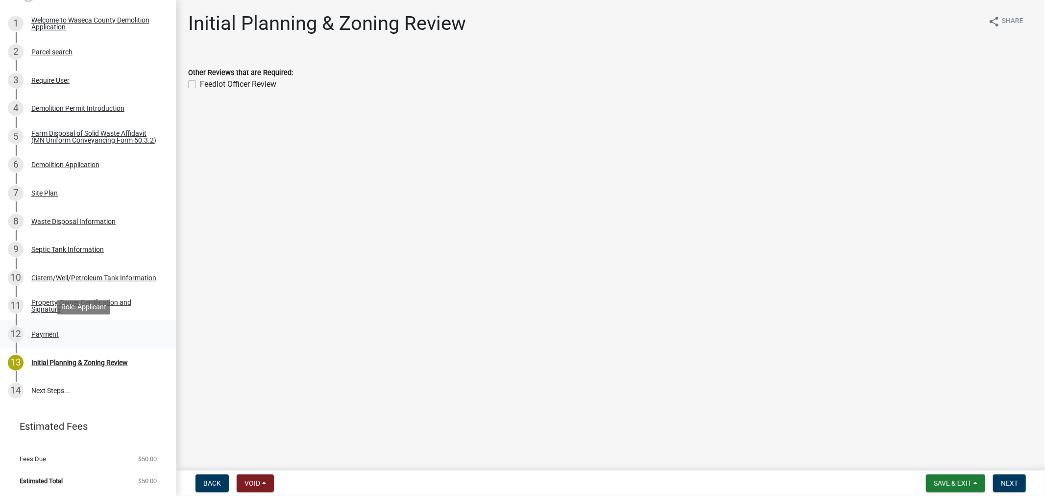
click at [36, 332] on div "Payment" at bounding box center [44, 334] width 27 height 7
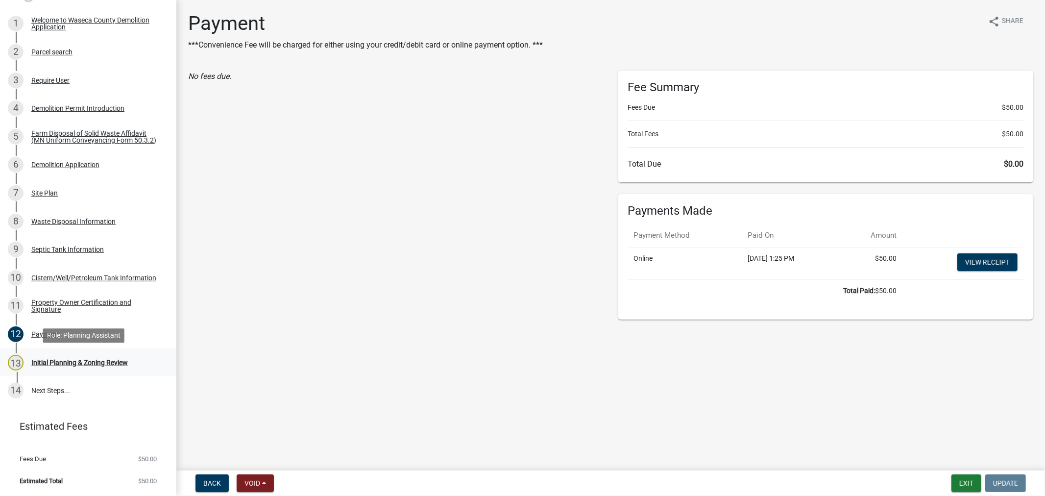
click at [71, 361] on div "Initial Planning & Zoning Review" at bounding box center [79, 362] width 96 height 7
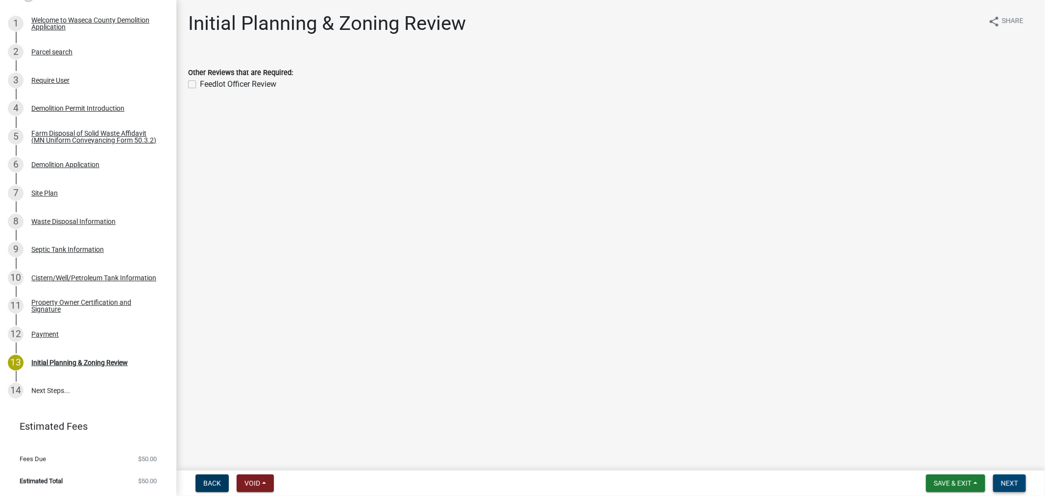
click at [1015, 482] on span "Next" at bounding box center [1009, 483] width 17 height 8
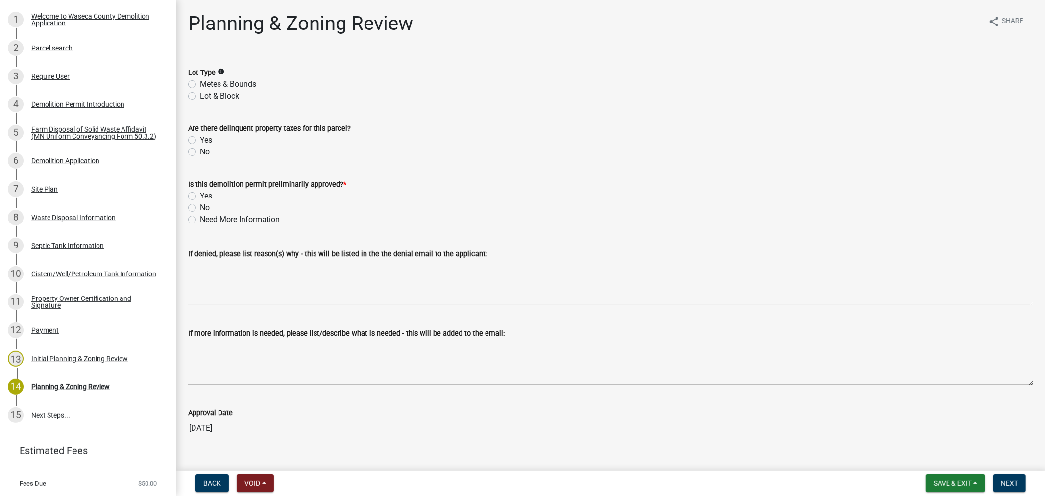
click at [200, 85] on label "Metes & Bounds" at bounding box center [228, 84] width 56 height 12
click at [200, 85] on input "Metes & Bounds" at bounding box center [203, 81] width 6 height 6
radio input "true"
click at [196, 149] on div "No" at bounding box center [610, 152] width 845 height 12
click at [200, 153] on label "No" at bounding box center [205, 152] width 10 height 12
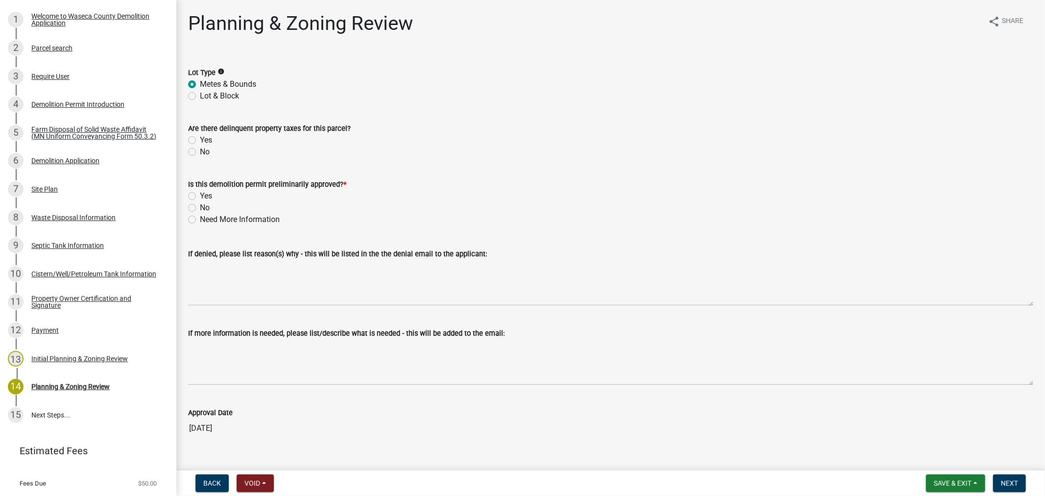
click at [200, 152] on input "No" at bounding box center [203, 149] width 6 height 6
radio input "true"
click at [200, 194] on label "Yes" at bounding box center [206, 196] width 12 height 12
click at [200, 194] on input "Yes" at bounding box center [203, 193] width 6 height 6
radio input "true"
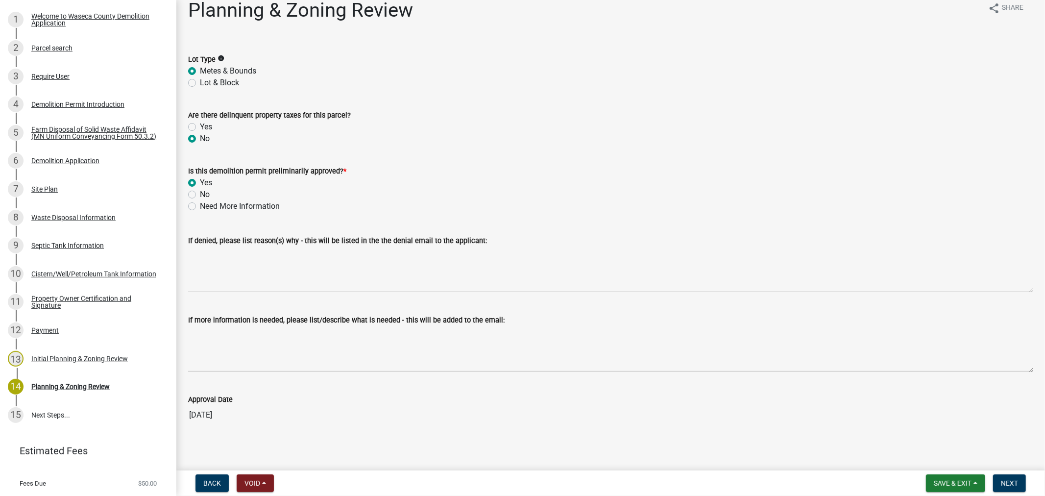
scroll to position [17, 0]
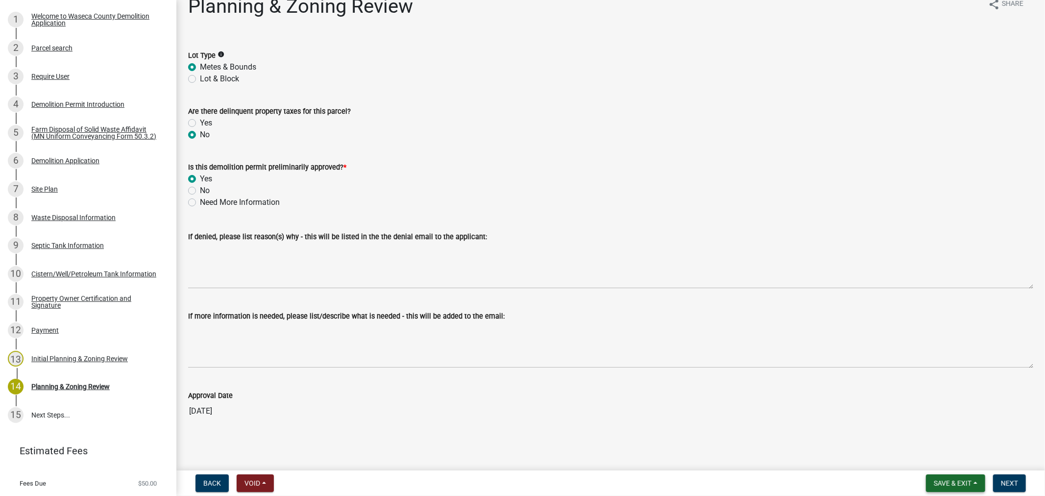
click at [942, 479] on span "Save & Exit" at bounding box center [952, 483] width 38 height 8
click at [932, 434] on button "Save" at bounding box center [946, 434] width 78 height 24
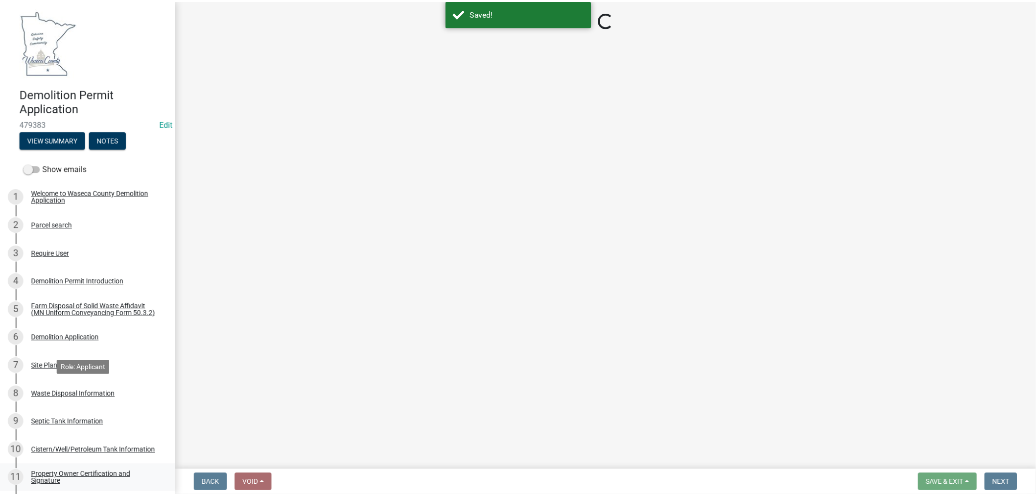
scroll to position [0, 0]
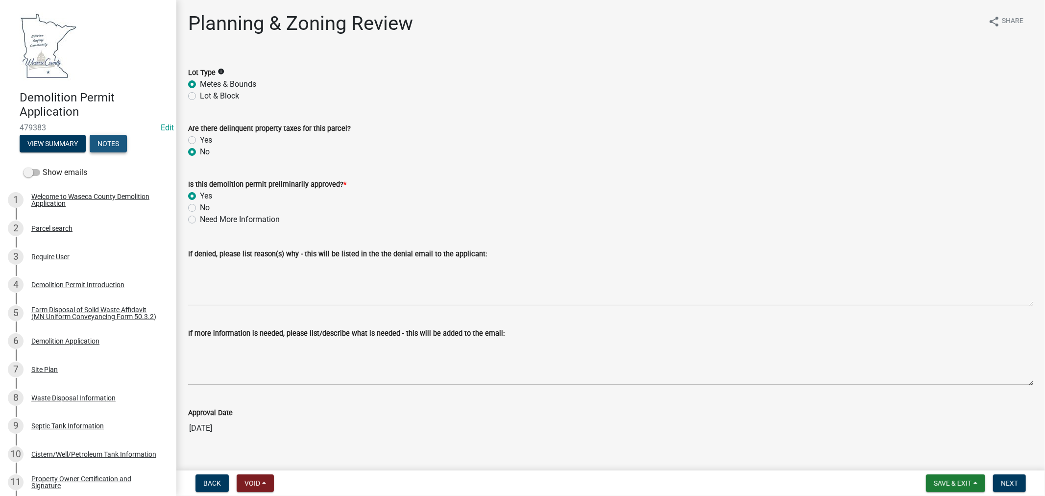
click at [117, 145] on button "Notes" at bounding box center [108, 144] width 37 height 18
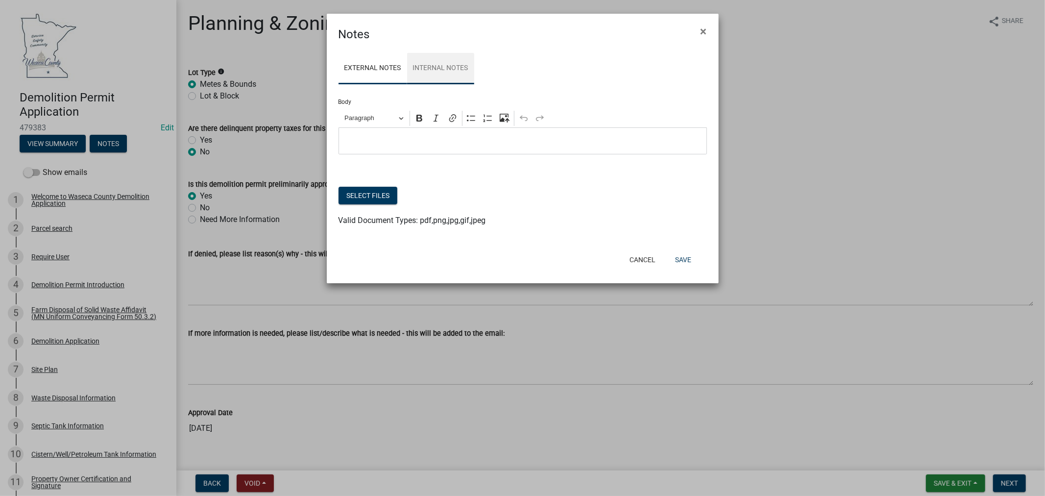
click at [456, 71] on link "Internal Notes" at bounding box center [440, 68] width 67 height 31
click at [413, 130] on div "Editor editing area: main. Press Alt+0 for help." at bounding box center [522, 140] width 368 height 27
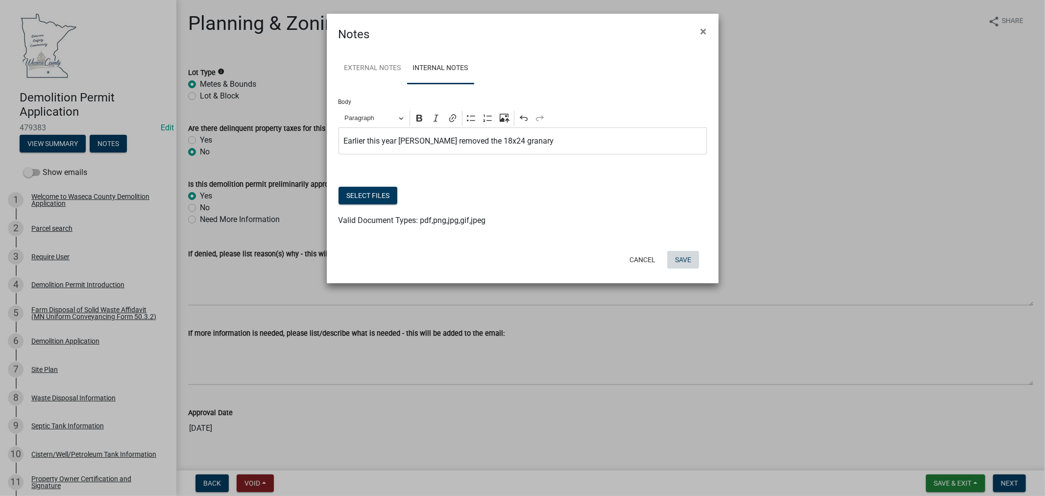
click at [687, 261] on button "Save" at bounding box center [683, 260] width 32 height 18
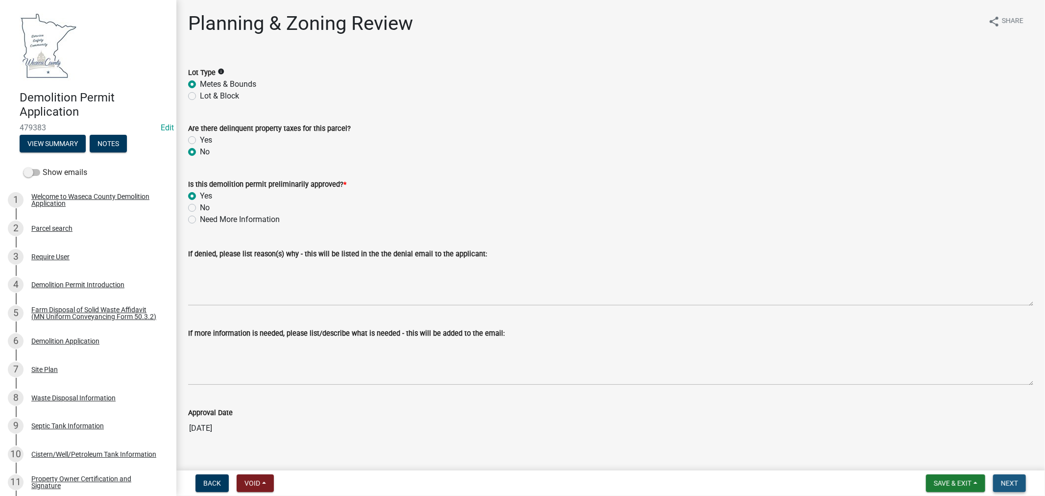
click at [1011, 483] on span "Next" at bounding box center [1009, 483] width 17 height 8
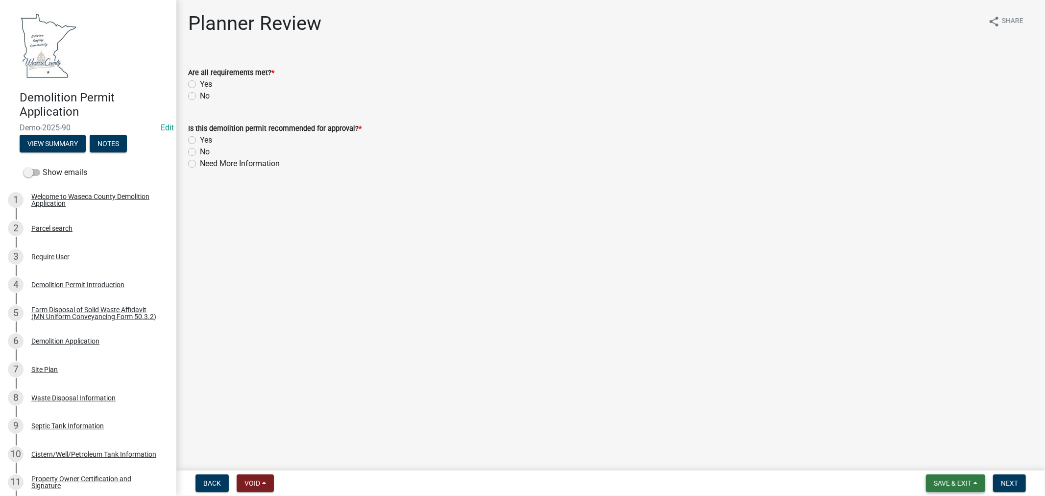
click at [945, 485] on span "Save & Exit" at bounding box center [952, 483] width 38 height 8
click at [938, 460] on button "Save & Exit" at bounding box center [946, 458] width 78 height 24
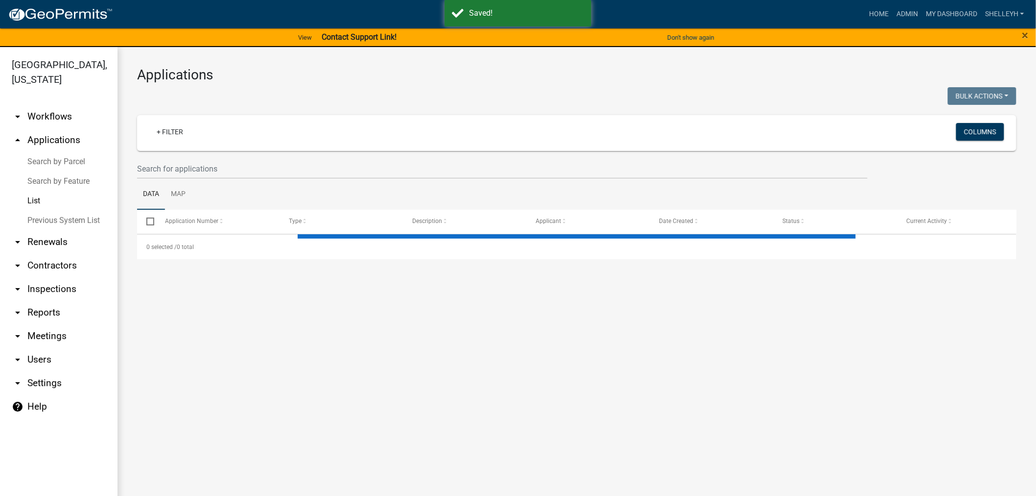
select select "1: 25"
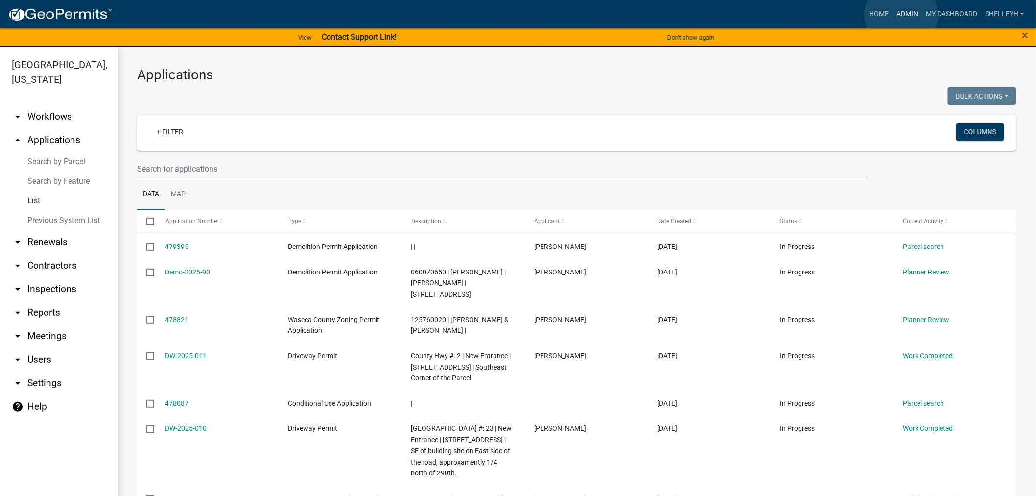
click at [902, 15] on link "Admin" at bounding box center [907, 14] width 29 height 19
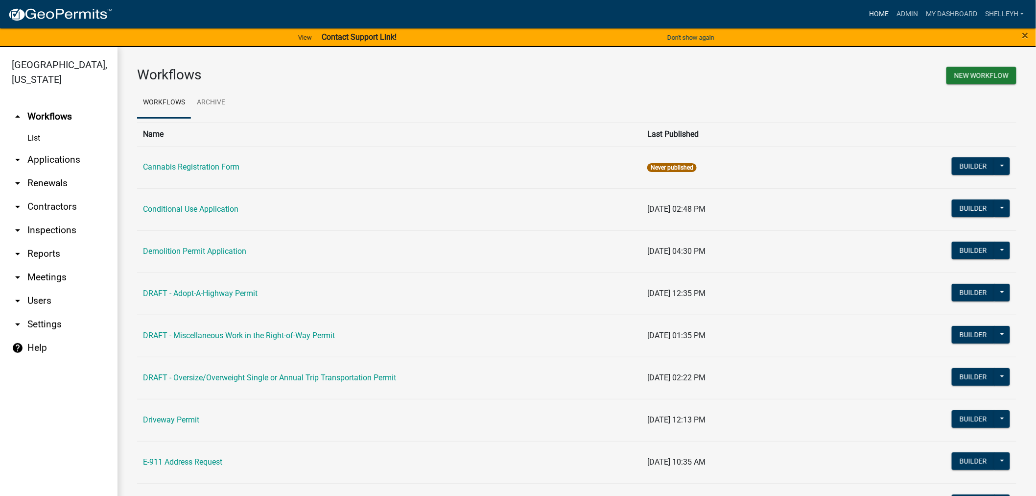
click at [877, 12] on link "Home" at bounding box center [878, 14] width 27 height 19
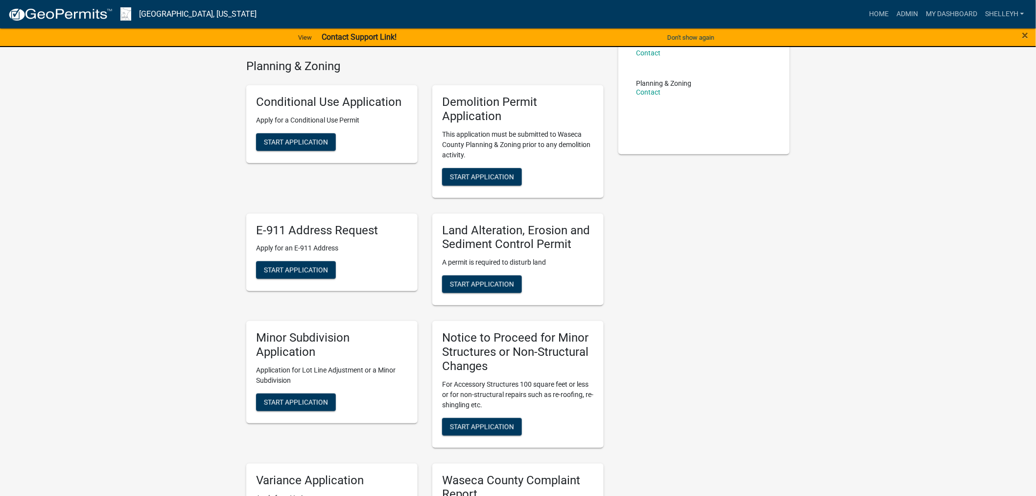
scroll to position [217, 0]
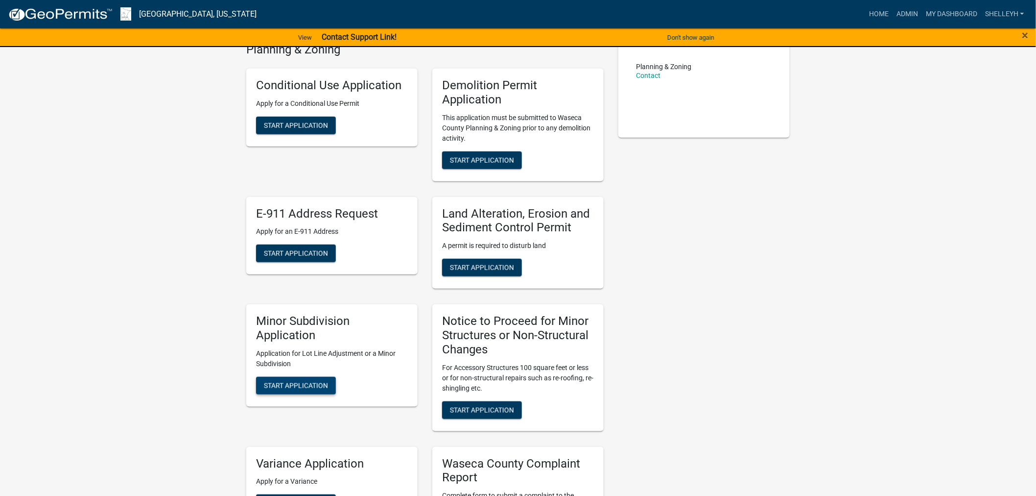
click at [297, 386] on span "Start Application" at bounding box center [296, 385] width 64 height 8
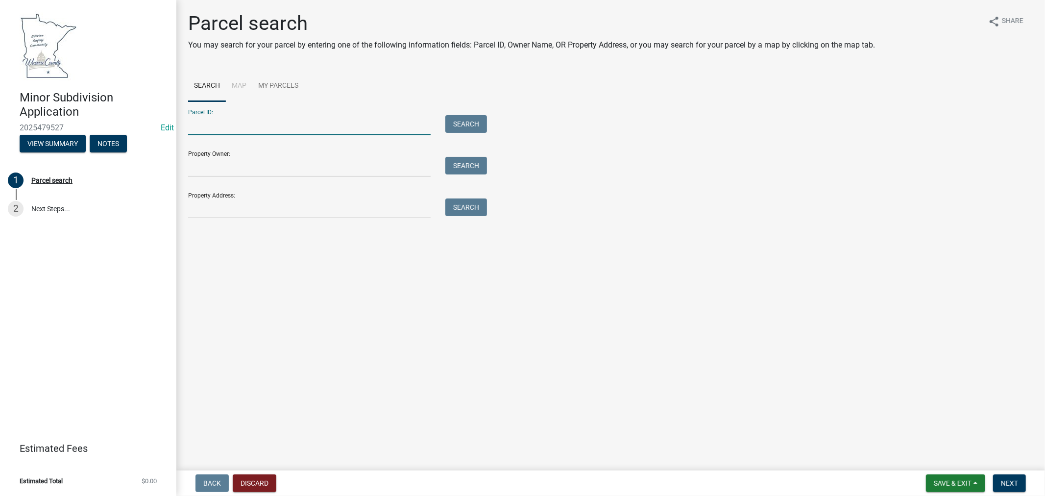
click at [236, 123] on input "Parcel ID:" at bounding box center [309, 125] width 242 height 20
type input "050200900"
click at [471, 120] on button "Search" at bounding box center [466, 124] width 42 height 18
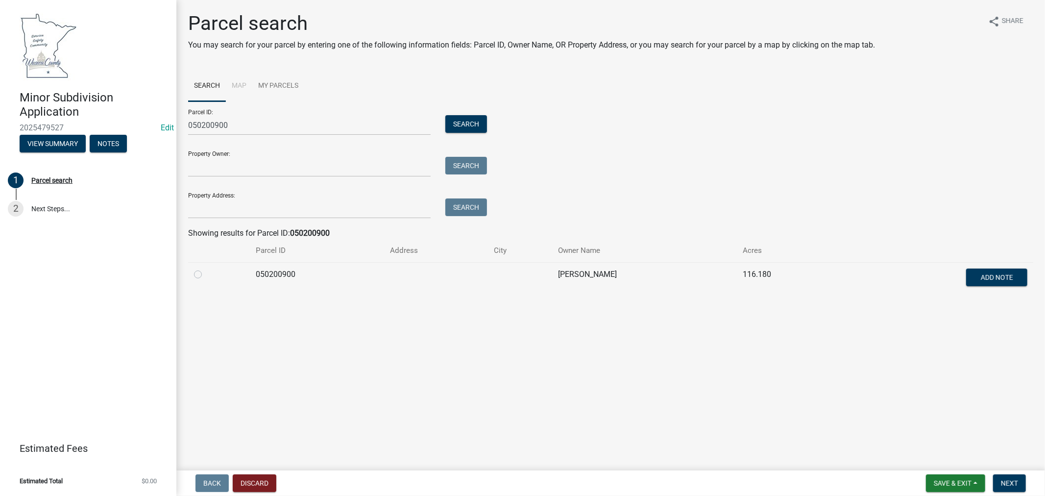
click at [206, 268] on label at bounding box center [206, 268] width 0 height 0
click at [206, 275] on input "radio" at bounding box center [209, 271] width 6 height 6
radio input "true"
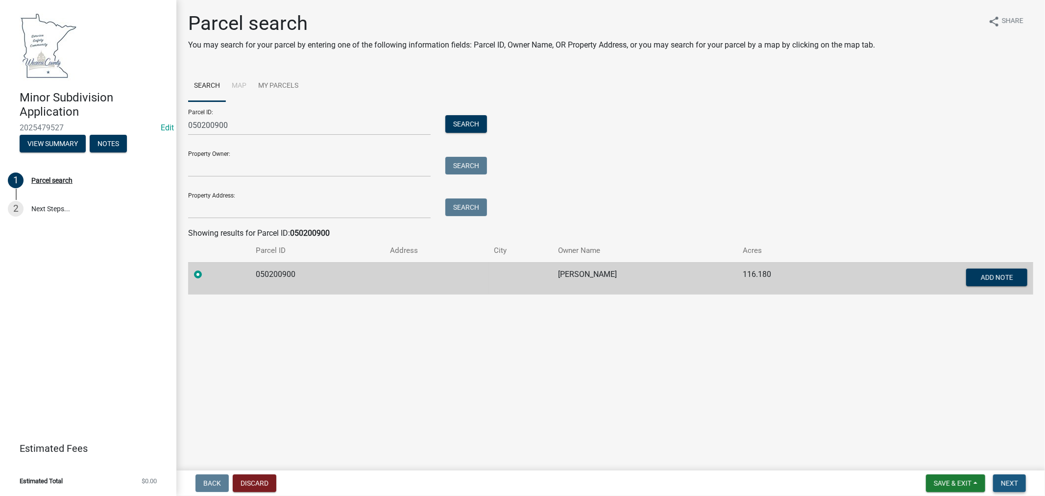
click at [1015, 485] on span "Next" at bounding box center [1009, 483] width 17 height 8
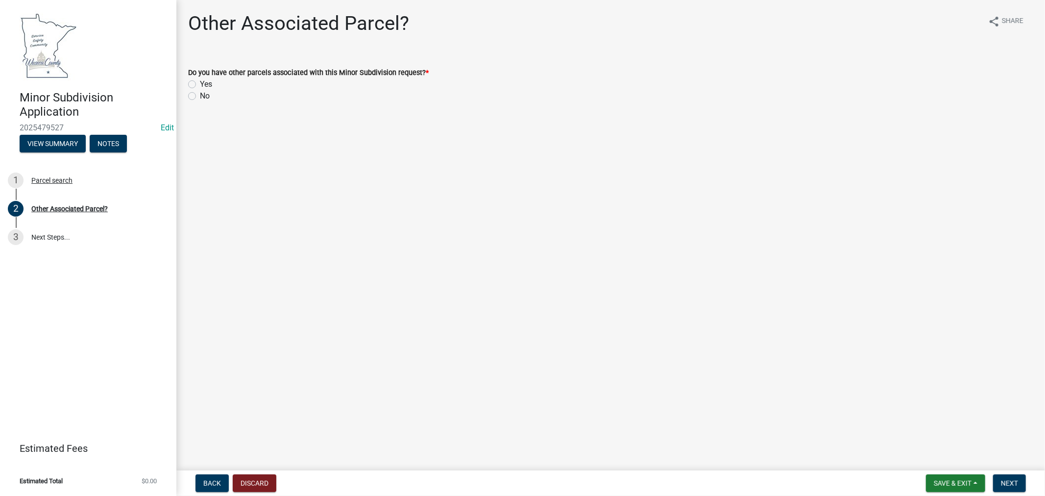
click at [197, 96] on div "No" at bounding box center [610, 96] width 845 height 12
click at [200, 96] on label "No" at bounding box center [205, 96] width 10 height 12
click at [200, 96] on input "No" at bounding box center [203, 93] width 6 height 6
radio input "true"
click at [1003, 482] on span "Next" at bounding box center [1009, 483] width 17 height 8
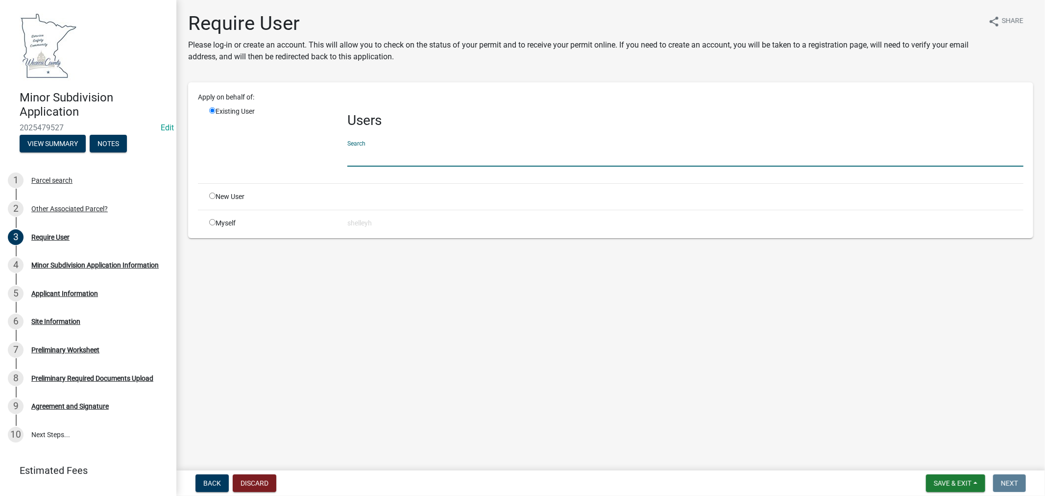
click at [378, 148] on input "text" at bounding box center [685, 156] width 676 height 20
type input "s"
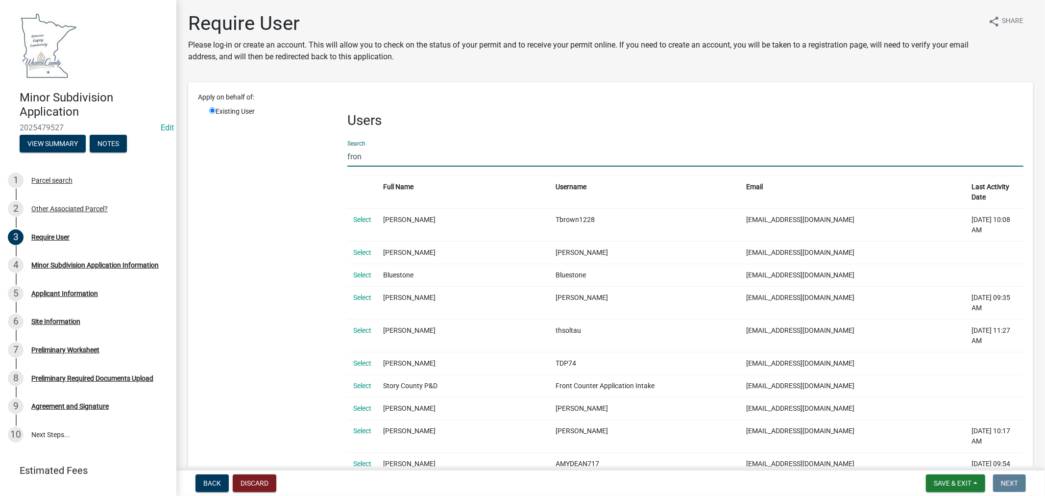
type input "frontdesk"
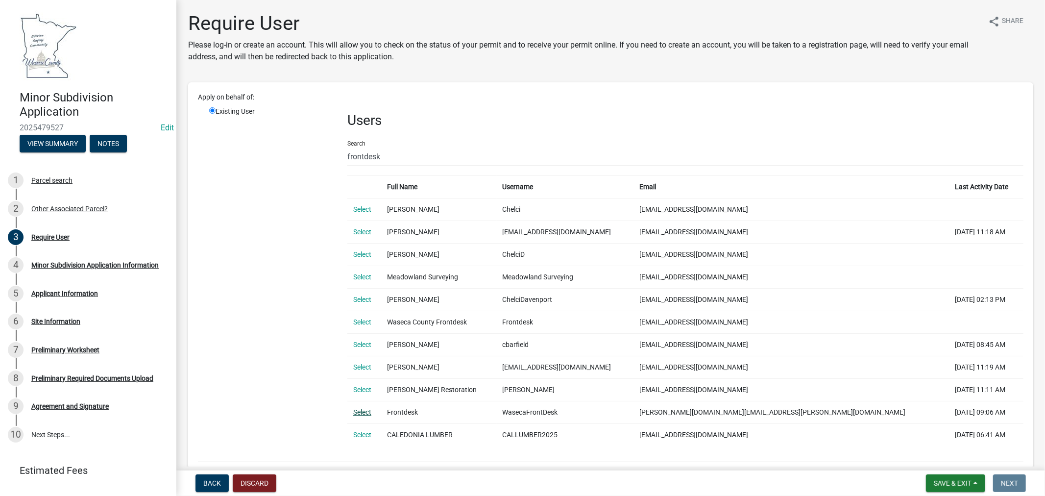
click at [360, 412] on link "Select" at bounding box center [362, 412] width 18 height 8
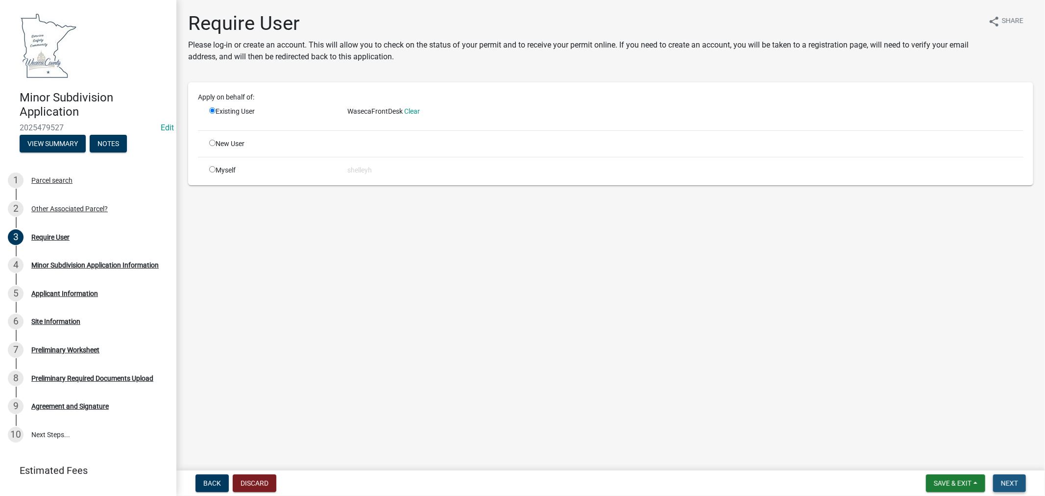
click at [1013, 483] on span "Next" at bounding box center [1009, 483] width 17 height 8
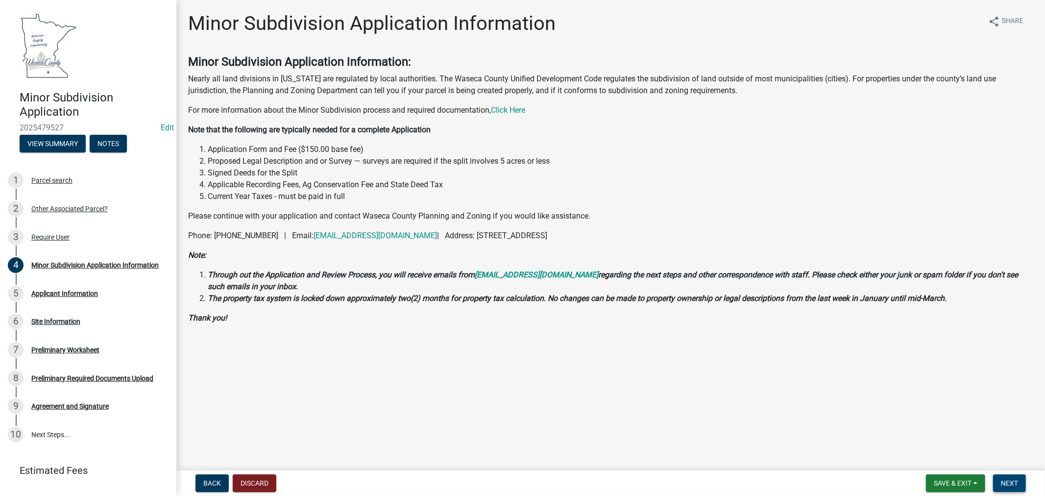
click at [1008, 482] on span "Next" at bounding box center [1009, 483] width 17 height 8
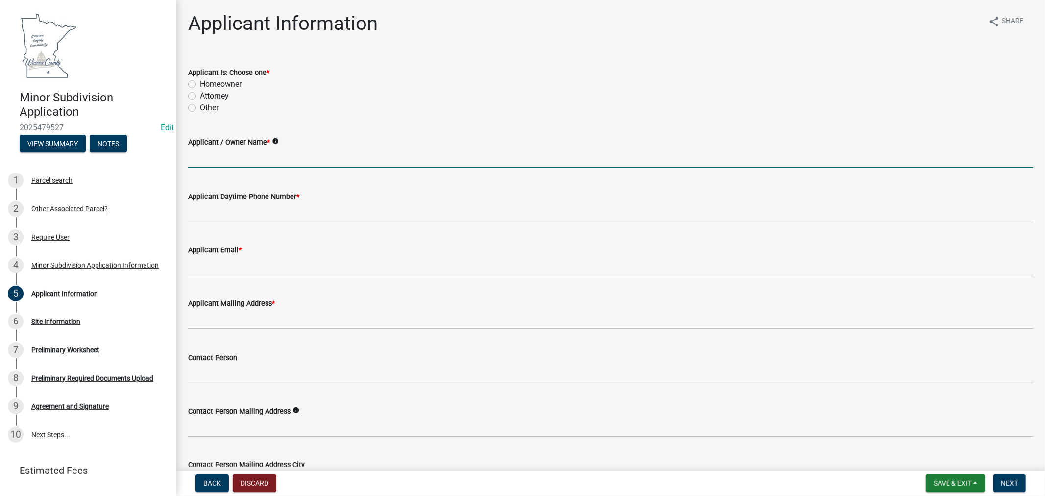
click at [233, 157] on input "Applicant / Owner Name *" at bounding box center [610, 158] width 845 height 20
type input "[PERSON_NAME]"
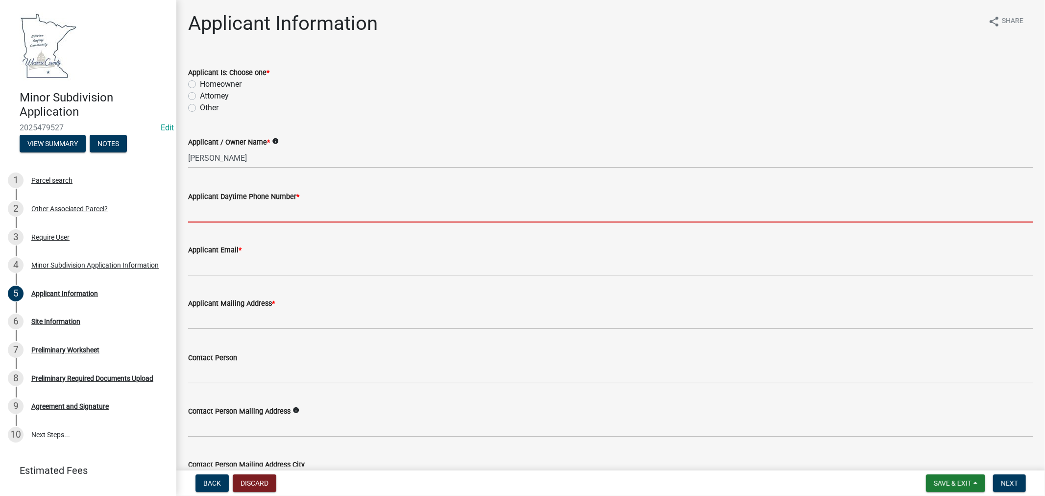
click at [215, 211] on input "Applicant Daytime Phone Number *" at bounding box center [610, 212] width 845 height 20
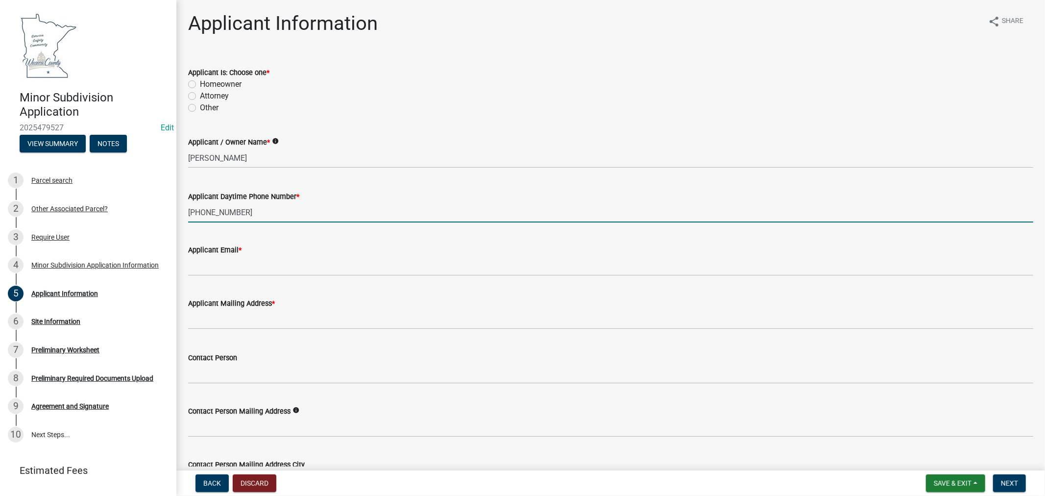
type input "[PHONE_NUMBER]"
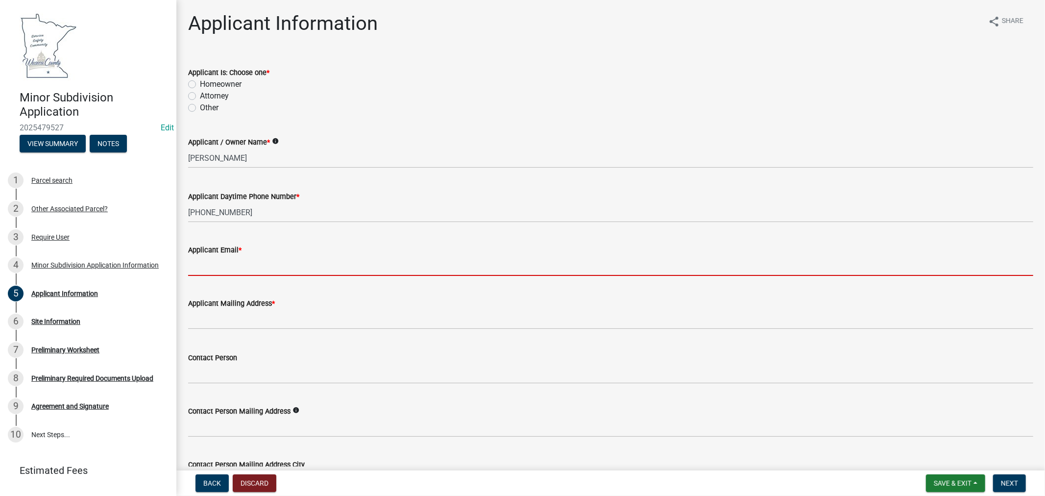
click at [222, 267] on input "Applicant Email *" at bounding box center [610, 266] width 845 height 20
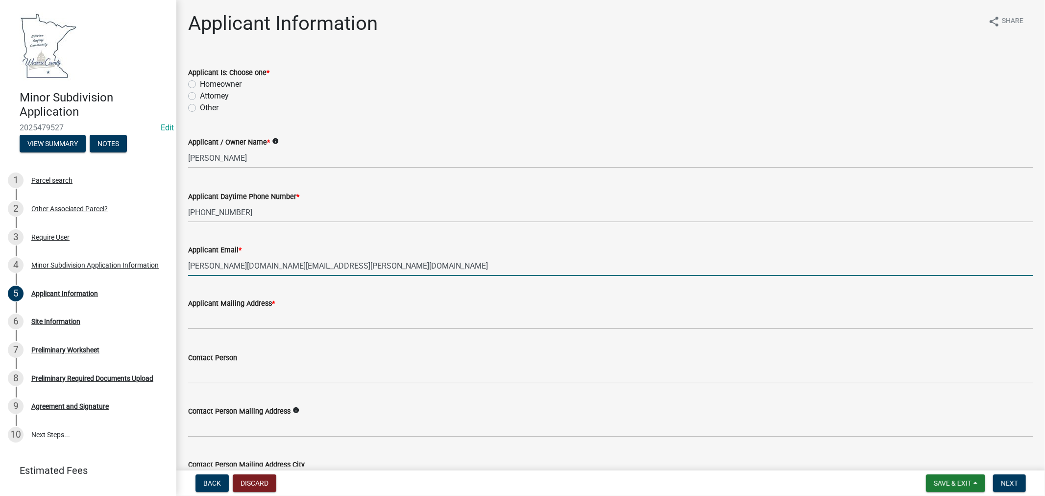
type input "[PERSON_NAME][DOMAIN_NAME][EMAIL_ADDRESS][PERSON_NAME][DOMAIN_NAME]"
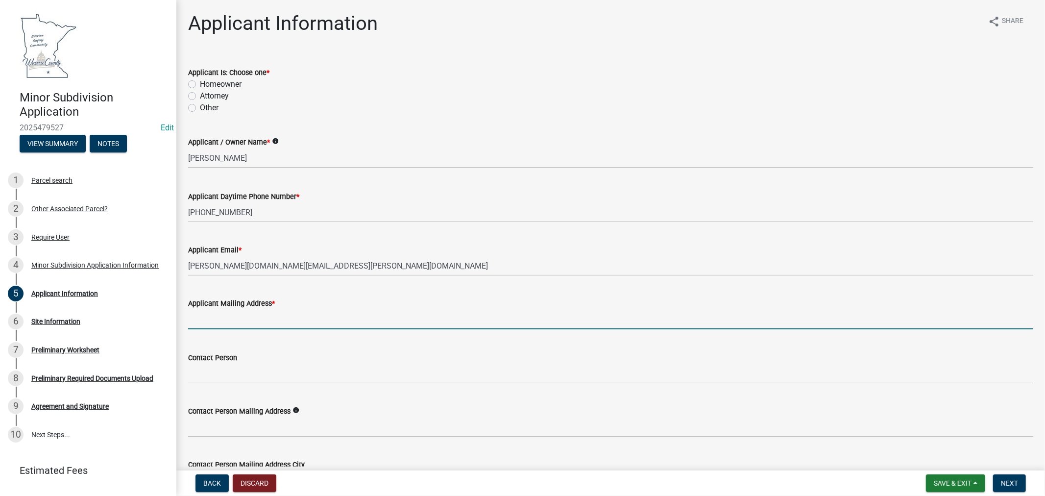
click at [248, 318] on input "Applicant Mailing Address *" at bounding box center [610, 319] width 845 height 20
type input "[STREET_ADDRESS]"
click at [200, 83] on label "Homeowner" at bounding box center [221, 84] width 42 height 12
click at [200, 83] on input "Homeowner" at bounding box center [203, 81] width 6 height 6
radio input "true"
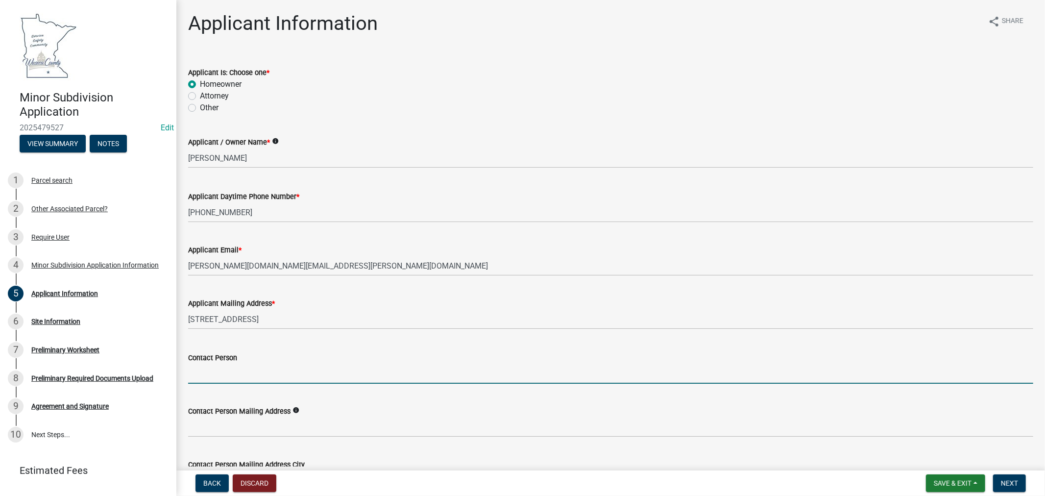
click at [246, 374] on input "Contact Person" at bounding box center [610, 373] width 845 height 20
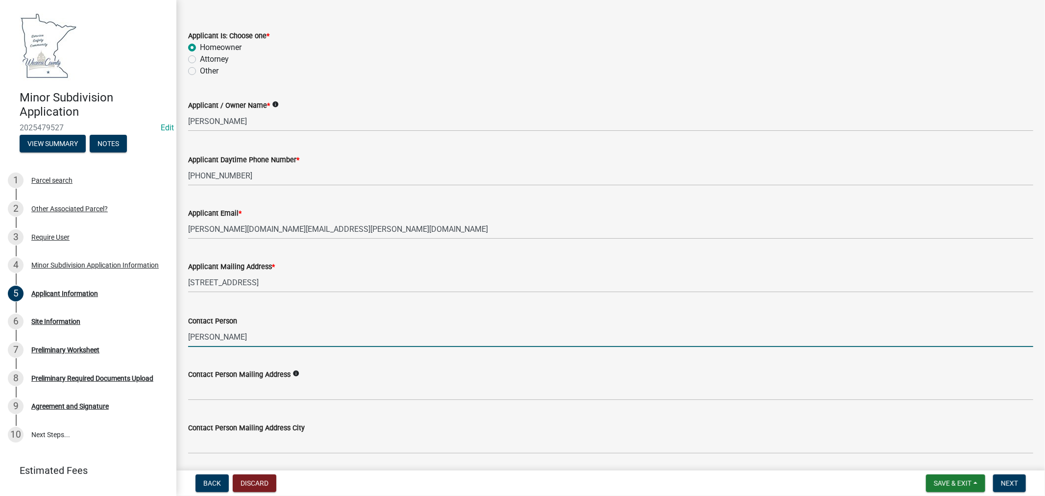
scroll to position [54, 0]
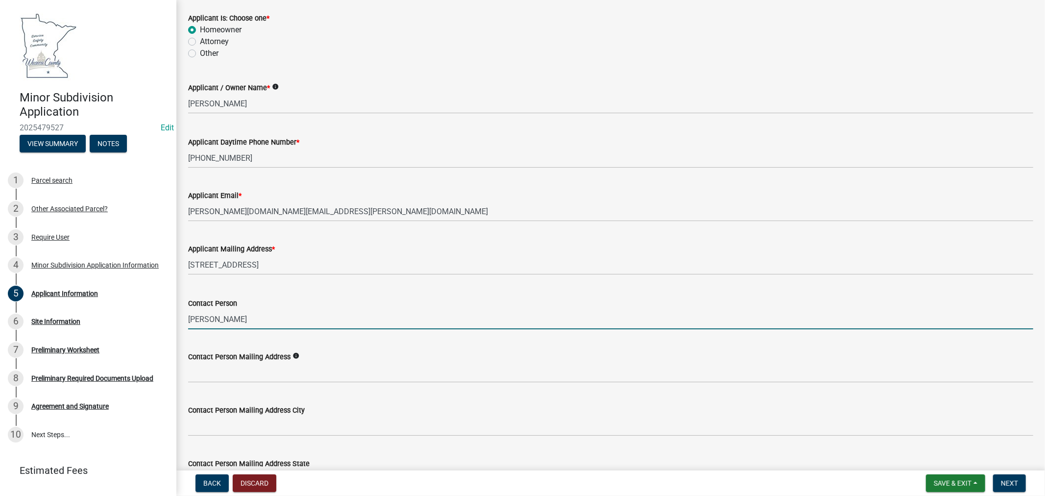
type input "[PERSON_NAME]"
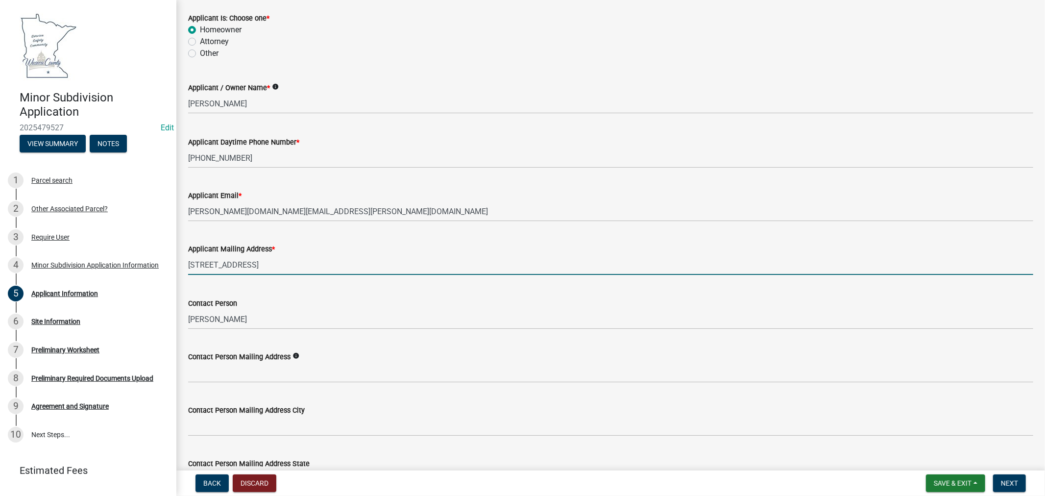
drag, startPoint x: 340, startPoint y: 263, endPoint x: 178, endPoint y: 263, distance: 162.1
click at [178, 263] on div "Applicant Information share Share Applicant Is: Choose one * Homeowner Attorney…" at bounding box center [610, 284] width 868 height 655
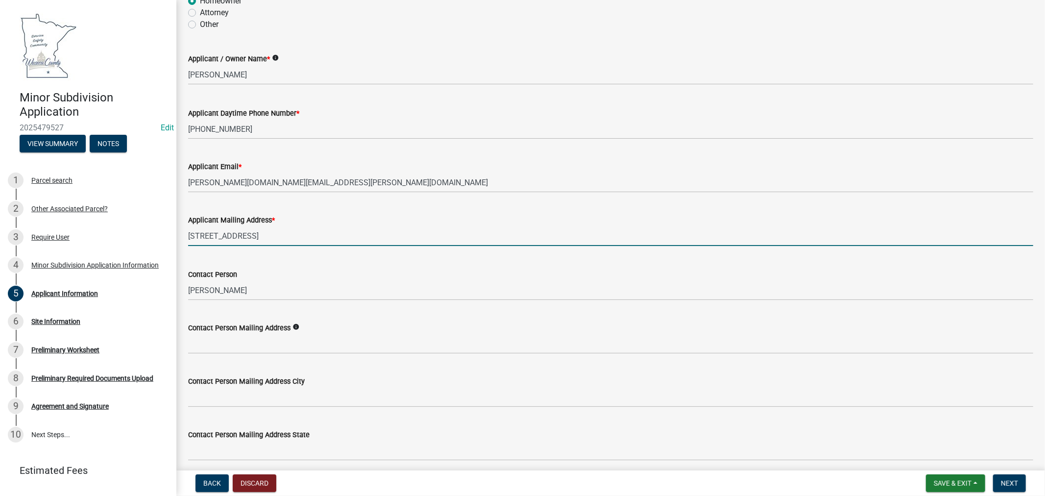
scroll to position [109, 0]
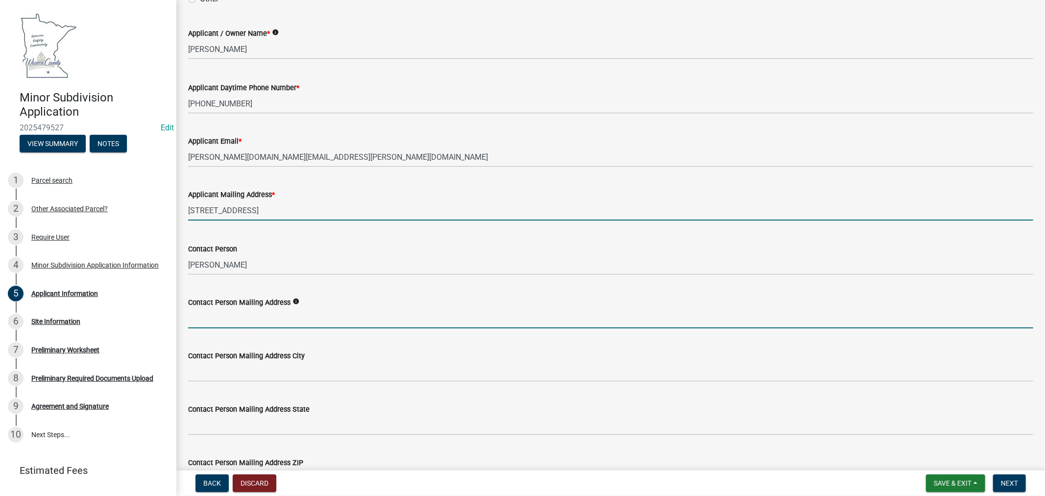
click at [236, 323] on input "Contact Person Mailing Address" at bounding box center [610, 318] width 845 height 20
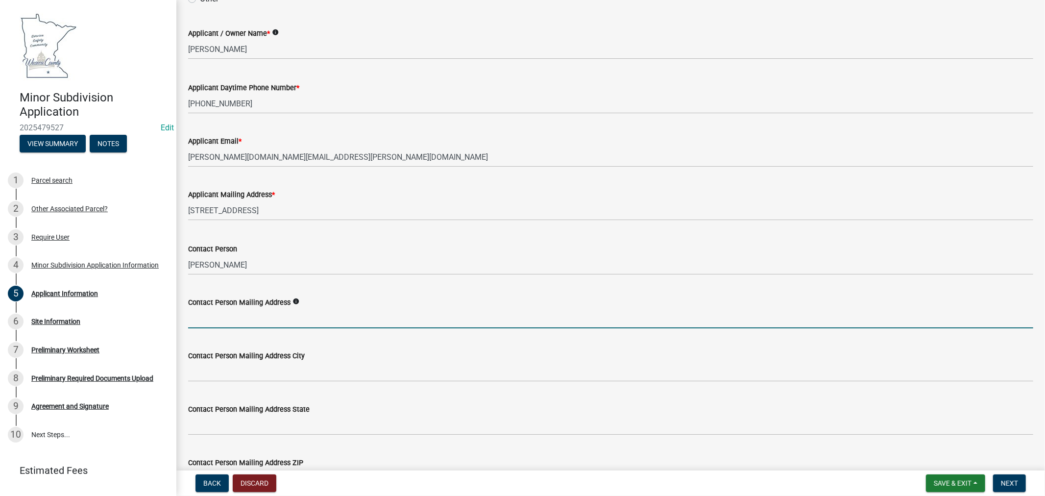
paste input "[STREET_ADDRESS]"
click at [338, 316] on input "[STREET_ADDRESS]" at bounding box center [610, 318] width 845 height 20
type input "[STREET_ADDRESS]"
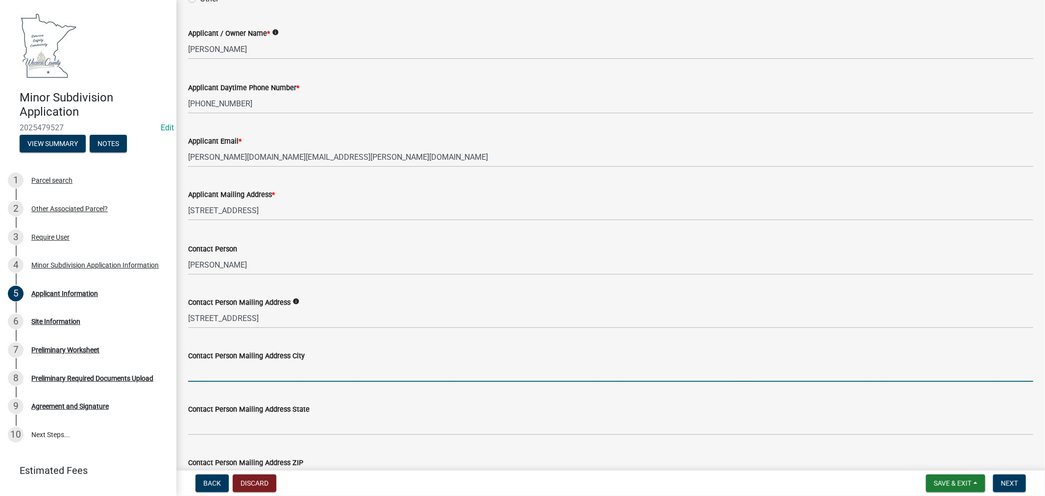
click at [218, 369] on input "Contact Person Mailing Address City" at bounding box center [610, 371] width 845 height 20
type input "[GEOGRAPHIC_DATA]"
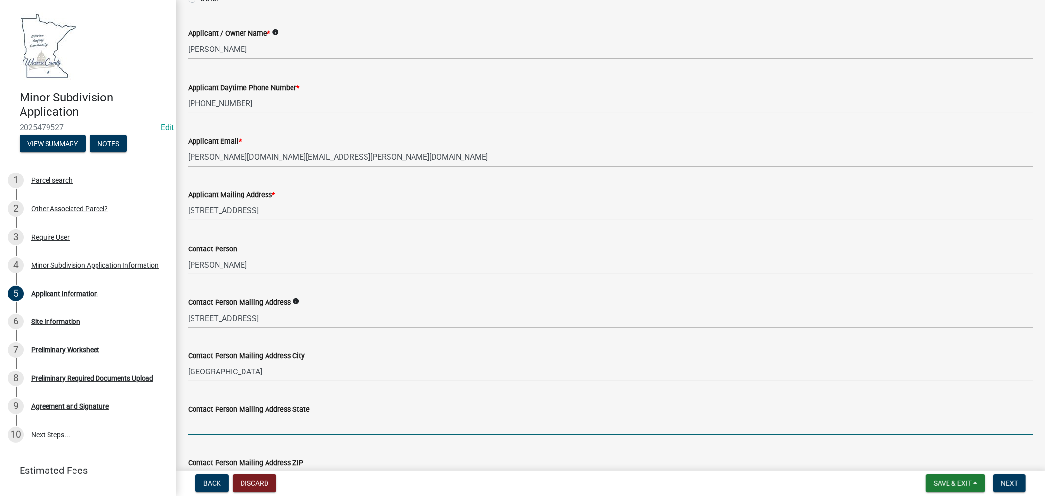
click at [223, 417] on input "Contact Person Mailing Address State" at bounding box center [610, 425] width 845 height 20
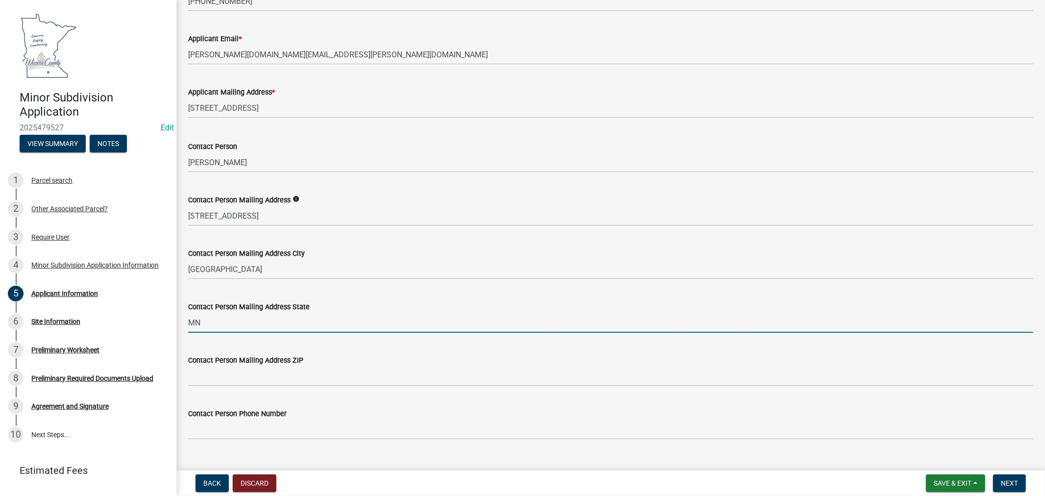
scroll to position [217, 0]
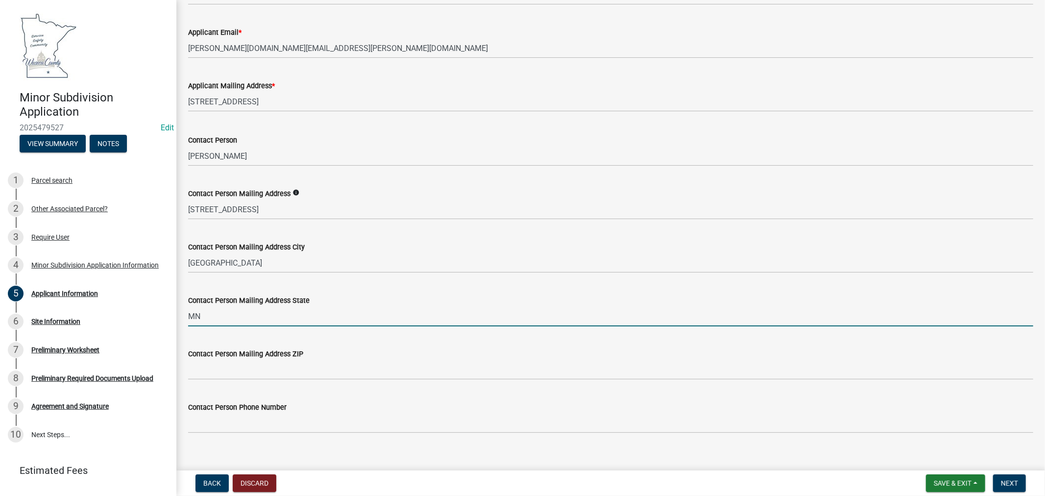
type input "MN"
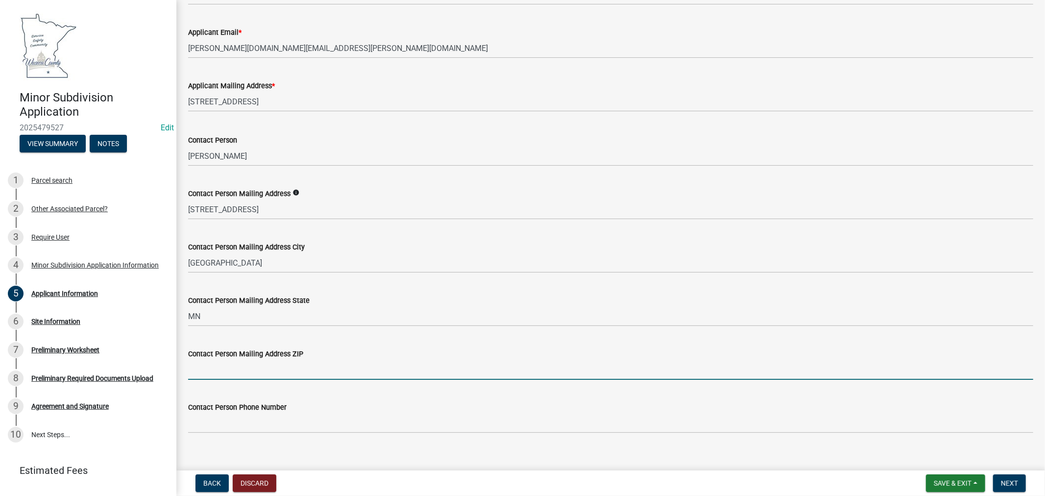
click at [257, 373] on input "Contact Person Mailing Address ZIP" at bounding box center [610, 369] width 845 height 20
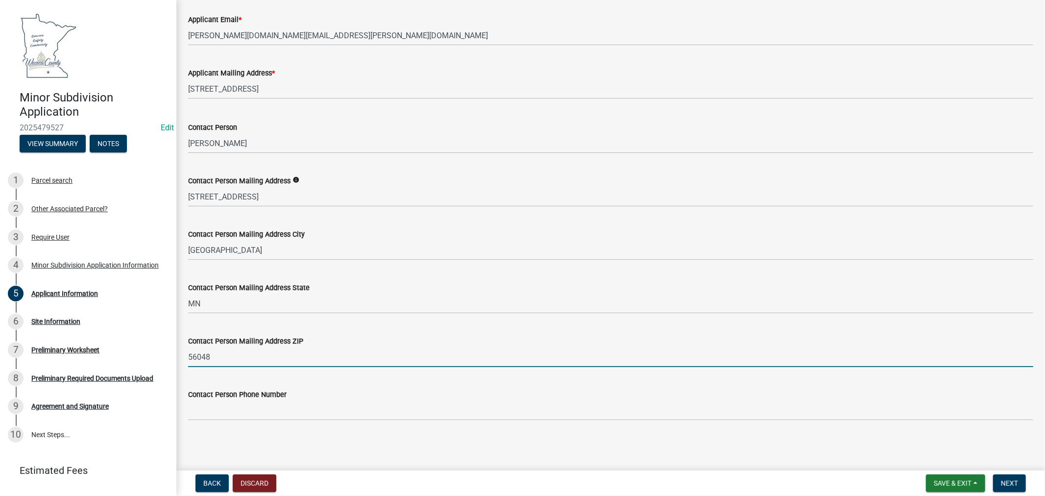
type input "56048"
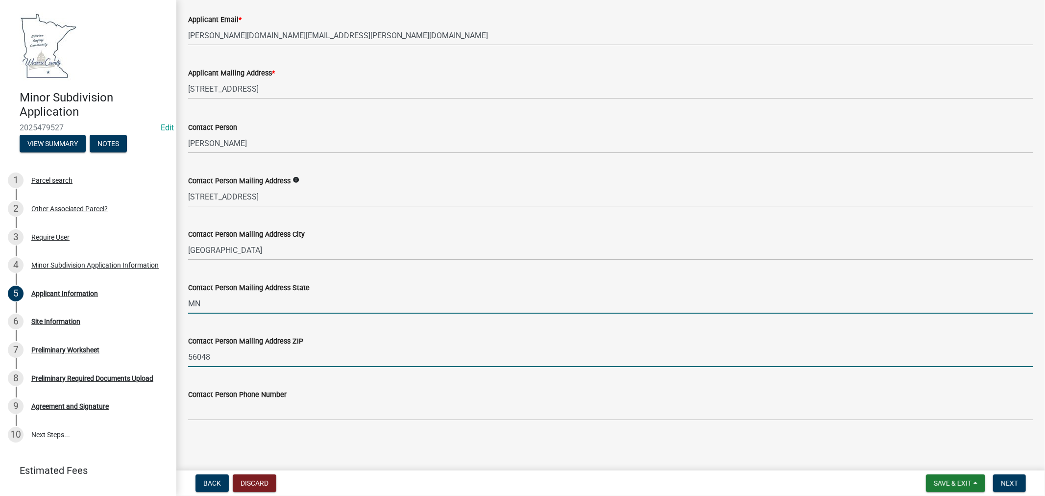
click at [501, 311] on input "MN" at bounding box center [610, 303] width 845 height 20
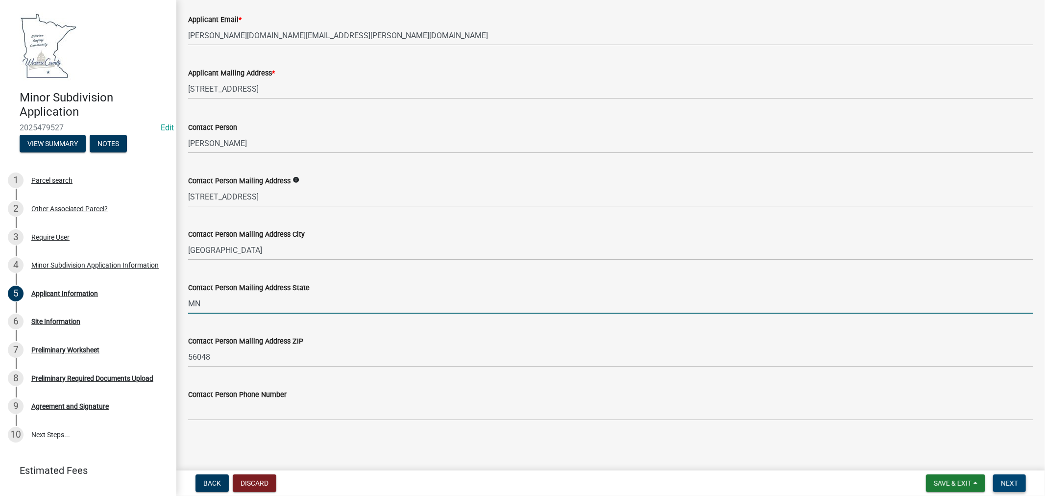
click at [1015, 484] on span "Next" at bounding box center [1009, 483] width 17 height 8
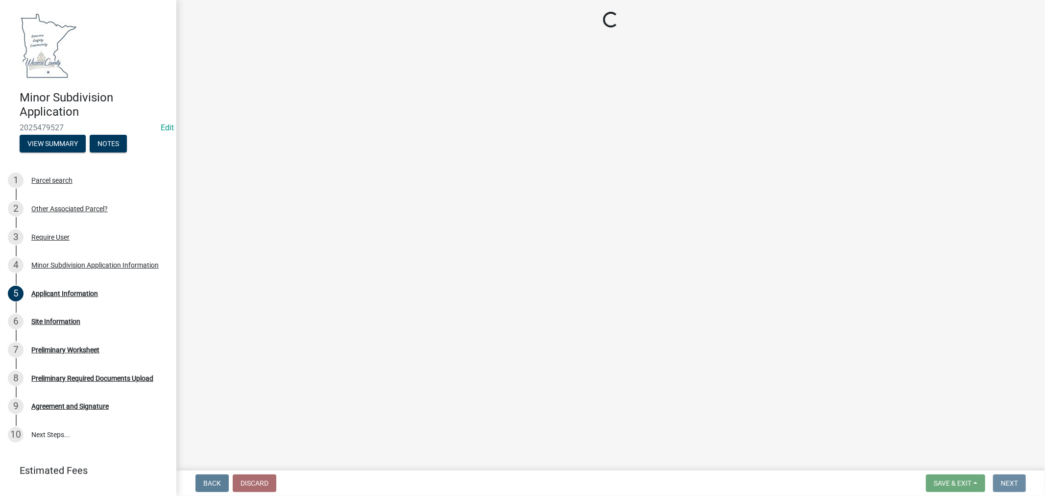
scroll to position [0, 0]
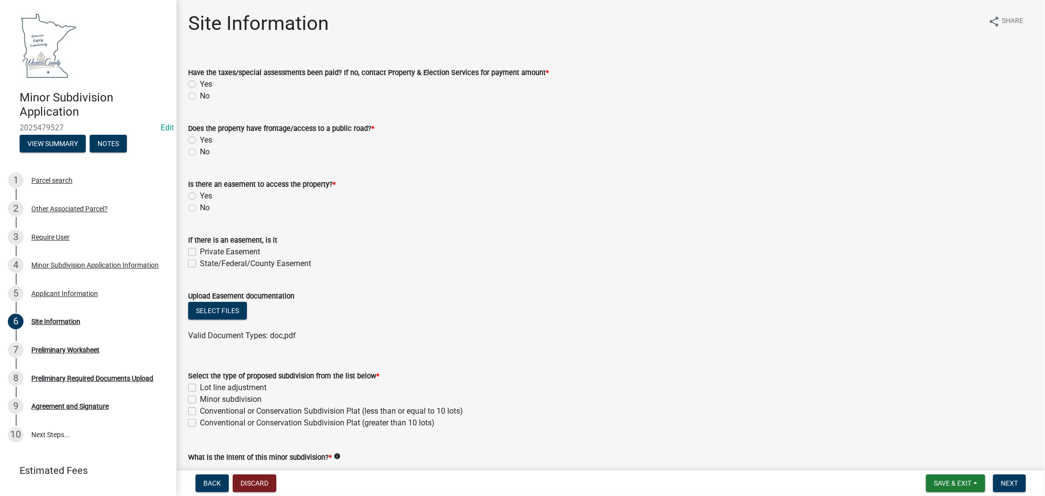
click at [200, 96] on label "No" at bounding box center [205, 96] width 10 height 12
click at [200, 96] on input "No" at bounding box center [203, 93] width 6 height 6
radio input "true"
click at [187, 139] on div "Does the property have frontage/access to a public road? * Yes No" at bounding box center [611, 134] width 860 height 47
click at [200, 140] on label "Yes" at bounding box center [206, 140] width 12 height 12
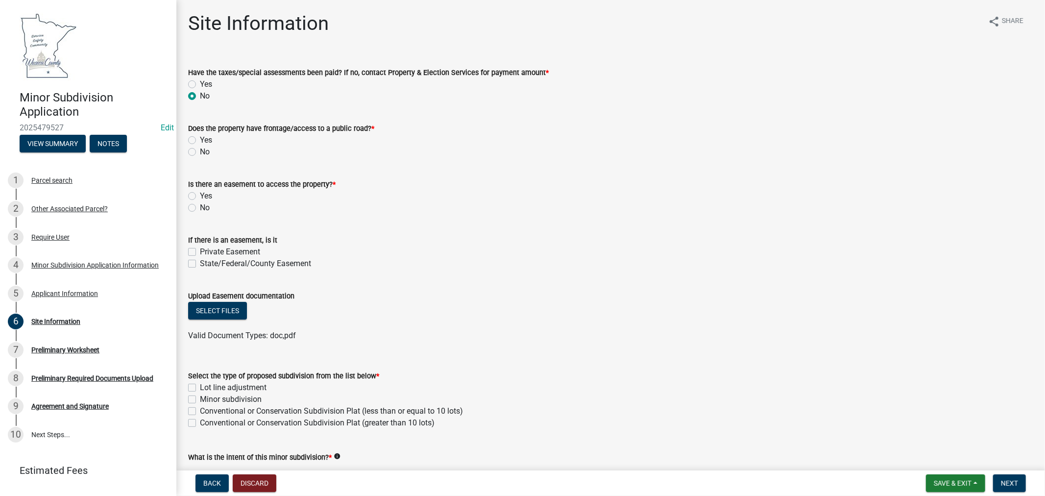
click at [200, 140] on input "Yes" at bounding box center [203, 137] width 6 height 6
radio input "true"
click at [200, 207] on label "No" at bounding box center [205, 208] width 10 height 12
click at [200, 207] on input "No" at bounding box center [203, 205] width 6 height 6
radio input "true"
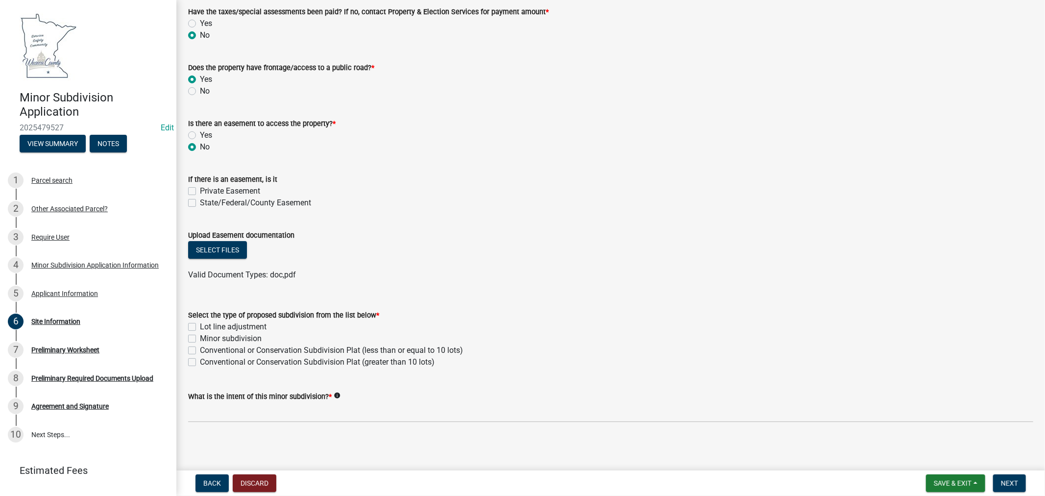
scroll to position [62, 0]
click at [200, 336] on label "Minor subdivision" at bounding box center [231, 337] width 62 height 12
click at [200, 336] on input "Minor subdivision" at bounding box center [203, 334] width 6 height 6
checkbox input "true"
checkbox input "false"
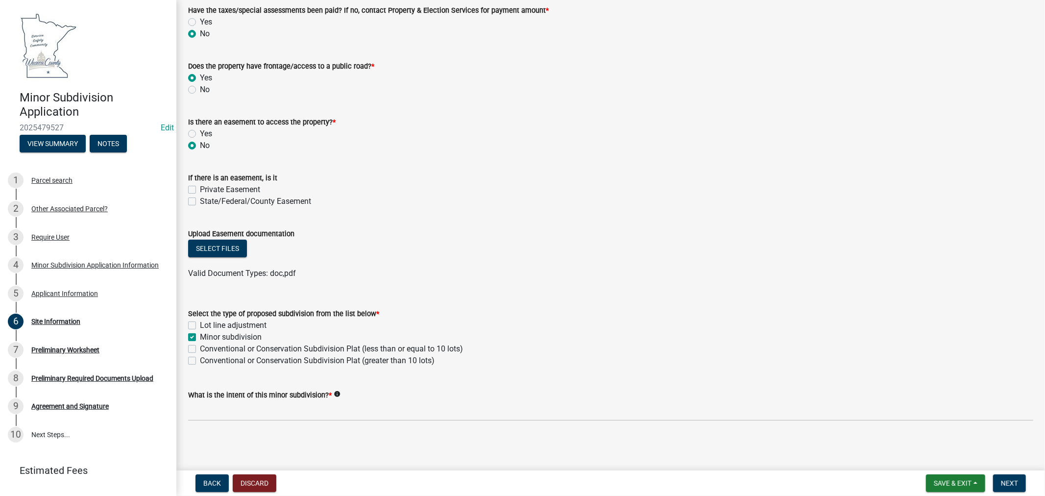
checkbox input "true"
checkbox input "false"
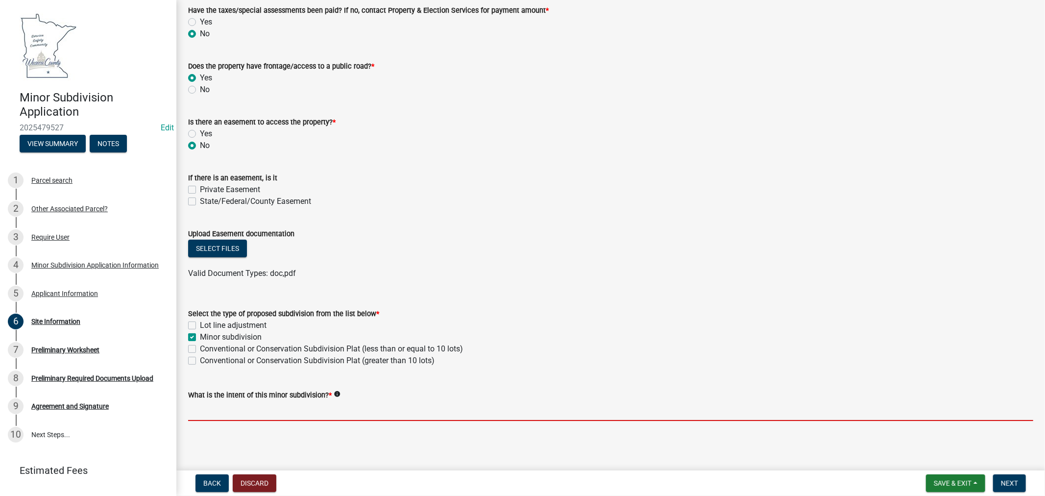
click at [228, 415] on input "What is the intent of this minor subdivision? *" at bounding box center [610, 411] width 845 height 20
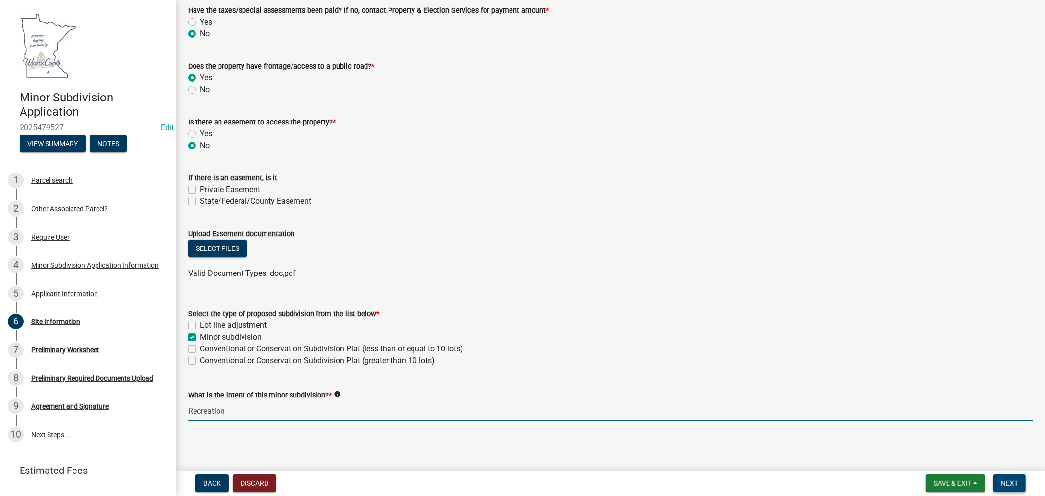
type input "Recreation"
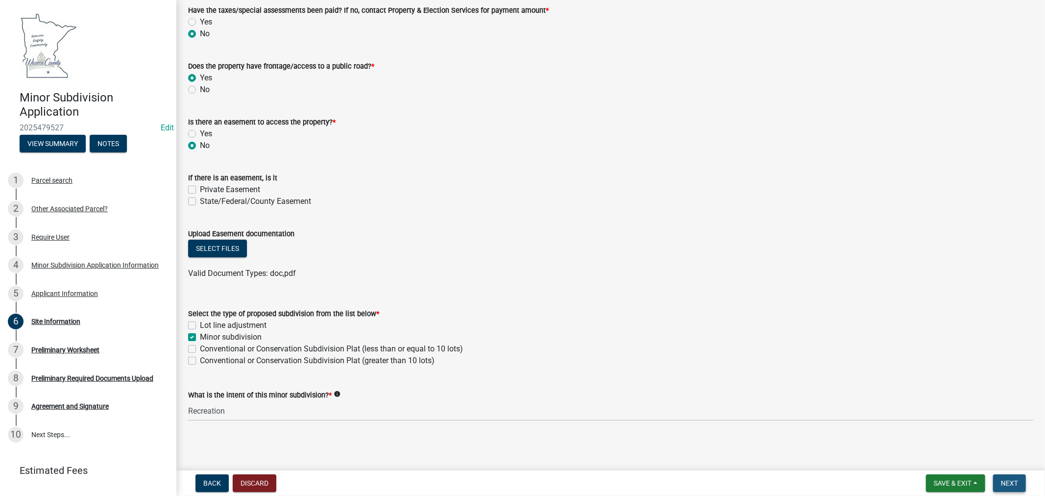
click at [1001, 477] on button "Next" at bounding box center [1009, 483] width 33 height 18
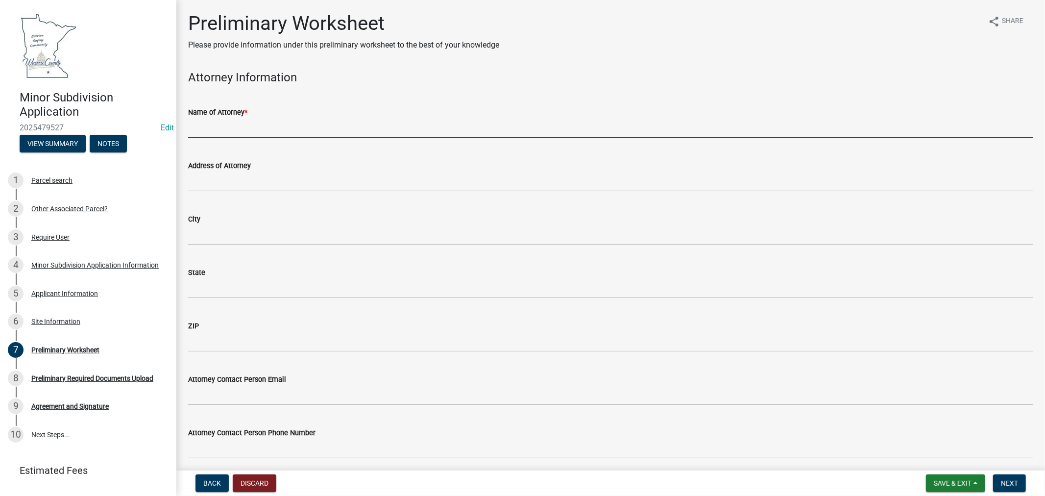
click at [261, 125] on input "Name of Attorney *" at bounding box center [610, 128] width 845 height 20
type input "[PERSON_NAME]"
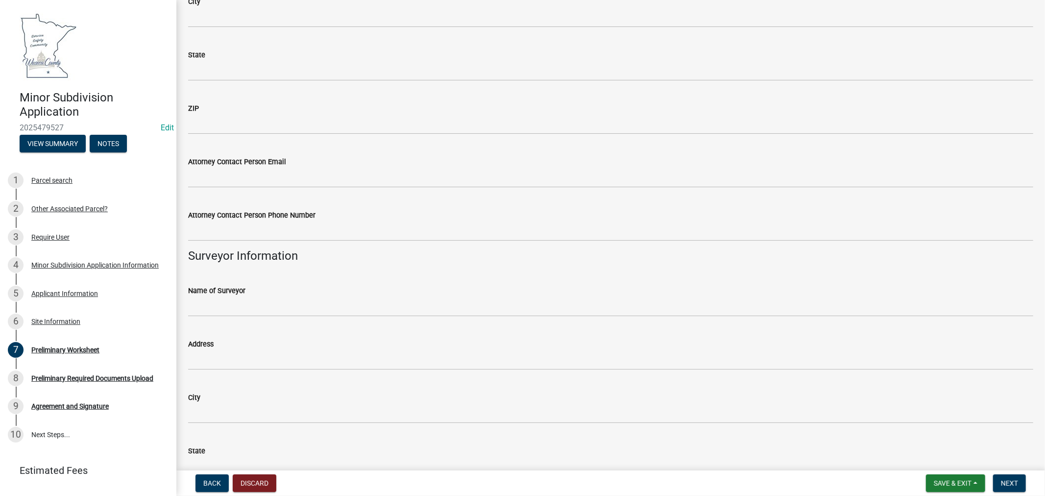
scroll to position [272, 0]
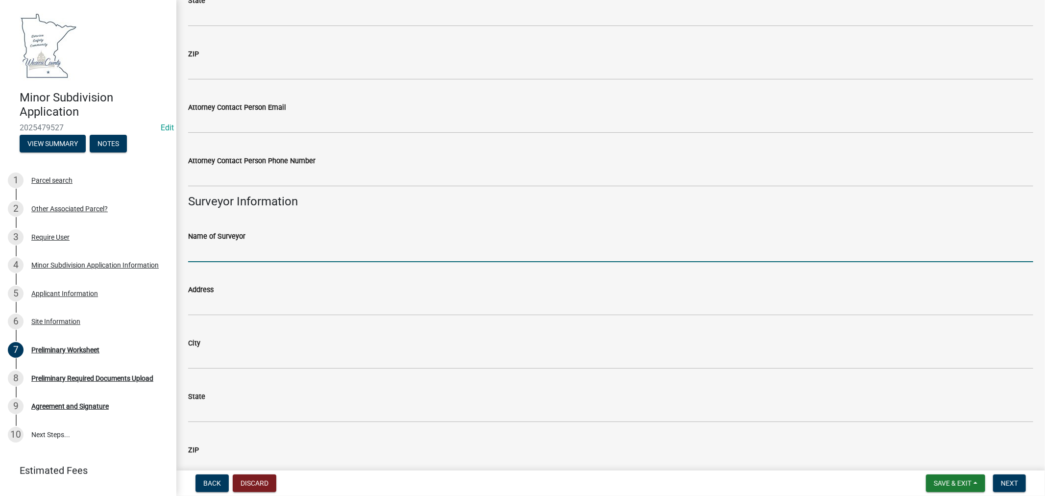
click at [231, 245] on input "Name of Surveyor" at bounding box center [610, 252] width 845 height 20
type input "[PERSON_NAME] [PERSON_NAME] and [PERSON_NAME]"
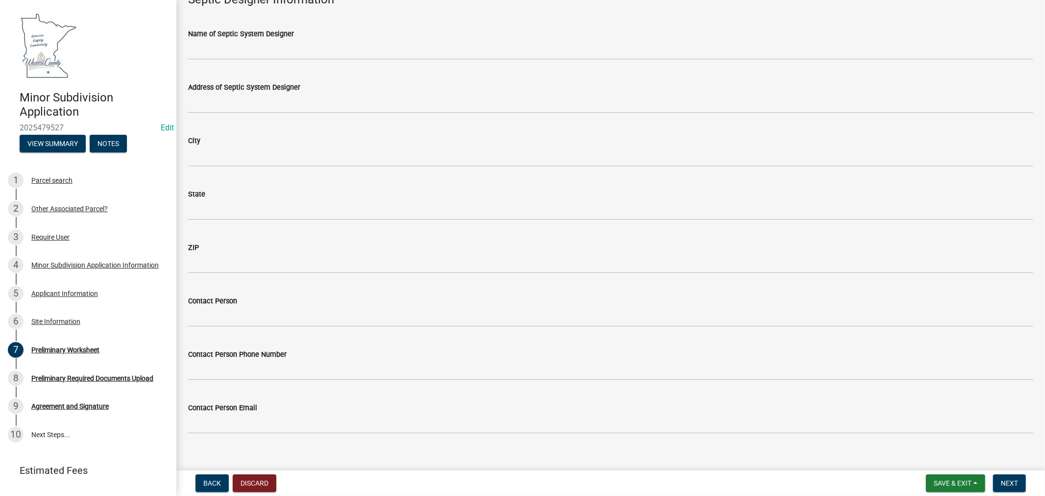
scroll to position [935, 0]
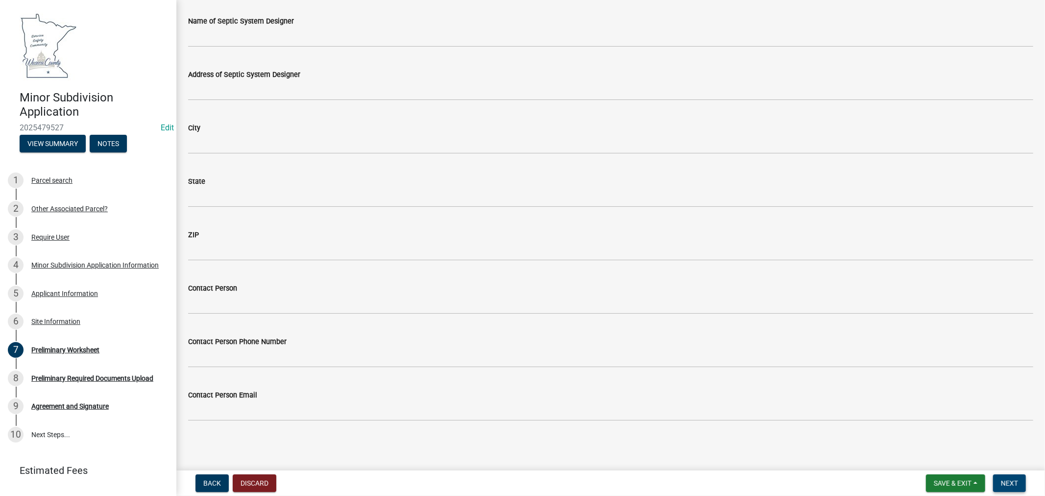
click at [1017, 486] on span "Next" at bounding box center [1009, 483] width 17 height 8
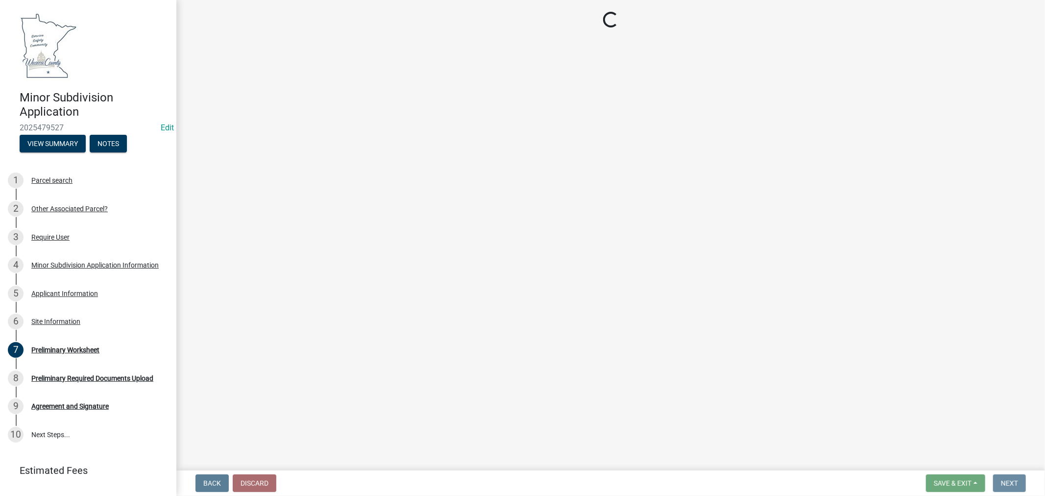
scroll to position [0, 0]
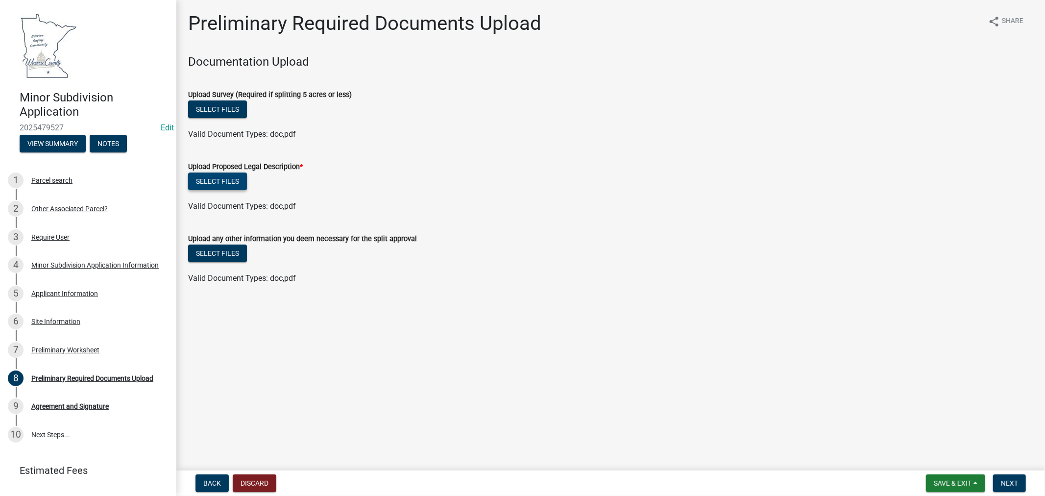
click at [207, 184] on button "Select files" at bounding box center [217, 181] width 59 height 18
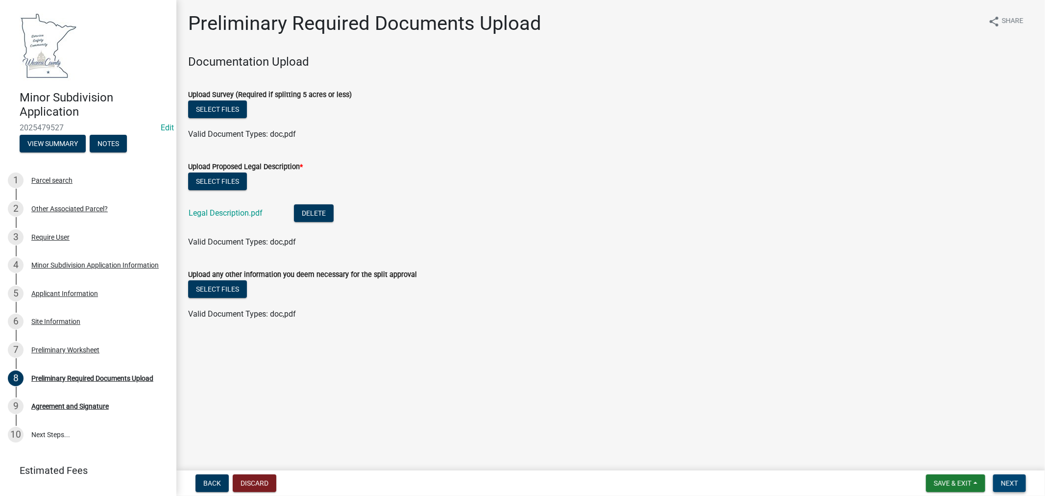
click at [1012, 479] on span "Next" at bounding box center [1009, 483] width 17 height 8
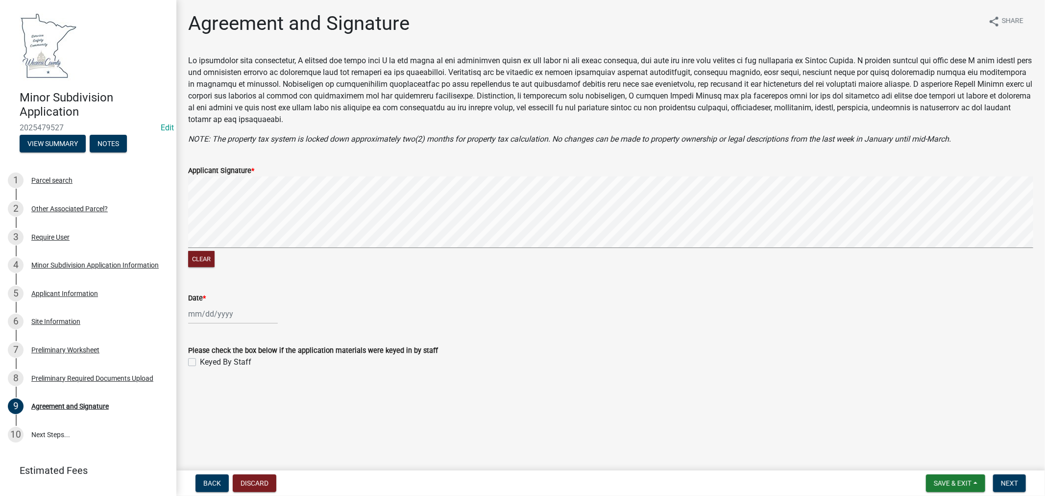
click at [192, 313] on div at bounding box center [233, 314] width 90 height 20
select select "9"
select select "2025"
click at [212, 395] on div "16" at bounding box center [214, 397] width 16 height 16
type input "[DATE]"
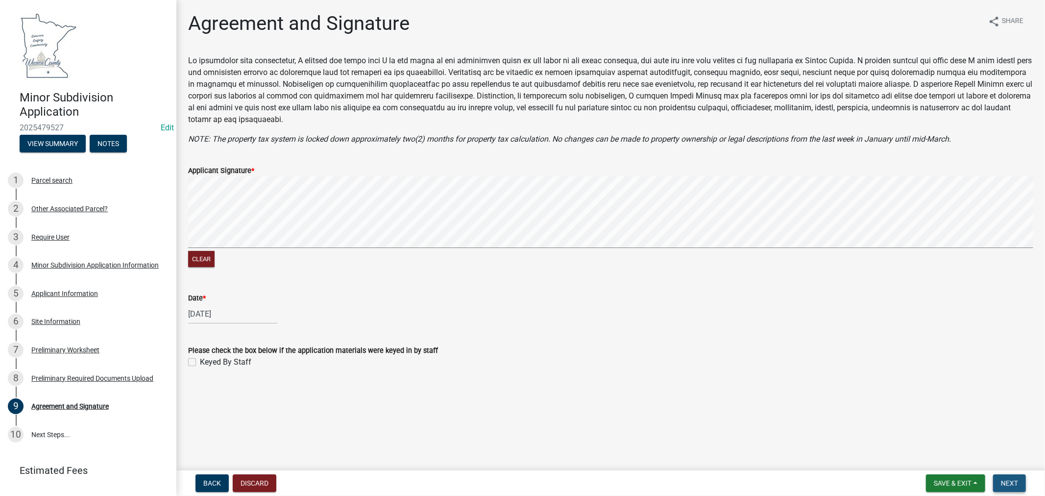
click at [1021, 481] on button "Next" at bounding box center [1009, 483] width 33 height 18
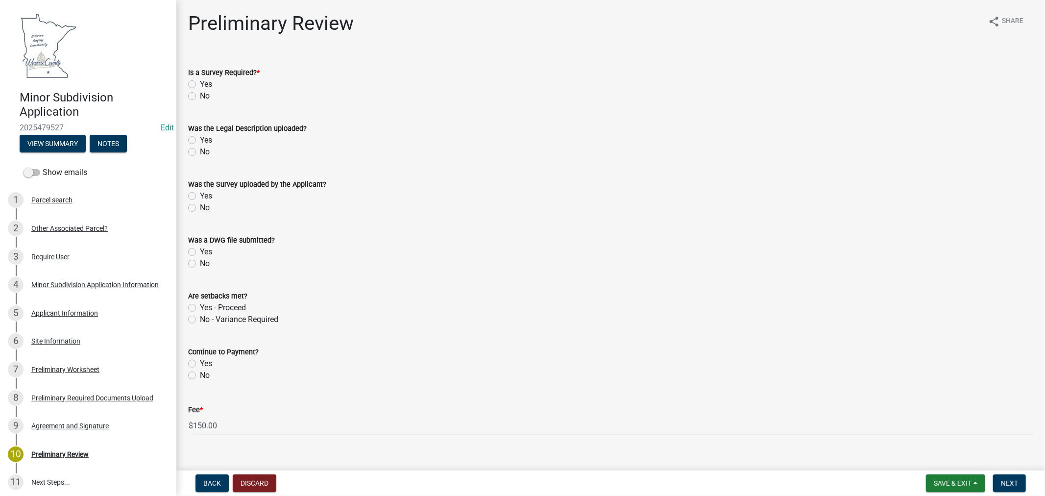
click at [200, 96] on label "No" at bounding box center [205, 96] width 10 height 12
click at [200, 96] on input "No" at bounding box center [203, 93] width 6 height 6
radio input "true"
click at [200, 138] on label "Yes" at bounding box center [206, 140] width 12 height 12
click at [200, 138] on input "Yes" at bounding box center [203, 137] width 6 height 6
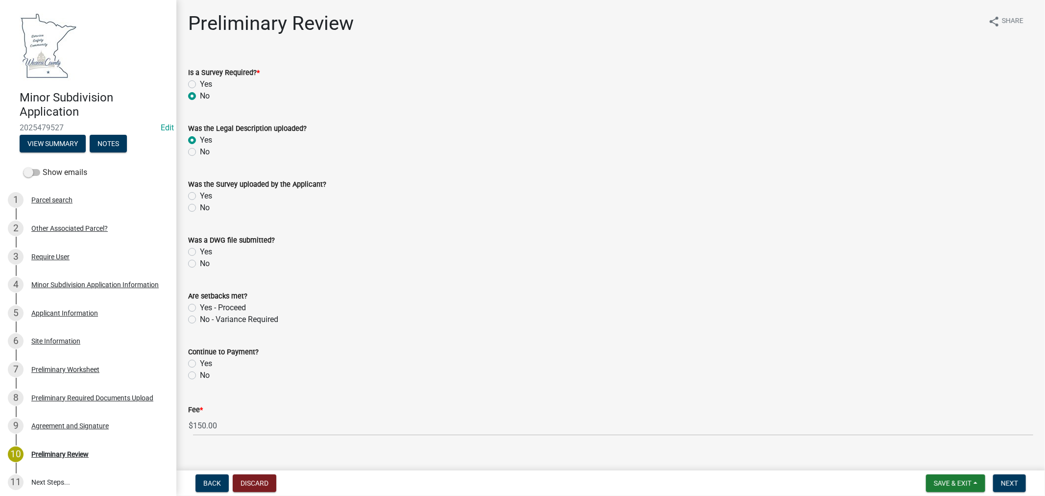
radio input "true"
click at [200, 193] on label "Yes" at bounding box center [206, 196] width 12 height 12
click at [200, 193] on input "Yes" at bounding box center [203, 193] width 6 height 6
radio input "true"
click at [200, 262] on label "No" at bounding box center [205, 264] width 10 height 12
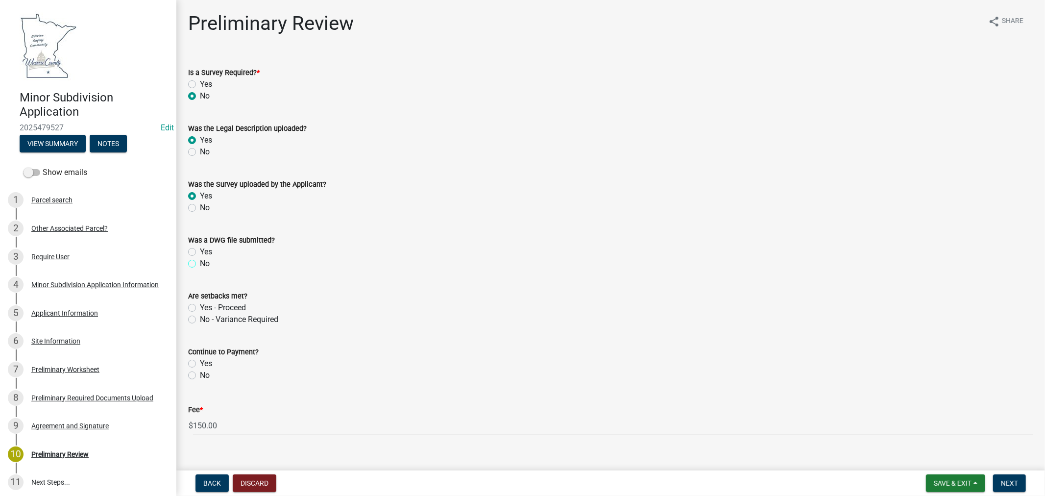
click at [200, 262] on input "No" at bounding box center [203, 261] width 6 height 6
radio input "true"
click at [200, 307] on label "Yes - Proceed" at bounding box center [223, 308] width 46 height 12
click at [200, 307] on input "Yes - Proceed" at bounding box center [203, 305] width 6 height 6
radio input "true"
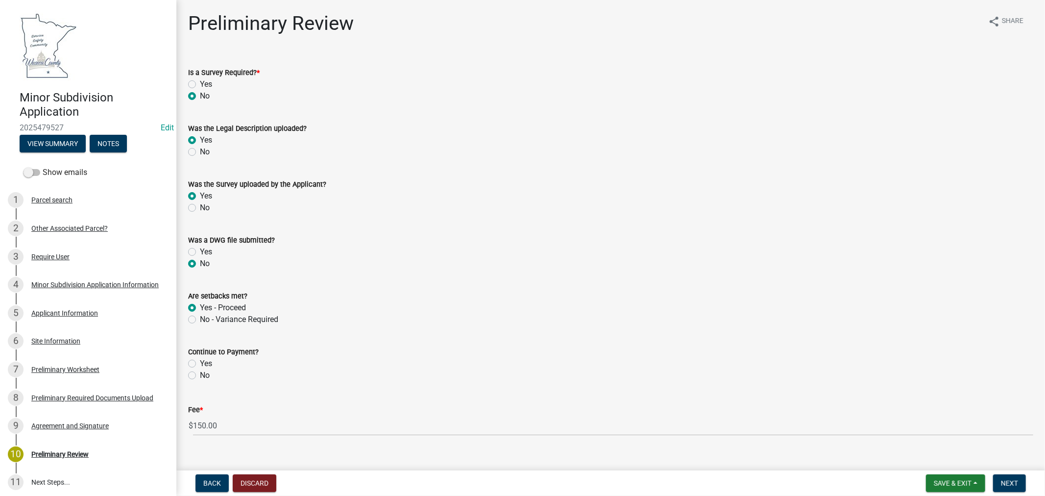
click at [200, 363] on label "Yes" at bounding box center [206, 364] width 12 height 12
click at [200, 363] on input "Yes" at bounding box center [203, 361] width 6 height 6
radio input "true"
click at [1010, 485] on span "Next" at bounding box center [1009, 483] width 17 height 8
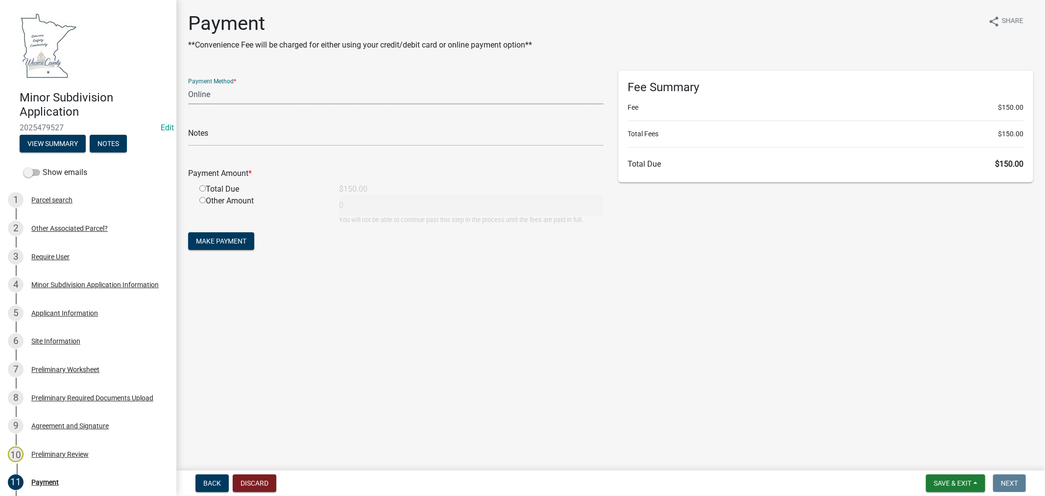
click at [234, 90] on select "Credit Card POS Check Cash Online" at bounding box center [395, 94] width 415 height 20
select select "1: 0"
click at [188, 84] on select "Credit Card POS Check Cash Online" at bounding box center [395, 94] width 415 height 20
click at [215, 131] on input "text" at bounding box center [395, 136] width 415 height 20
type input "5804"
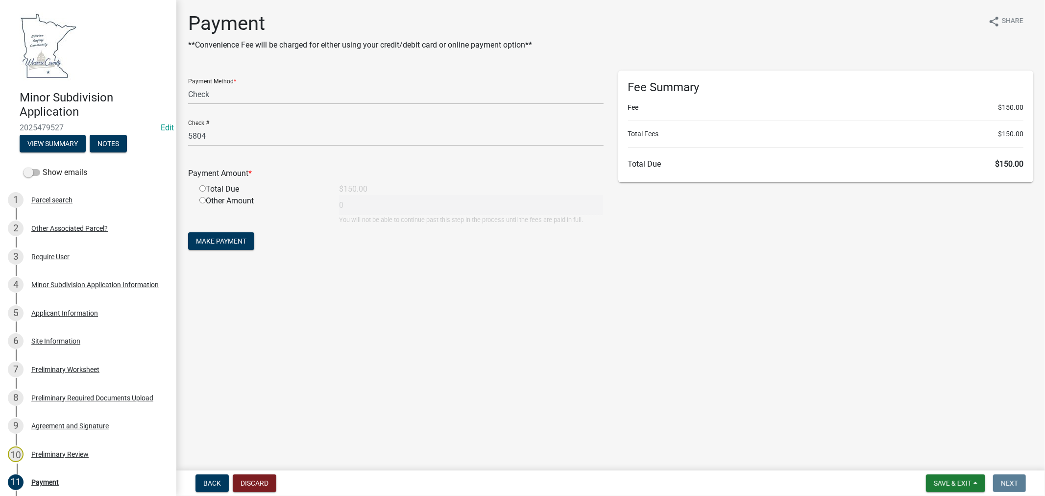
click at [201, 189] on input "radio" at bounding box center [202, 188] width 6 height 6
radio input "true"
type input "150"
click at [223, 240] on span "Make Payment" at bounding box center [221, 241] width 50 height 8
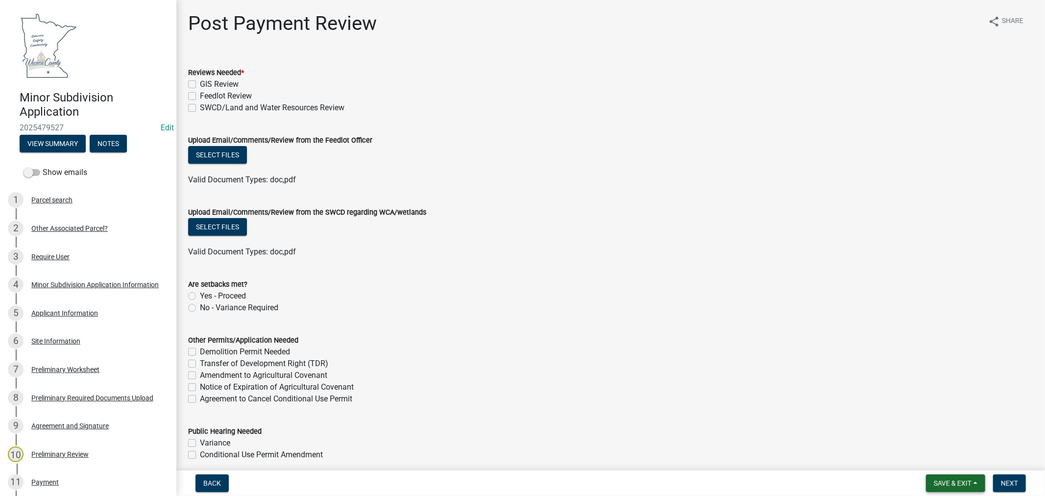
click at [940, 482] on span "Save & Exit" at bounding box center [952, 483] width 38 height 8
click at [928, 438] on button "Save" at bounding box center [946, 434] width 78 height 24
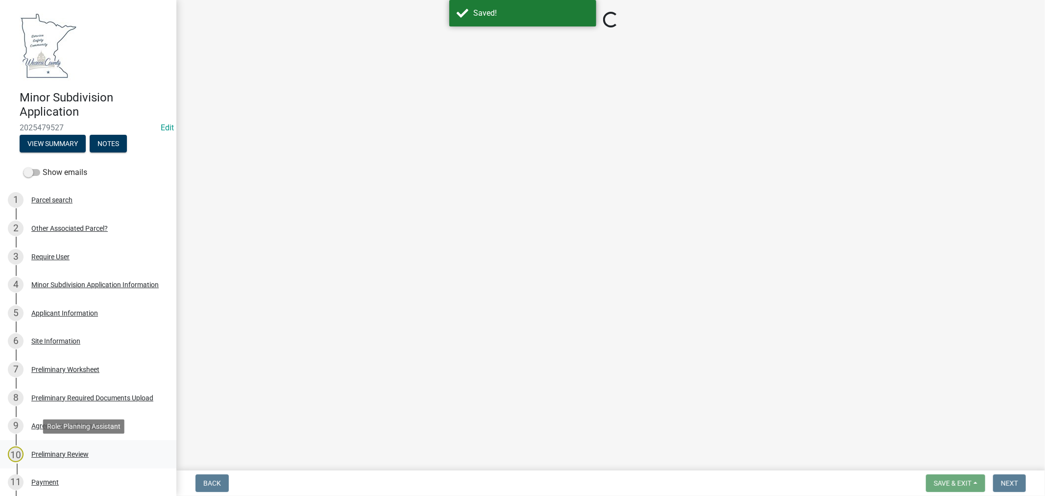
scroll to position [54, 0]
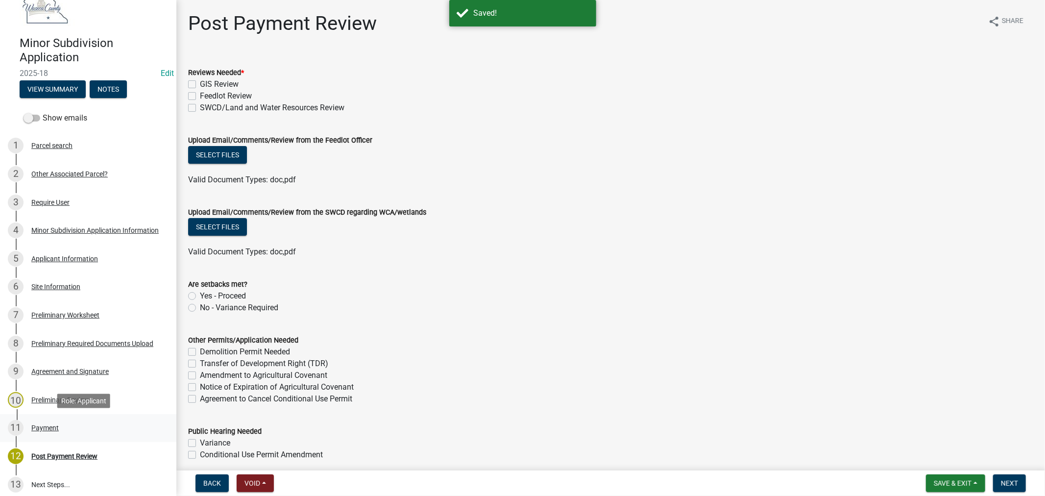
click at [44, 427] on div "Payment" at bounding box center [44, 427] width 27 height 7
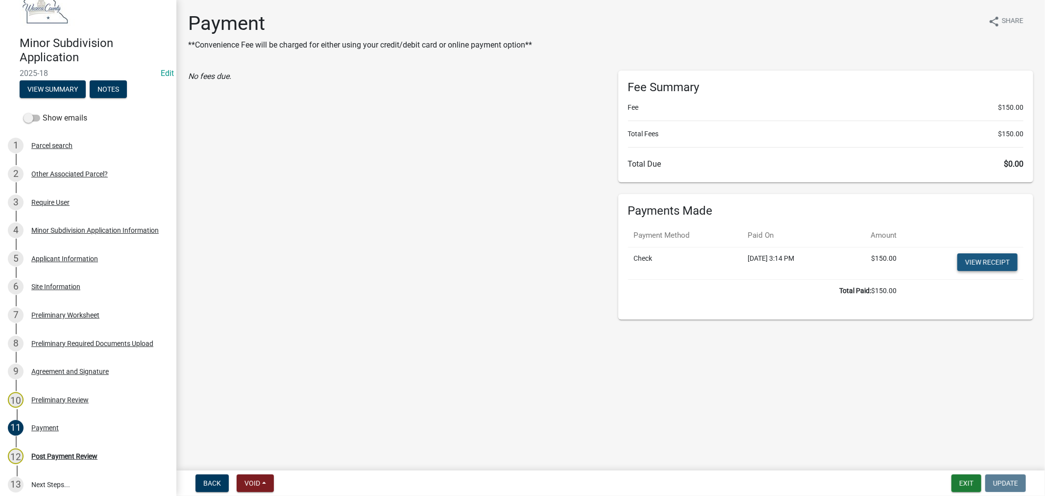
click at [994, 263] on link "View receipt" at bounding box center [987, 262] width 60 height 18
click at [957, 478] on button "Exit" at bounding box center [966, 483] width 30 height 18
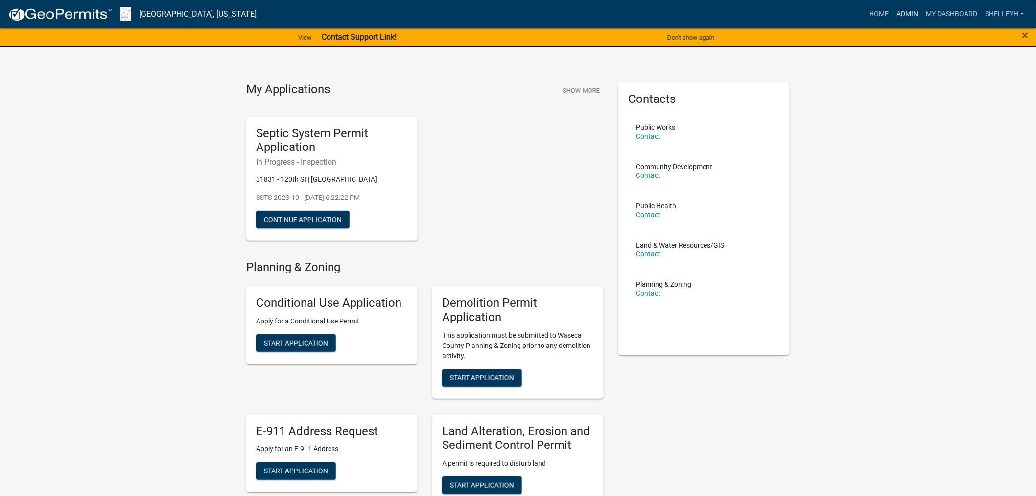
drag, startPoint x: 903, startPoint y: 14, endPoint x: 860, endPoint y: 27, distance: 45.1
click at [903, 14] on link "Admin" at bounding box center [907, 14] width 29 height 19
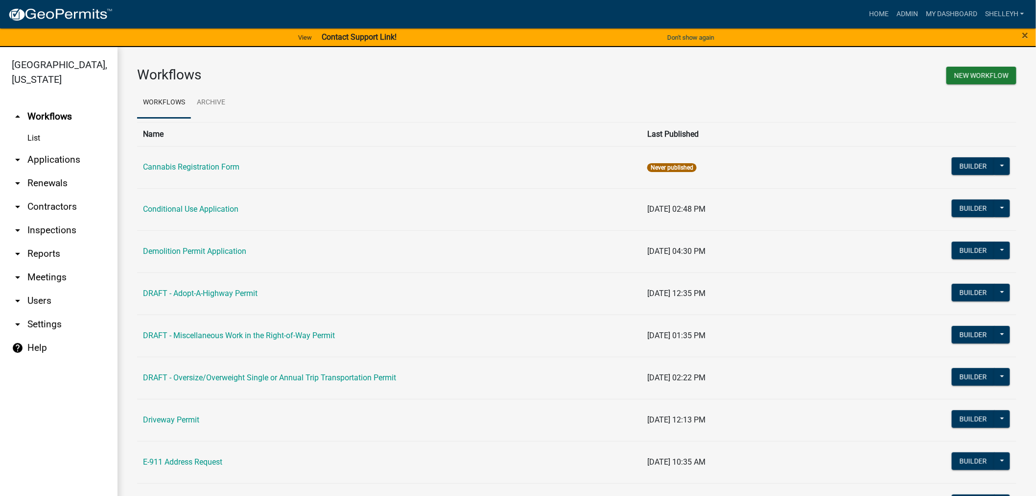
click at [34, 155] on link "arrow_drop_down Applications" at bounding box center [59, 160] width 118 height 24
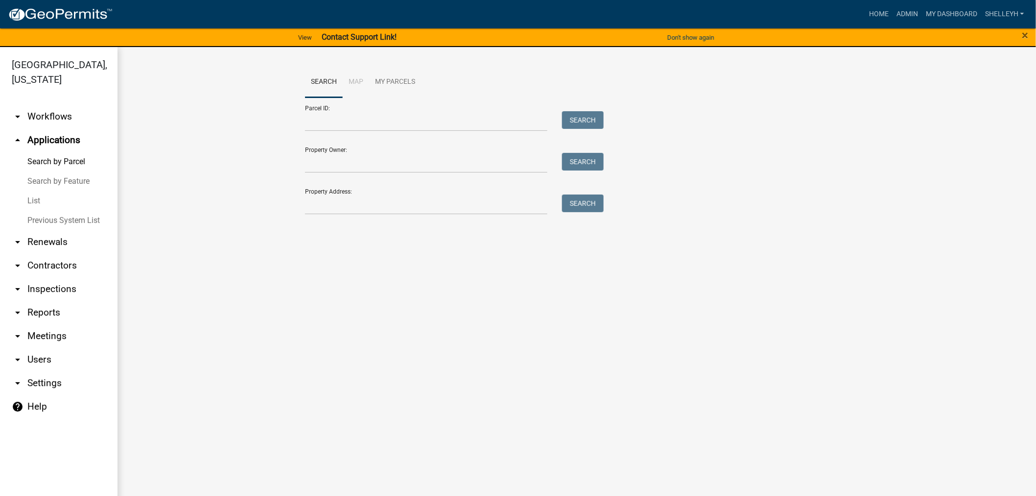
click at [30, 199] on link "List" at bounding box center [59, 201] width 118 height 20
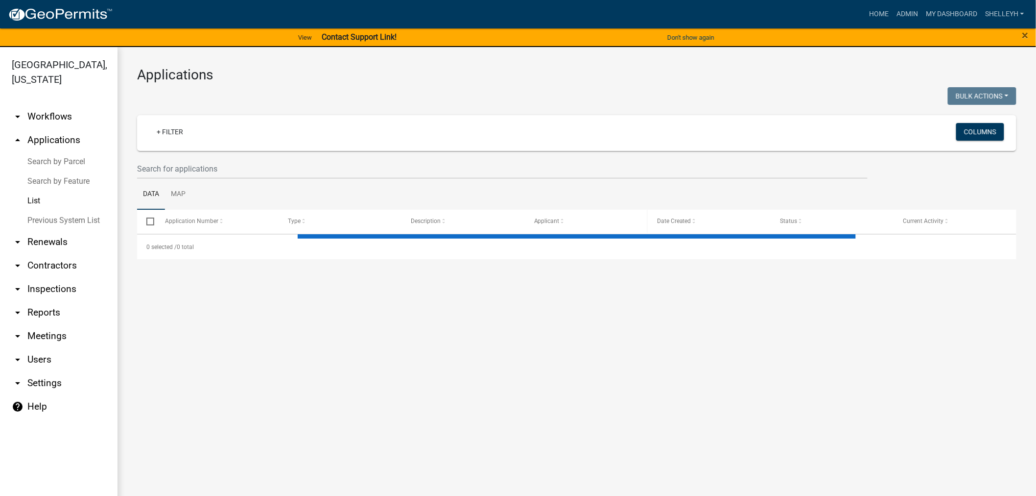
select select "1: 25"
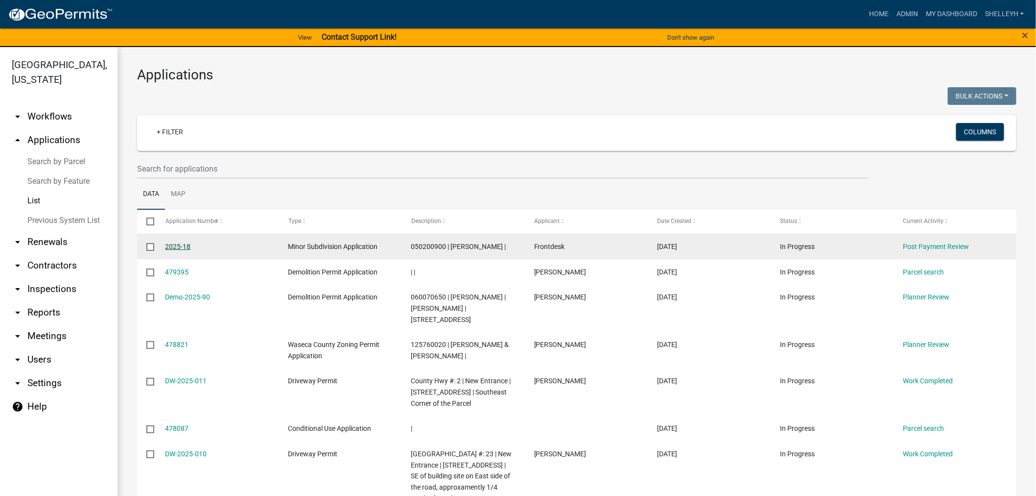
click at [173, 247] on link "2025-18" at bounding box center [178, 246] width 25 height 8
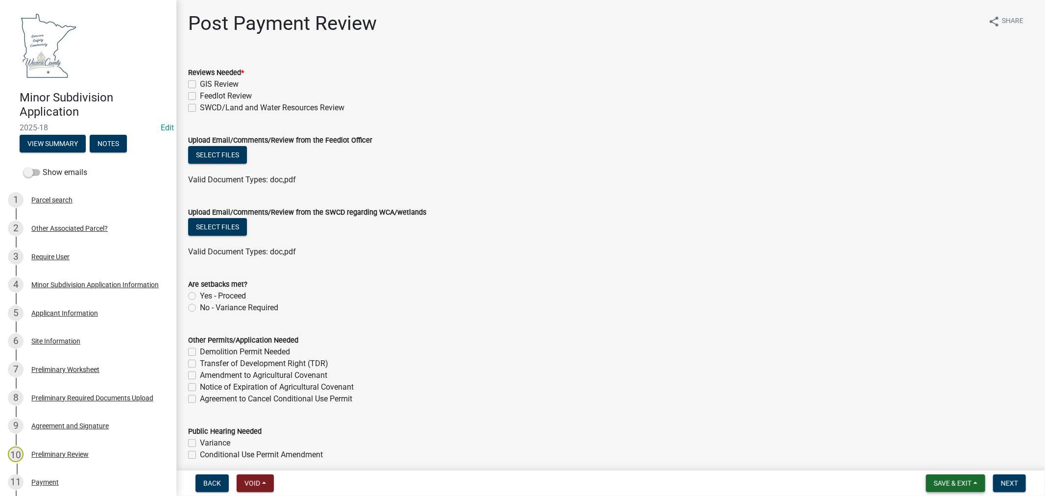
click at [935, 482] on span "Save & Exit" at bounding box center [952, 483] width 38 height 8
click at [936, 460] on button "Save & Exit" at bounding box center [946, 458] width 78 height 24
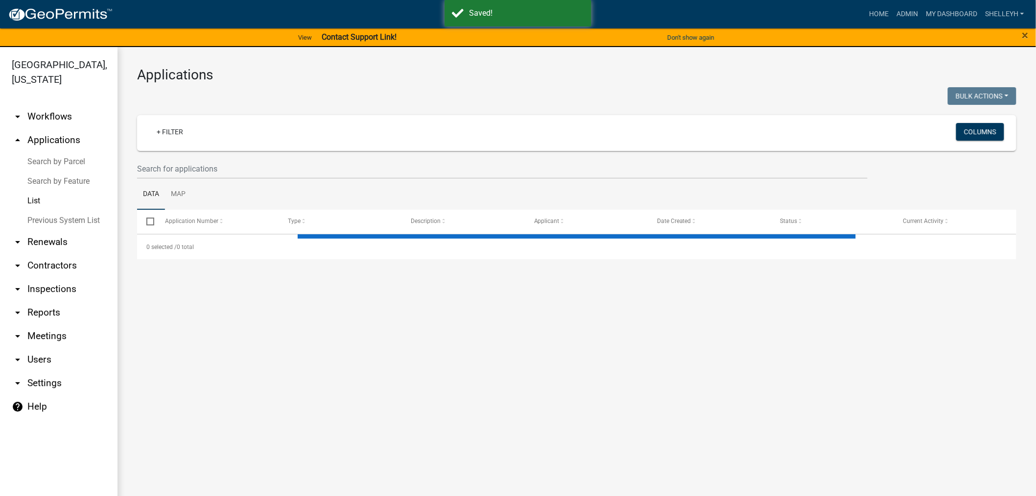
select select "1: 25"
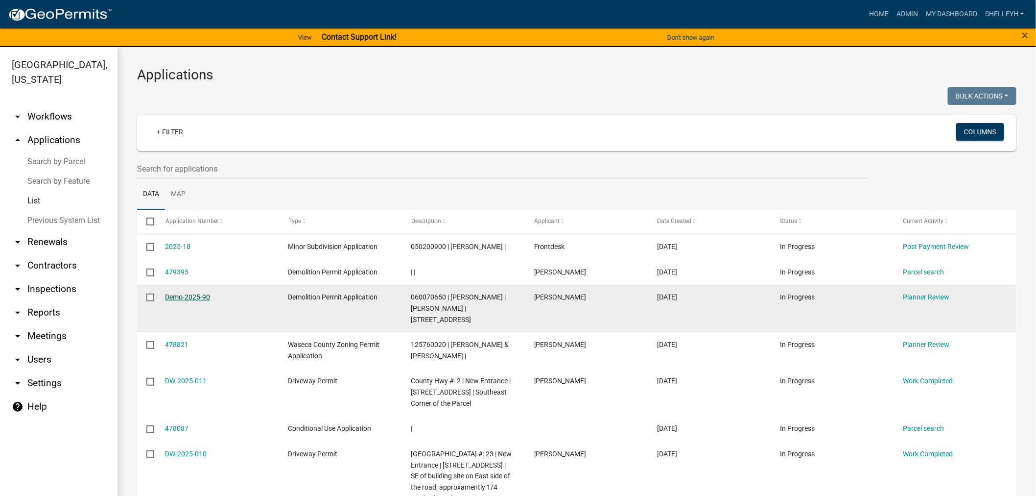
drag, startPoint x: 185, startPoint y: 307, endPoint x: 199, endPoint y: 307, distance: 13.7
click at [185, 301] on link "Demo-2025-90" at bounding box center [188, 297] width 45 height 8
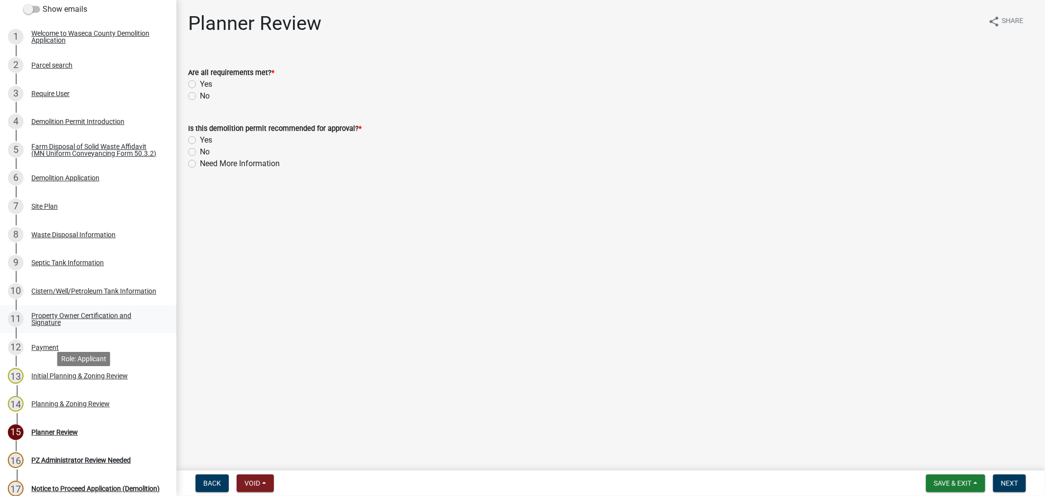
scroll to position [272, 0]
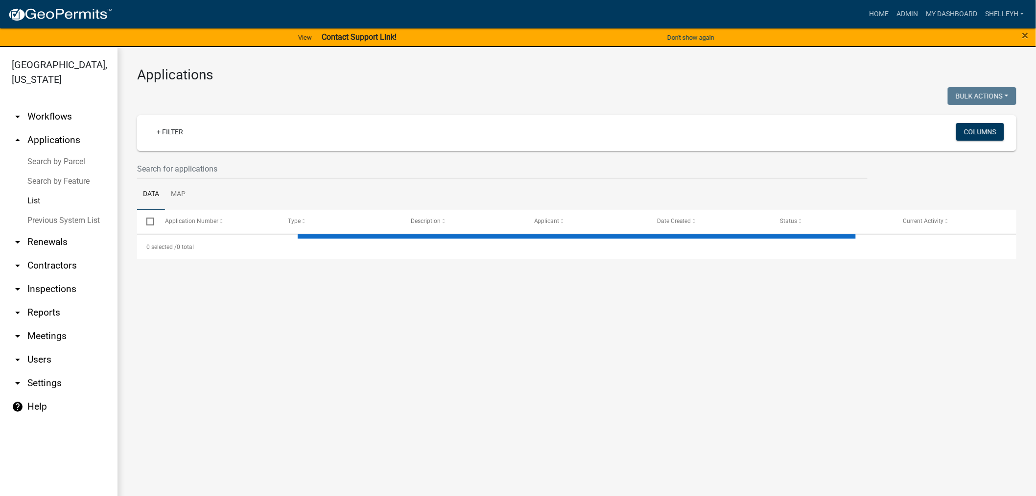
select select "1: 25"
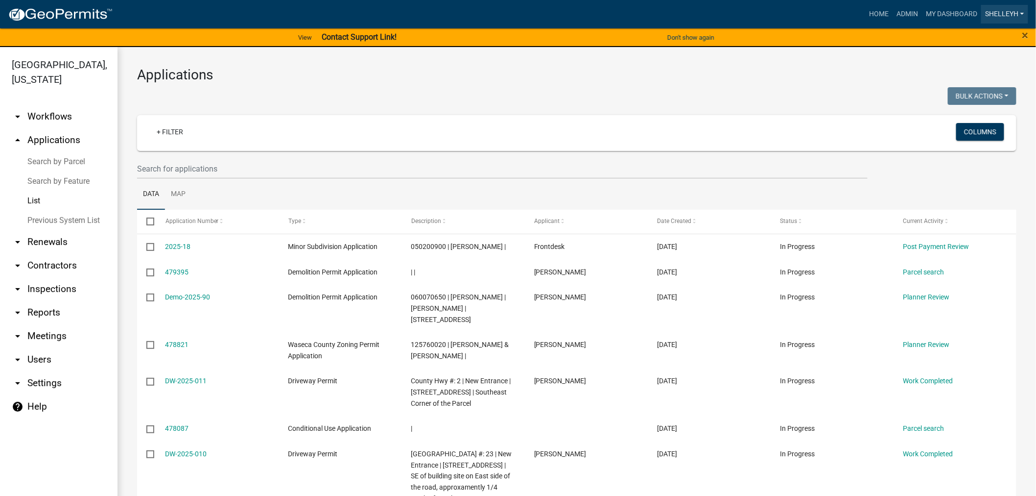
click at [1011, 8] on link "shelleyh" at bounding box center [1004, 14] width 47 height 19
click at [983, 92] on link "Logout" at bounding box center [989, 96] width 78 height 24
